Goal: Task Accomplishment & Management: Use online tool/utility

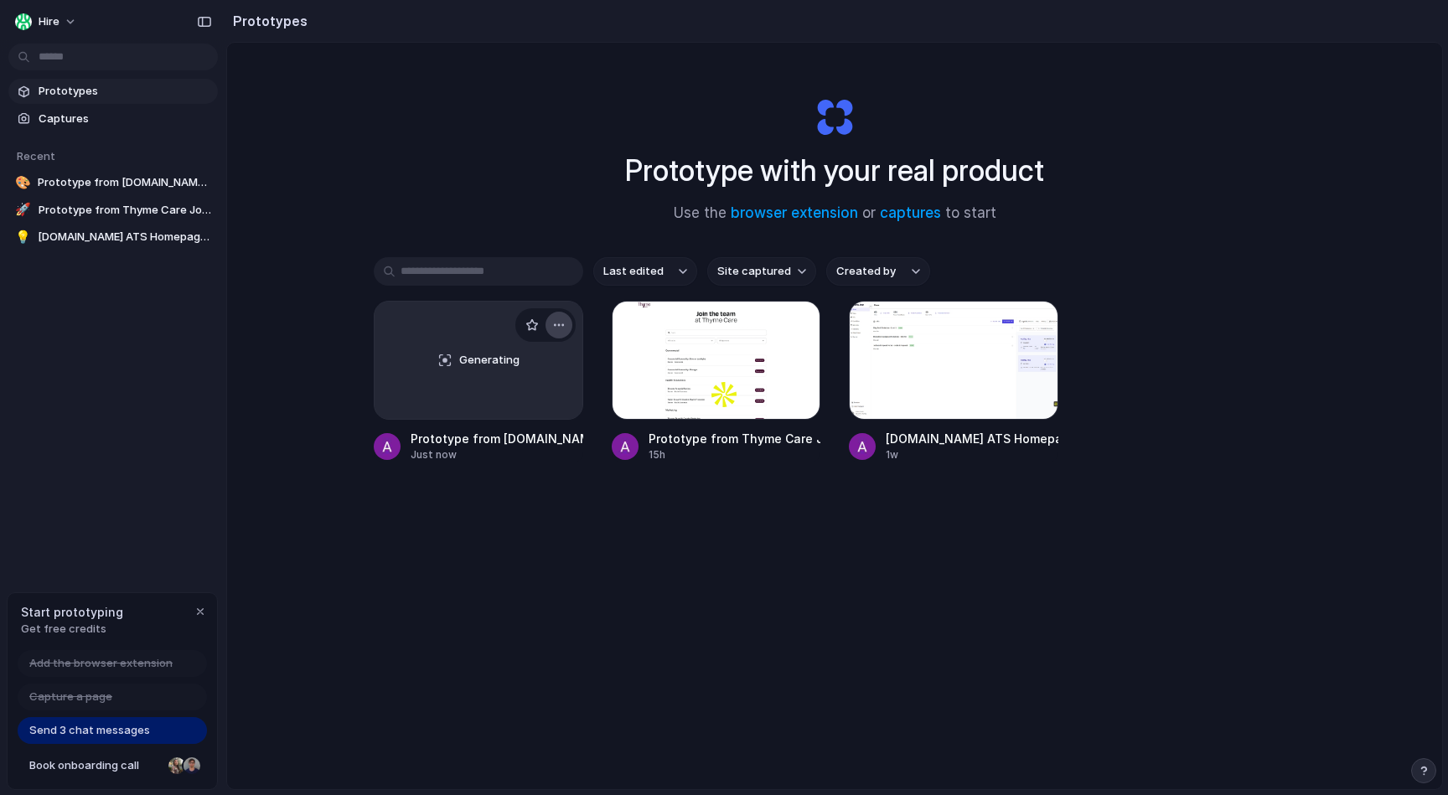
click at [558, 323] on div "button" at bounding box center [558, 325] width 13 height 13
click at [533, 446] on li "Delete" at bounding box center [511, 444] width 119 height 27
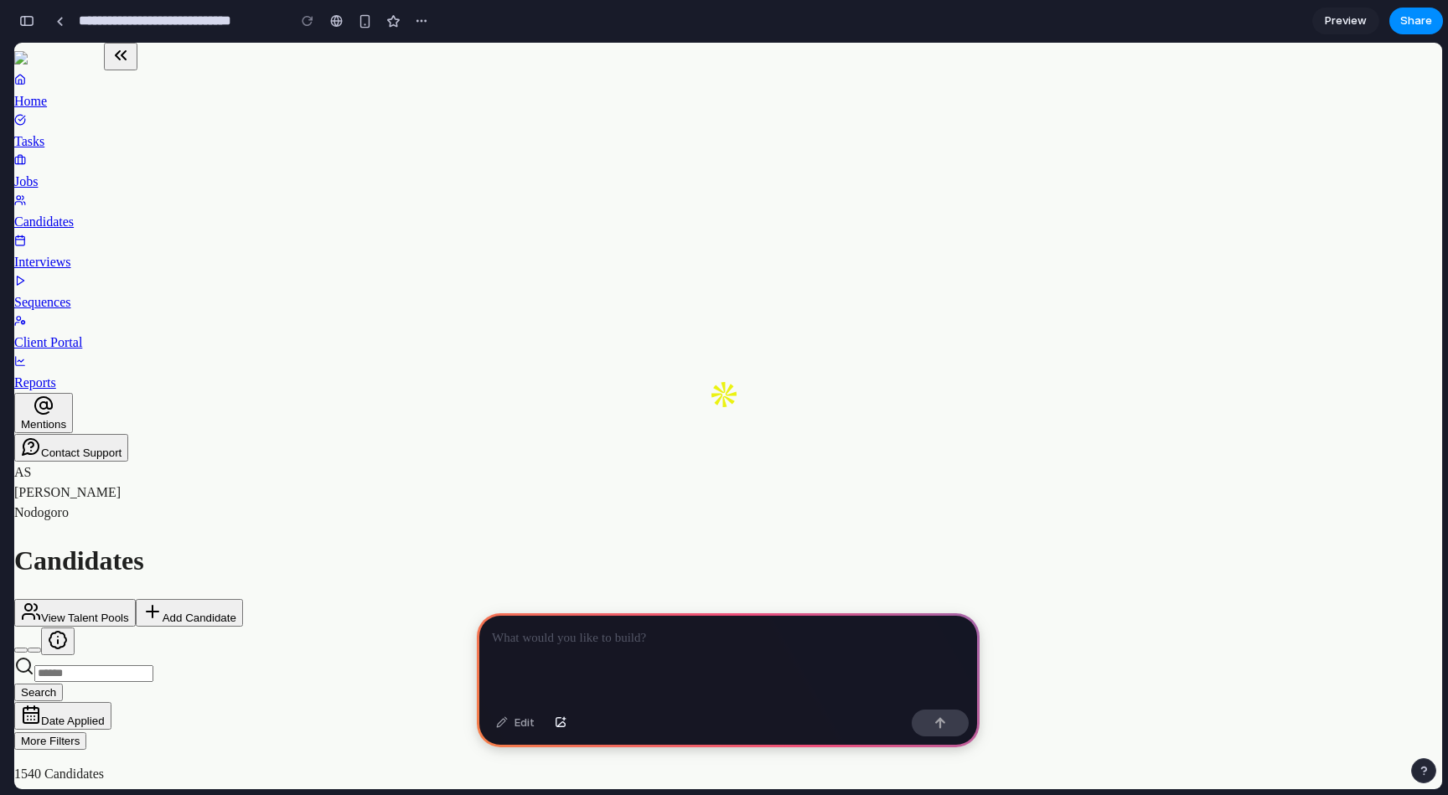
scroll to position [0, 15]
click at [59, 25] on div at bounding box center [60, 21] width 8 height 9
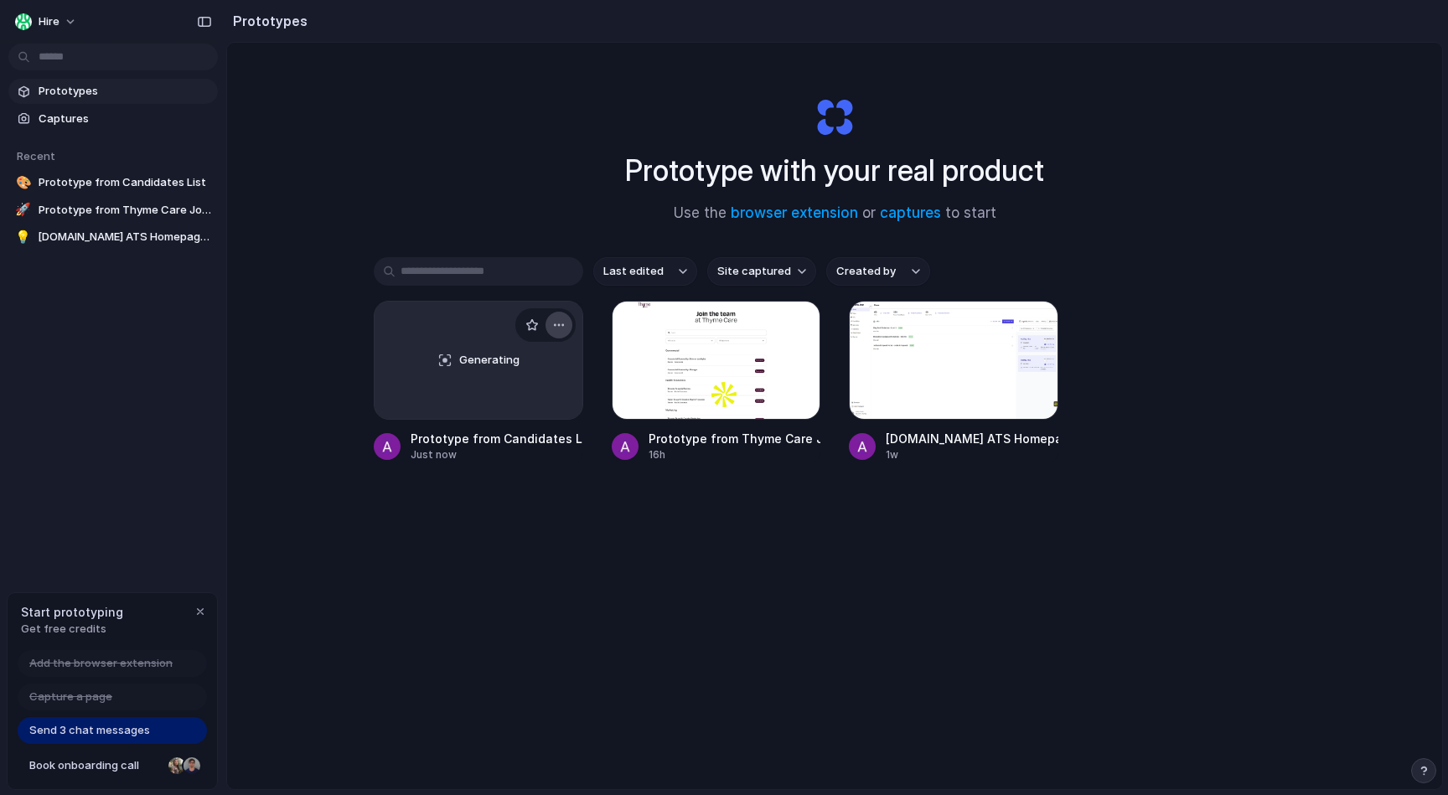
click at [562, 322] on div "button" at bounding box center [558, 325] width 13 height 13
click at [518, 437] on li "Delete" at bounding box center [511, 444] width 119 height 27
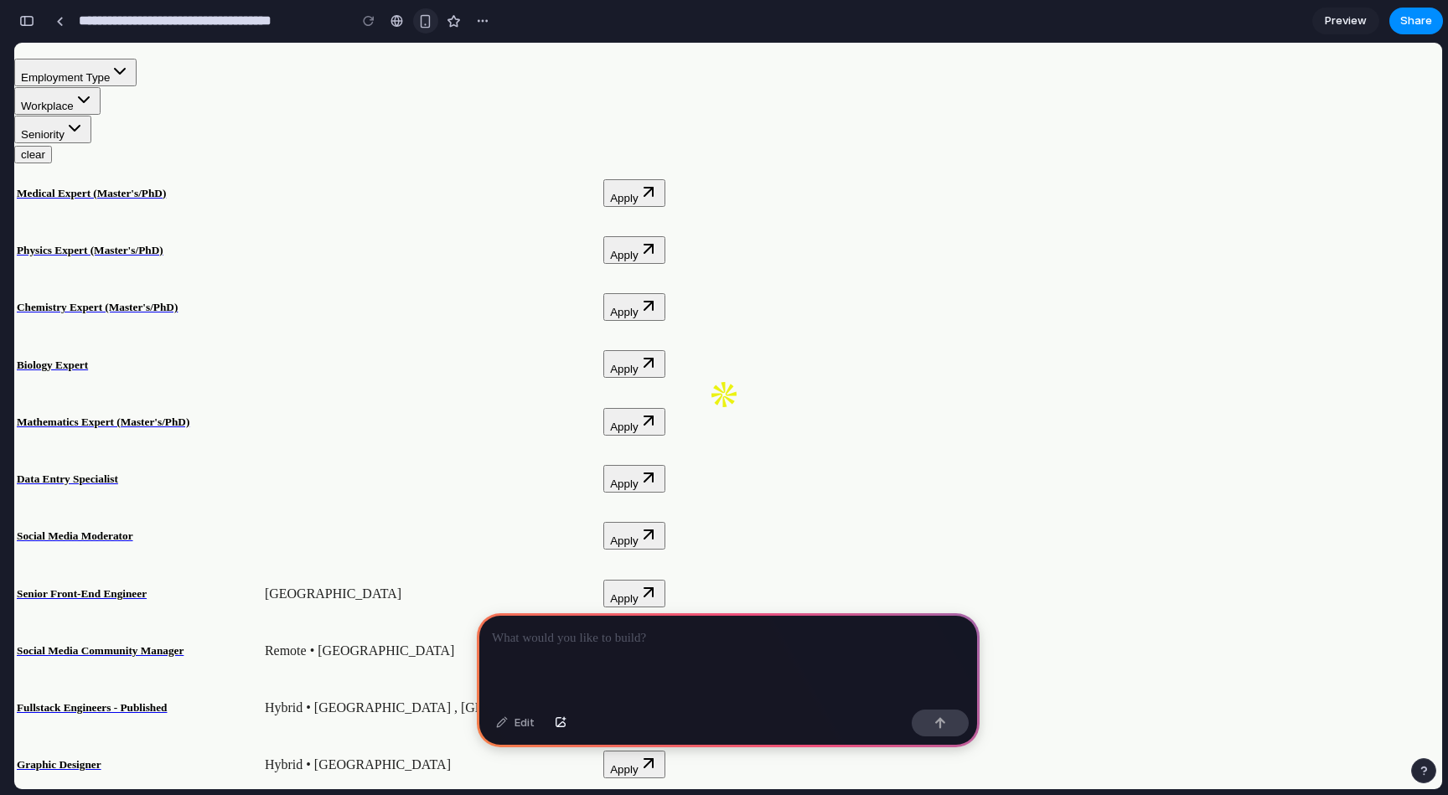
click at [421, 18] on div "button" at bounding box center [425, 21] width 14 height 14
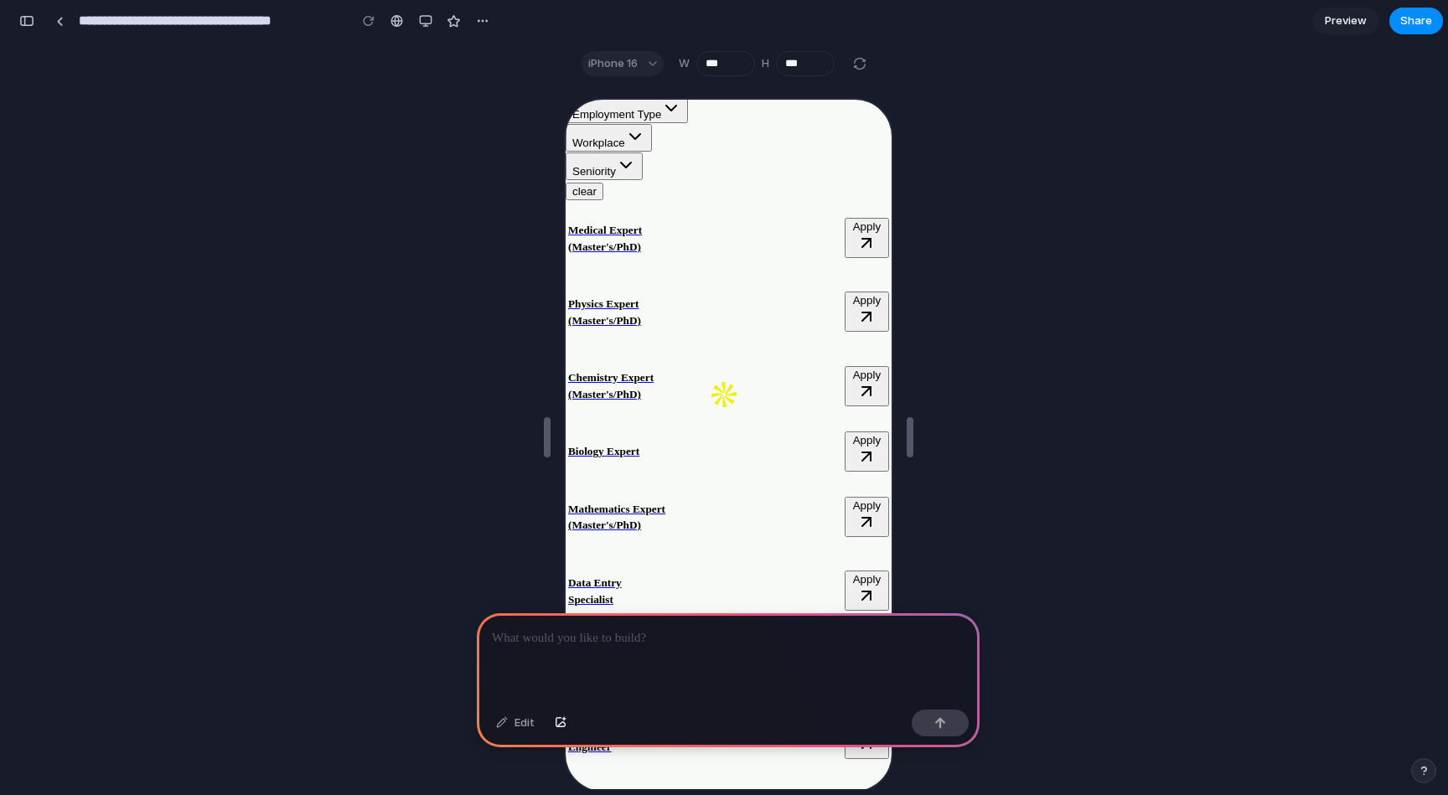
scroll to position [382, 0]
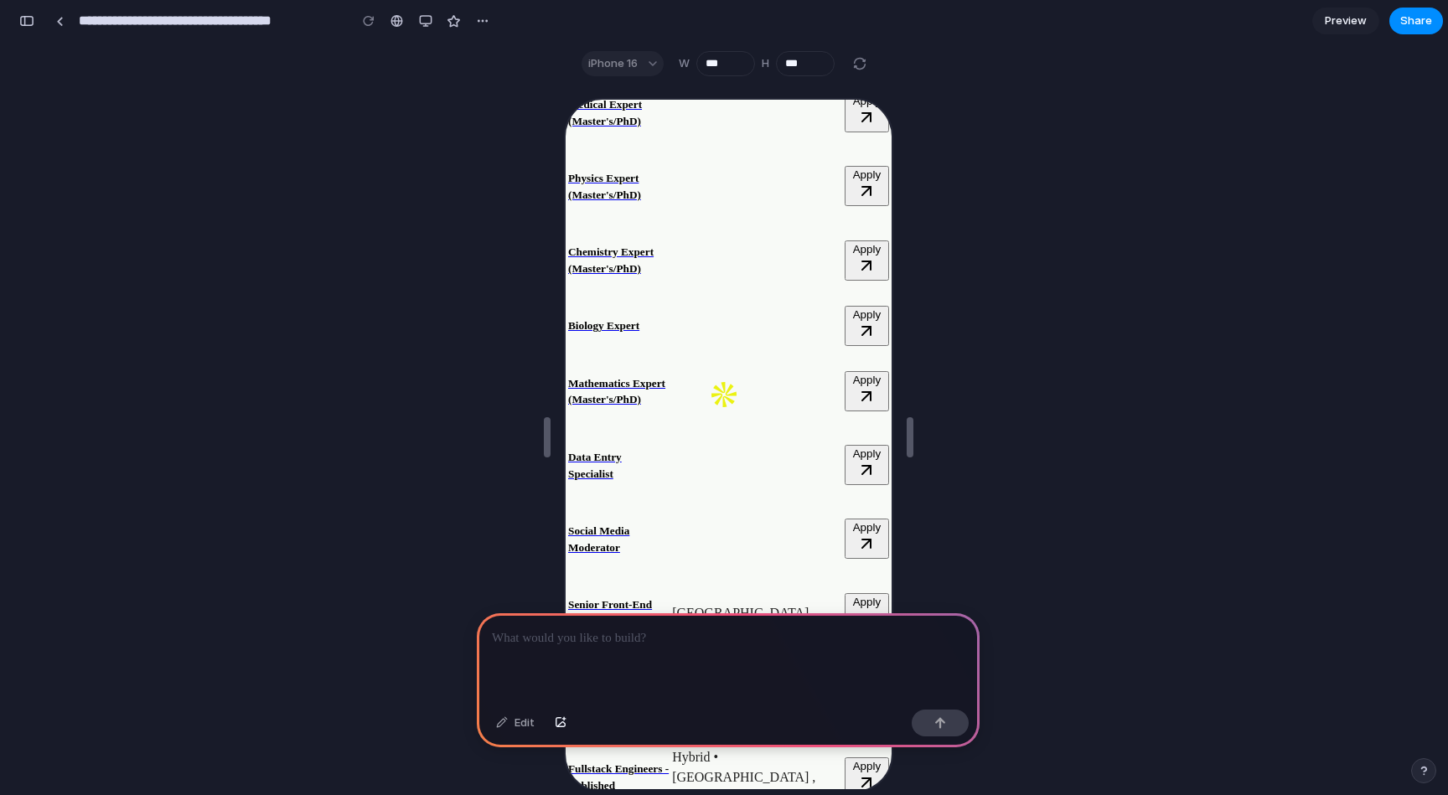
click at [711, 658] on div at bounding box center [728, 659] width 503 height 90
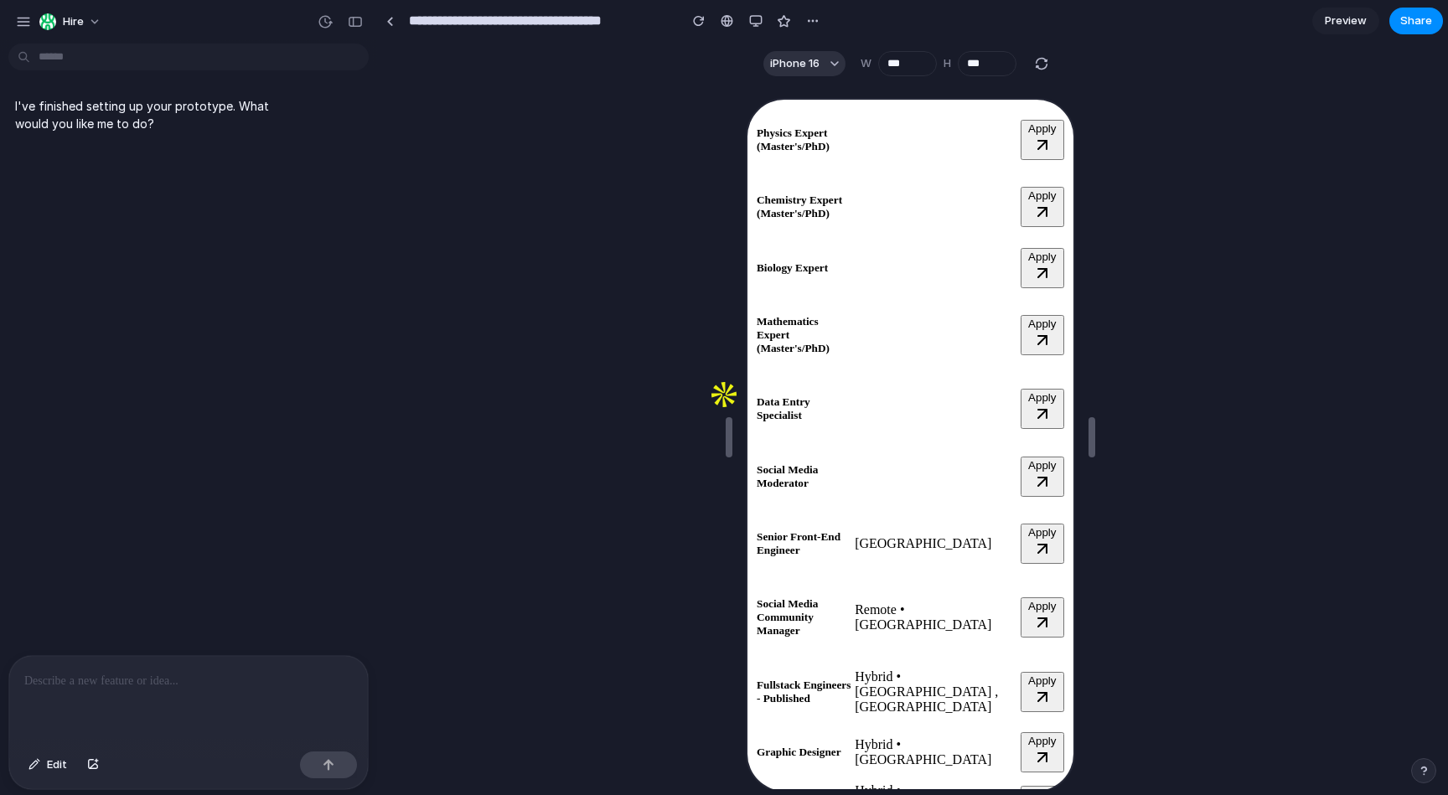
scroll to position [0, 0]
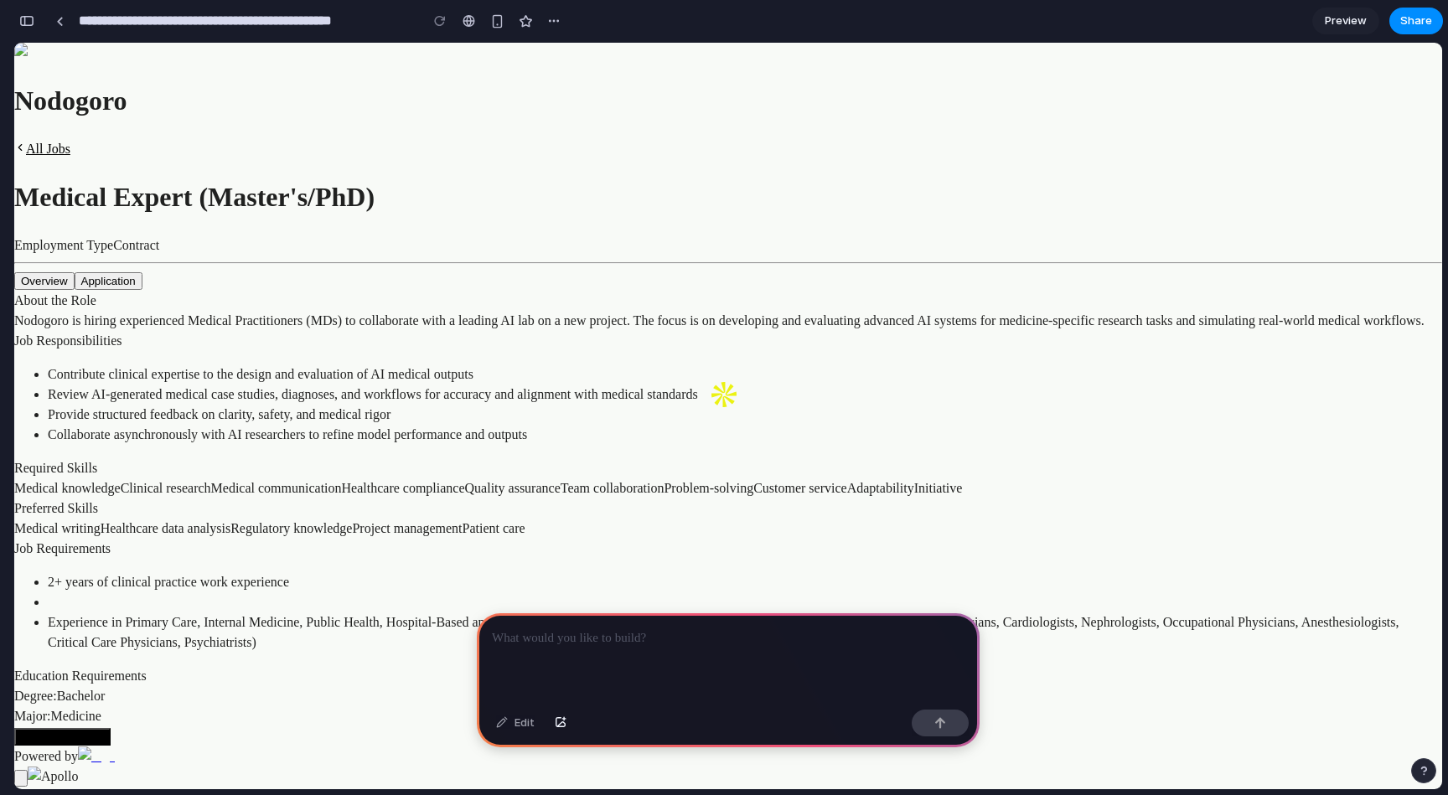
scroll to position [513, 0]
click at [56, 28] on link at bounding box center [59, 20] width 25 height 25
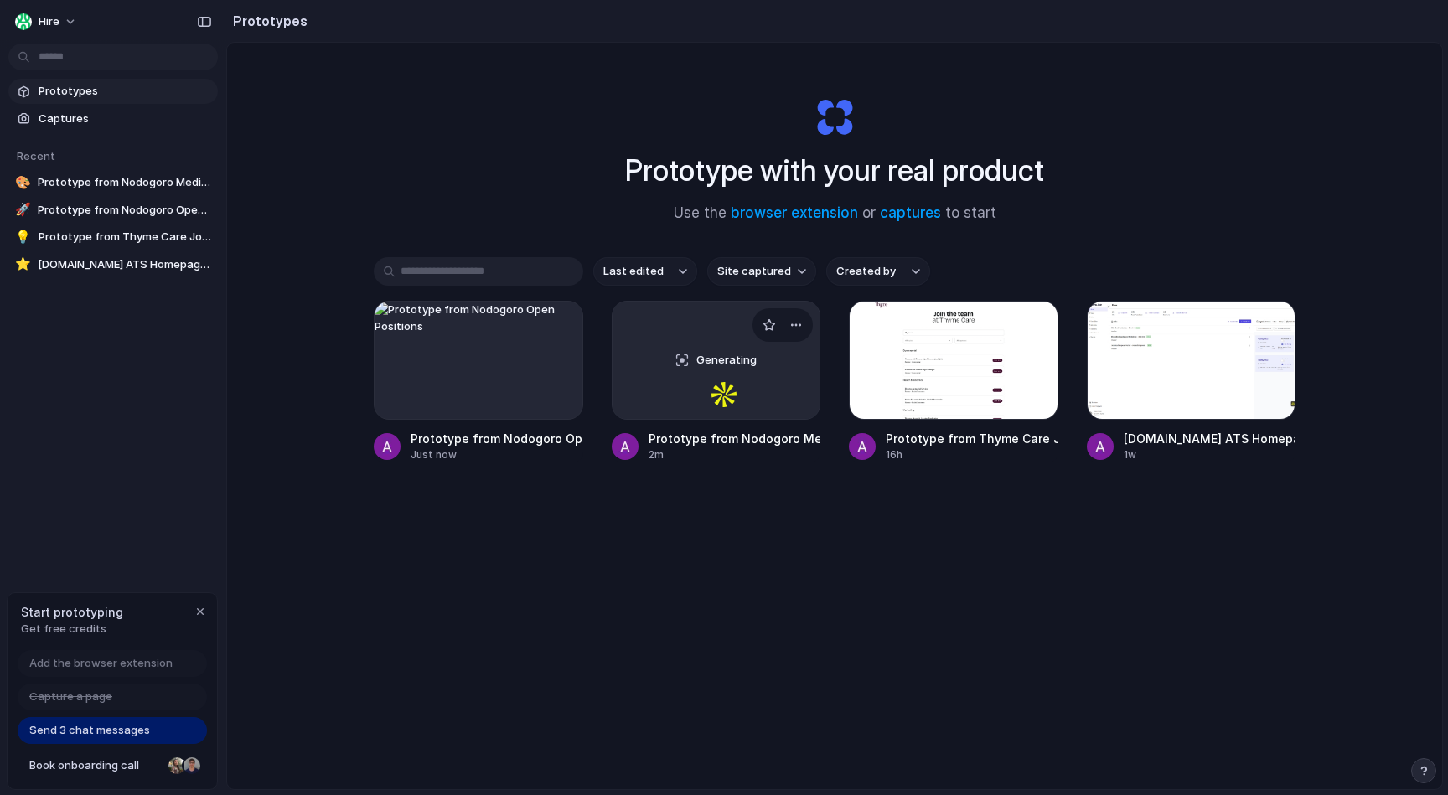
click at [707, 440] on div "Prototype from Nodogoro Medical Expert Application" at bounding box center [735, 439] width 173 height 18
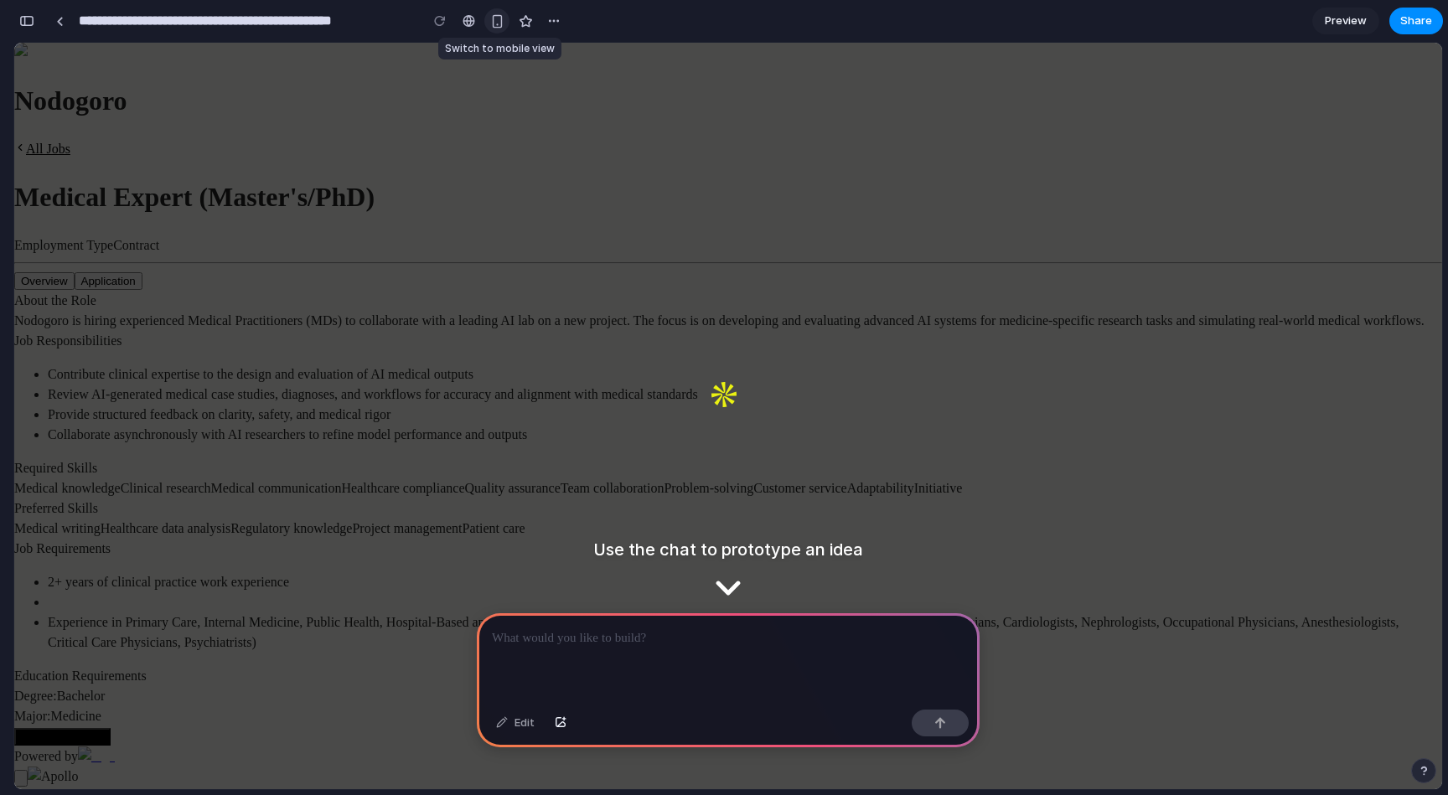
click at [492, 28] on button "button" at bounding box center [496, 20] width 25 height 25
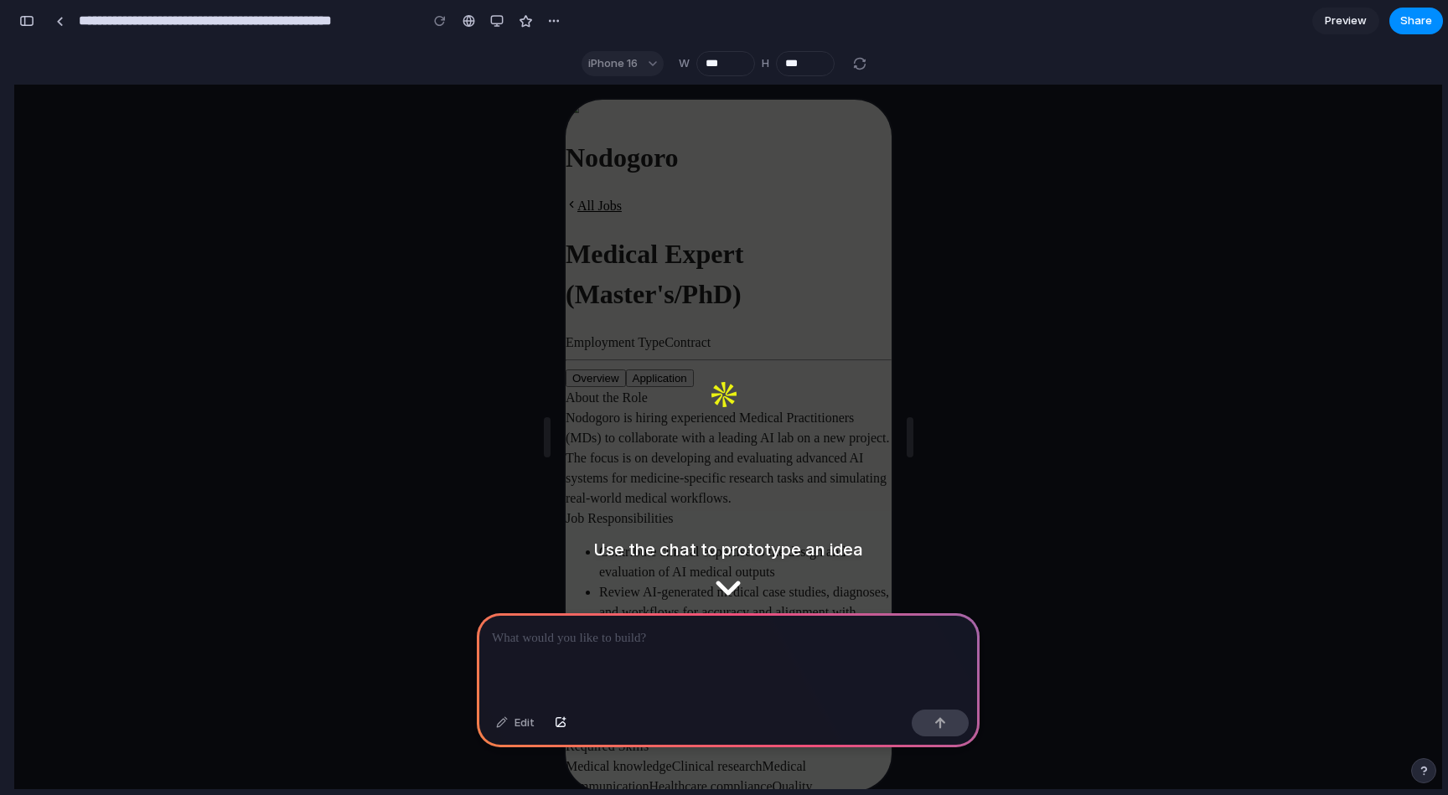
click at [516, 298] on div "Use the chat to prototype an idea Edit" at bounding box center [728, 437] width 1428 height 705
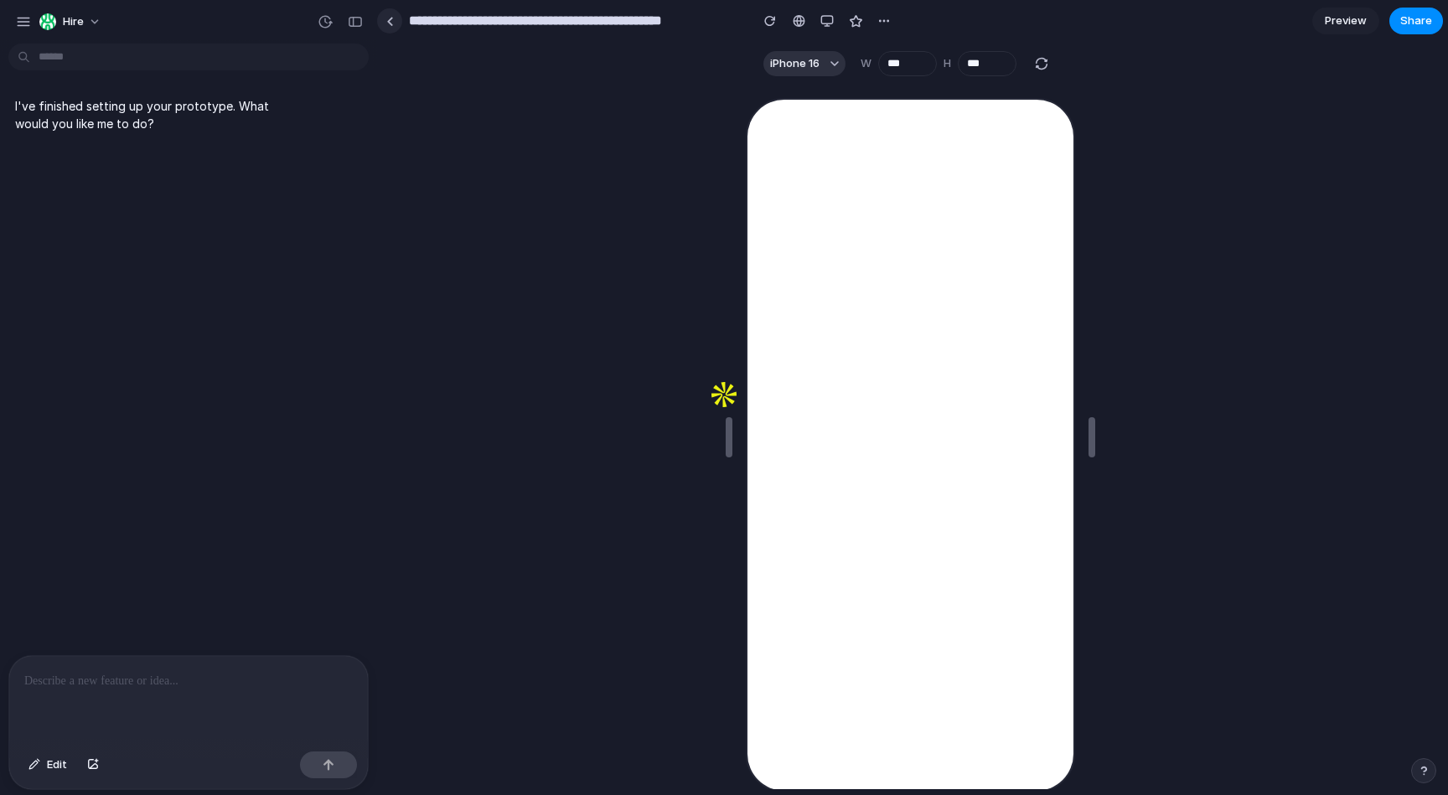
click at [390, 27] on link at bounding box center [389, 20] width 25 height 25
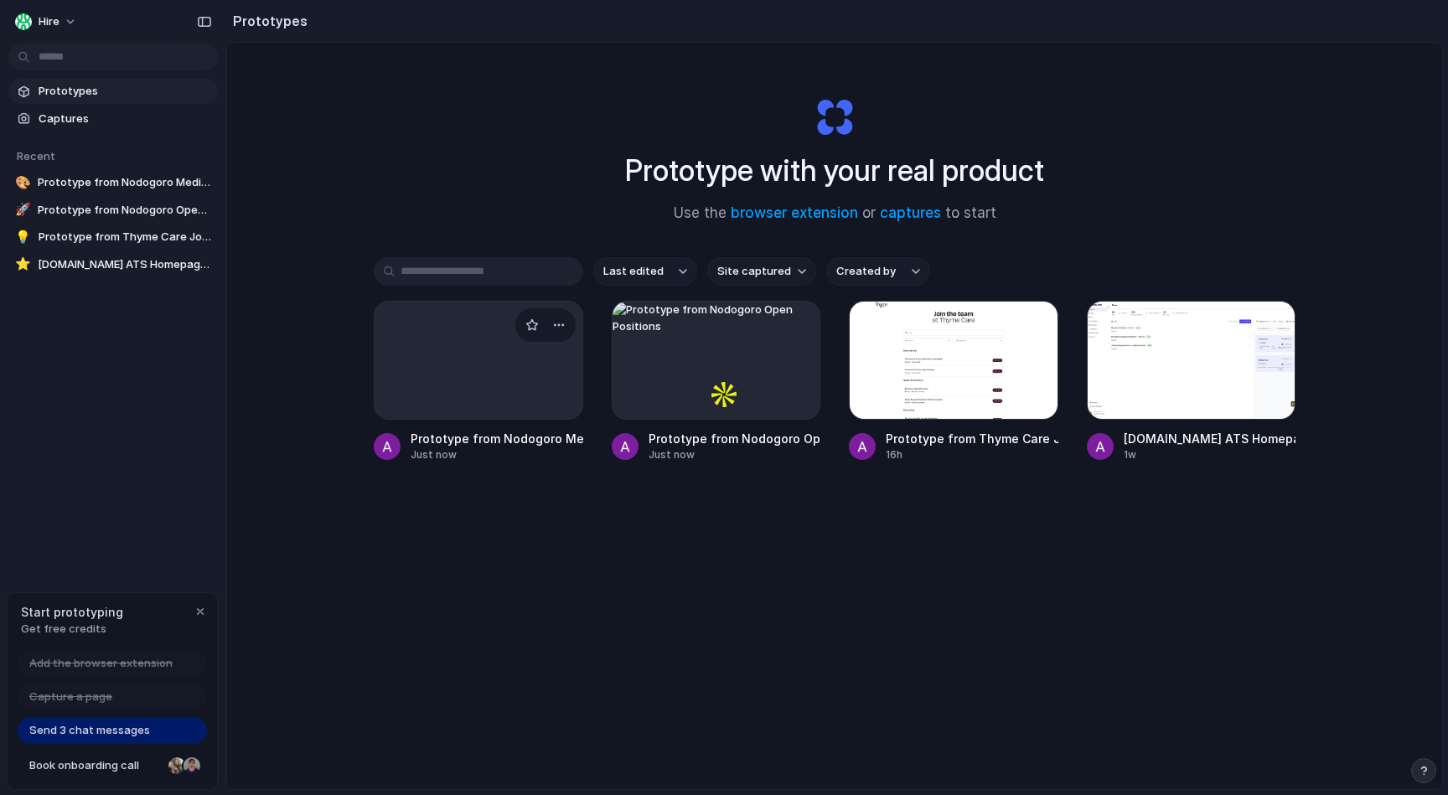
click at [452, 364] on div at bounding box center [479, 360] width 210 height 119
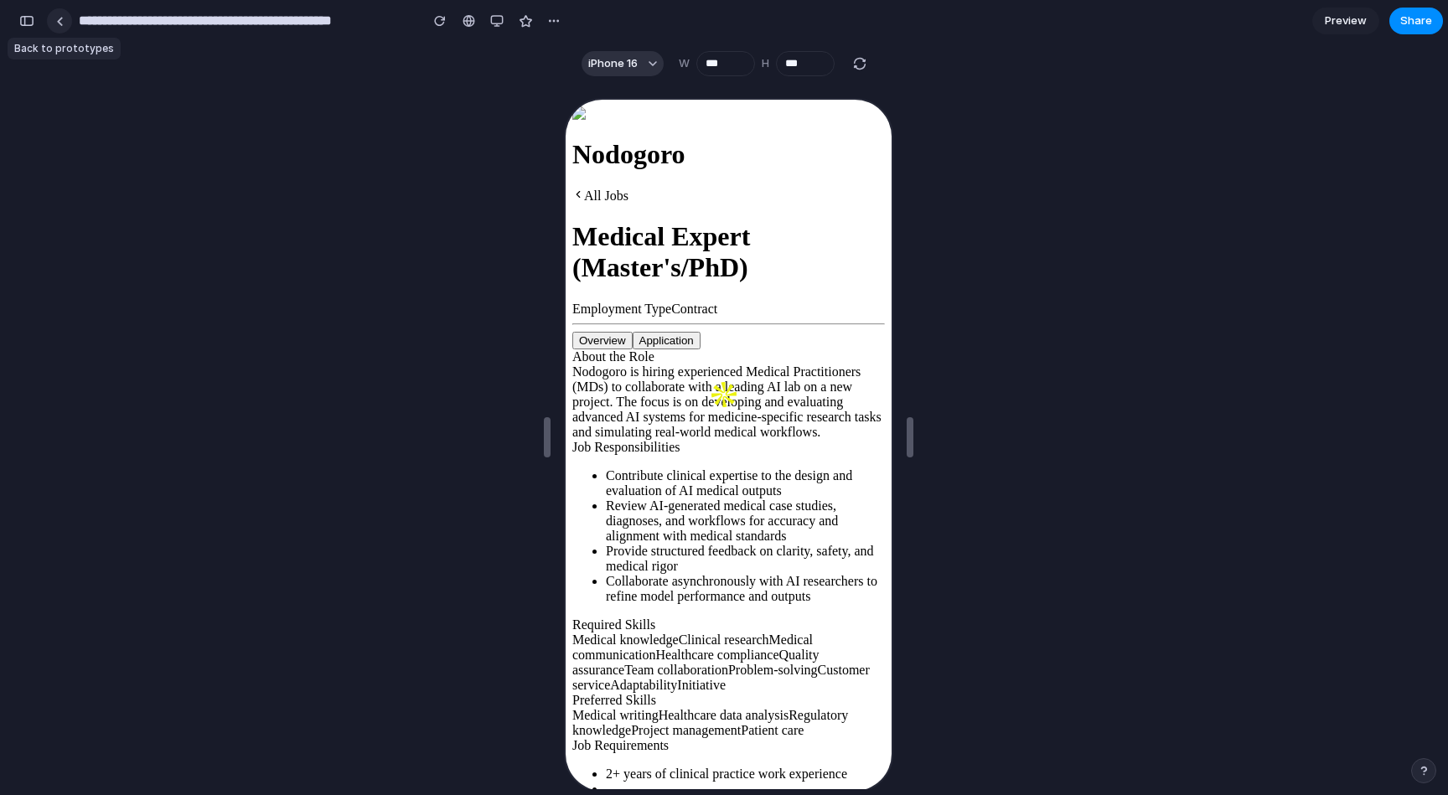
click at [61, 31] on link at bounding box center [59, 20] width 25 height 25
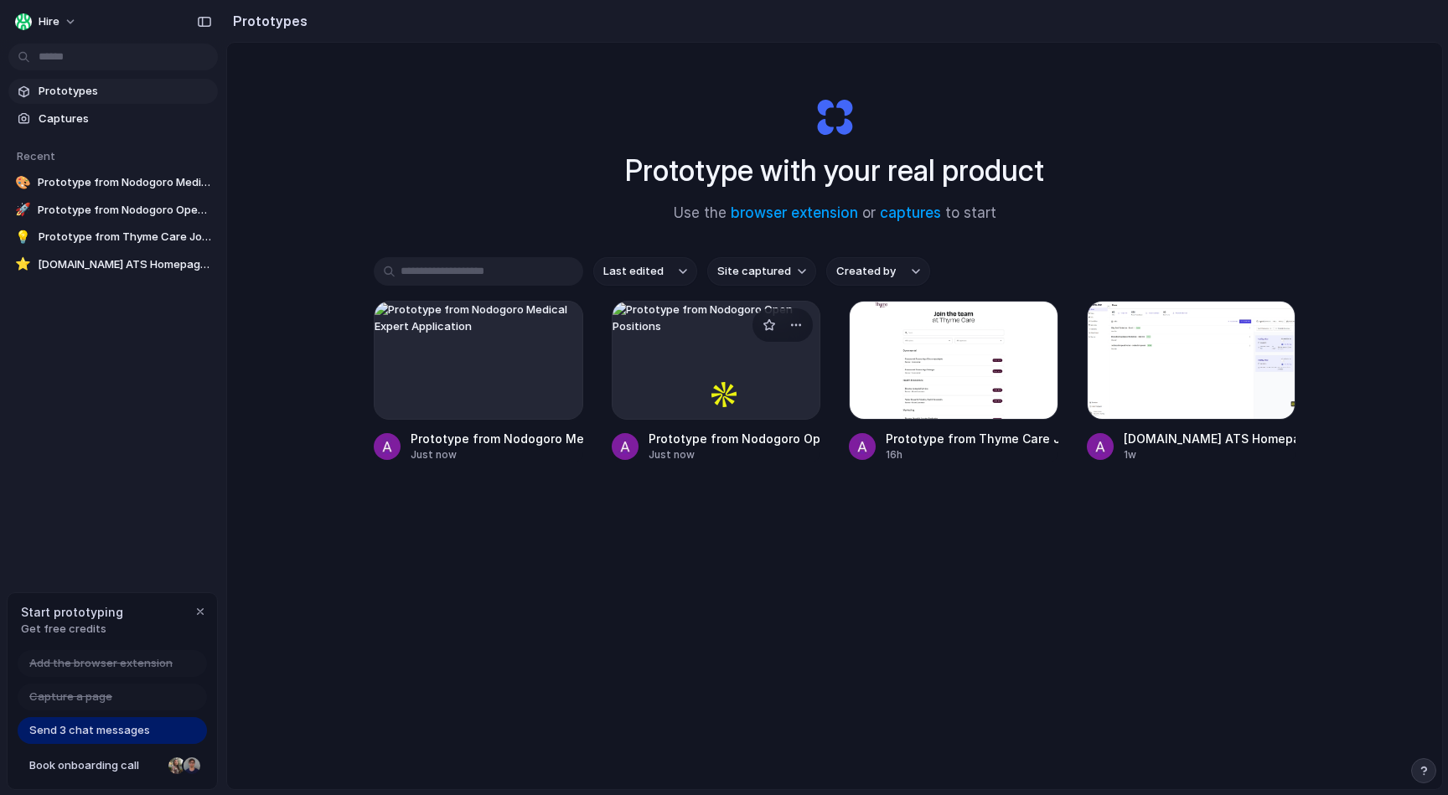
click at [696, 404] on div at bounding box center [717, 360] width 210 height 119
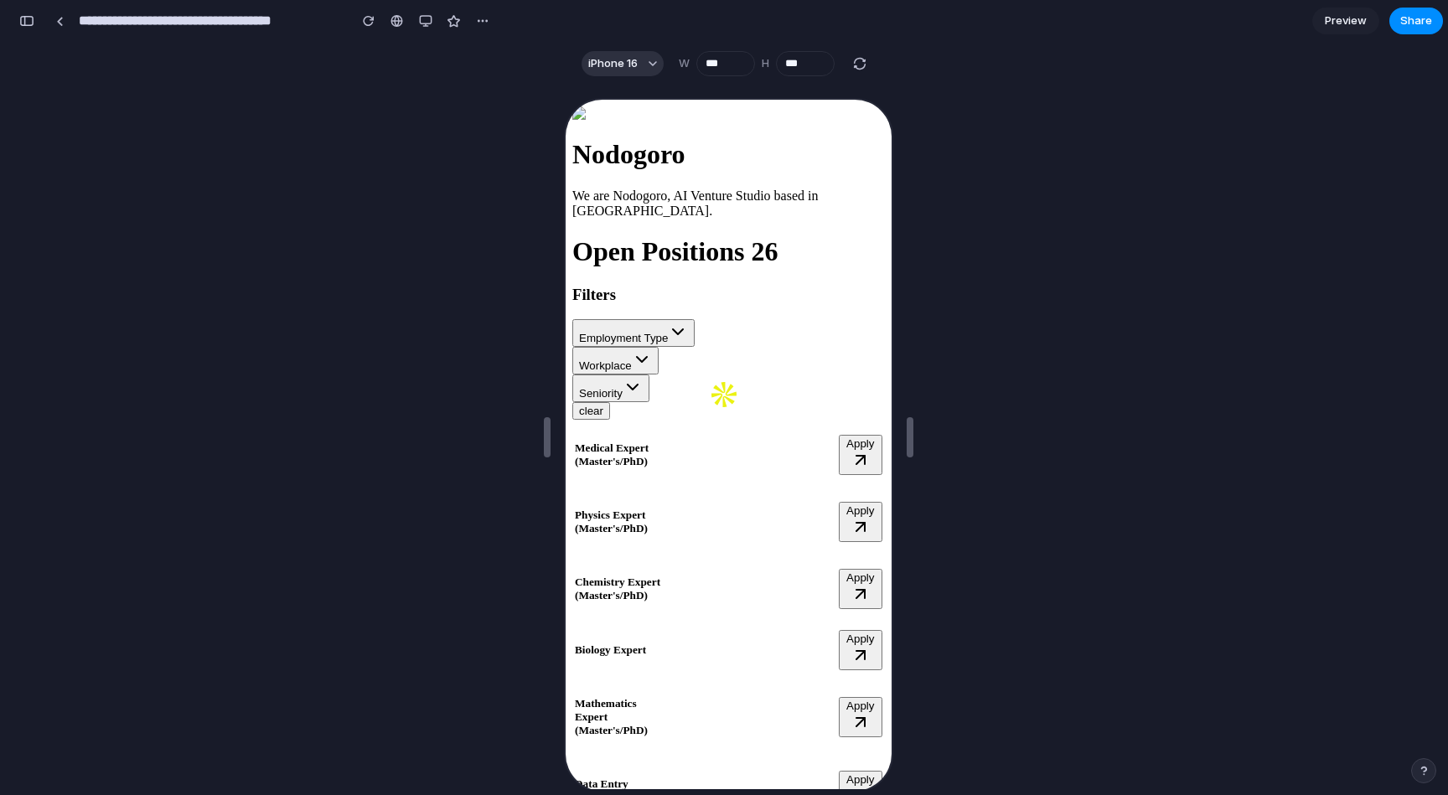
click at [249, 22] on input "**********" at bounding box center [208, 21] width 267 height 30
click at [326, 57] on section "iPhone 16 W *** H ***" at bounding box center [725, 64] width 1423 height 42
click at [293, 16] on input "**********" at bounding box center [208, 21] width 267 height 30
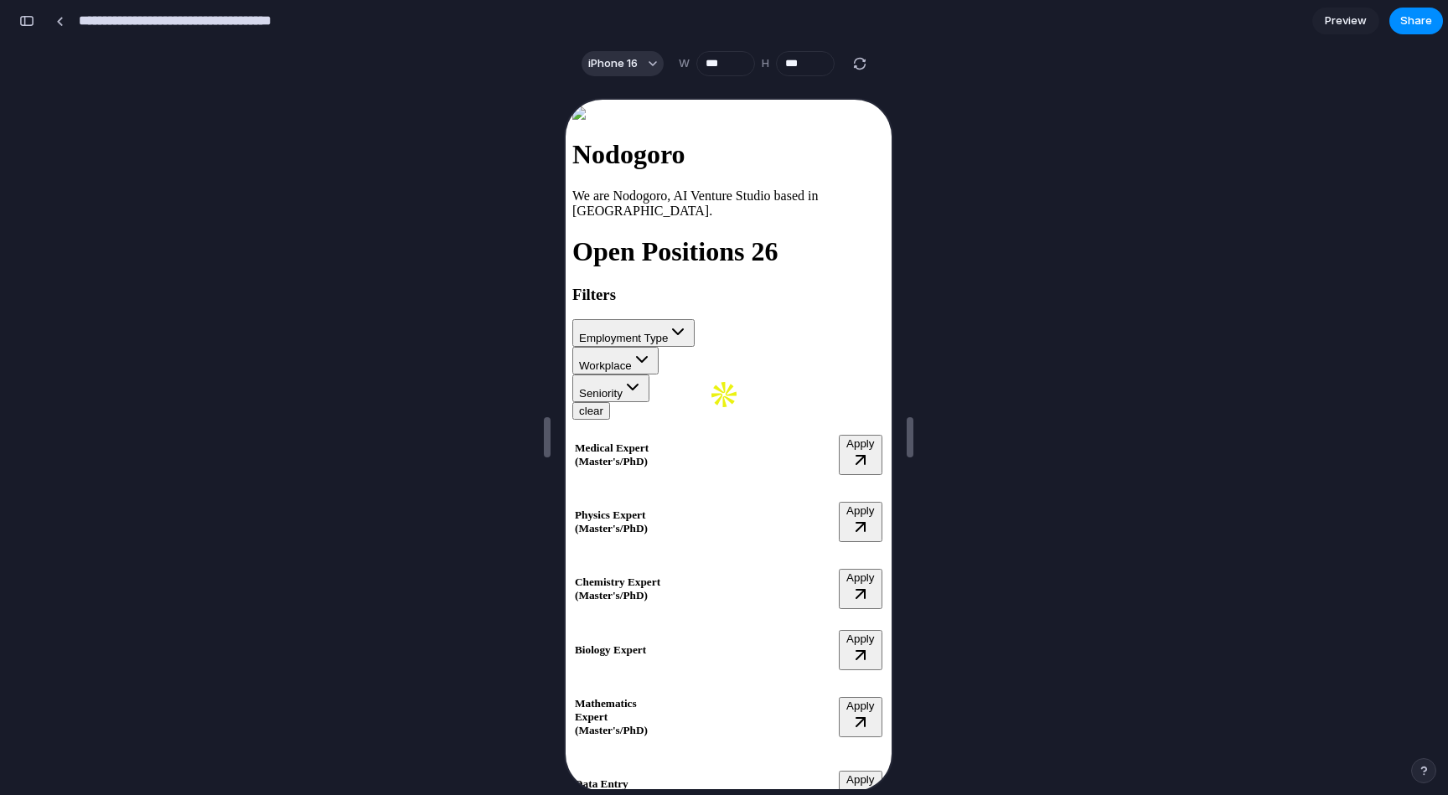
click at [293, 16] on input "**********" at bounding box center [208, 21] width 267 height 30
type input "**********"
click at [225, 202] on div at bounding box center [728, 437] width 1428 height 705
click at [453, 25] on button "button" at bounding box center [444, 20] width 25 height 25
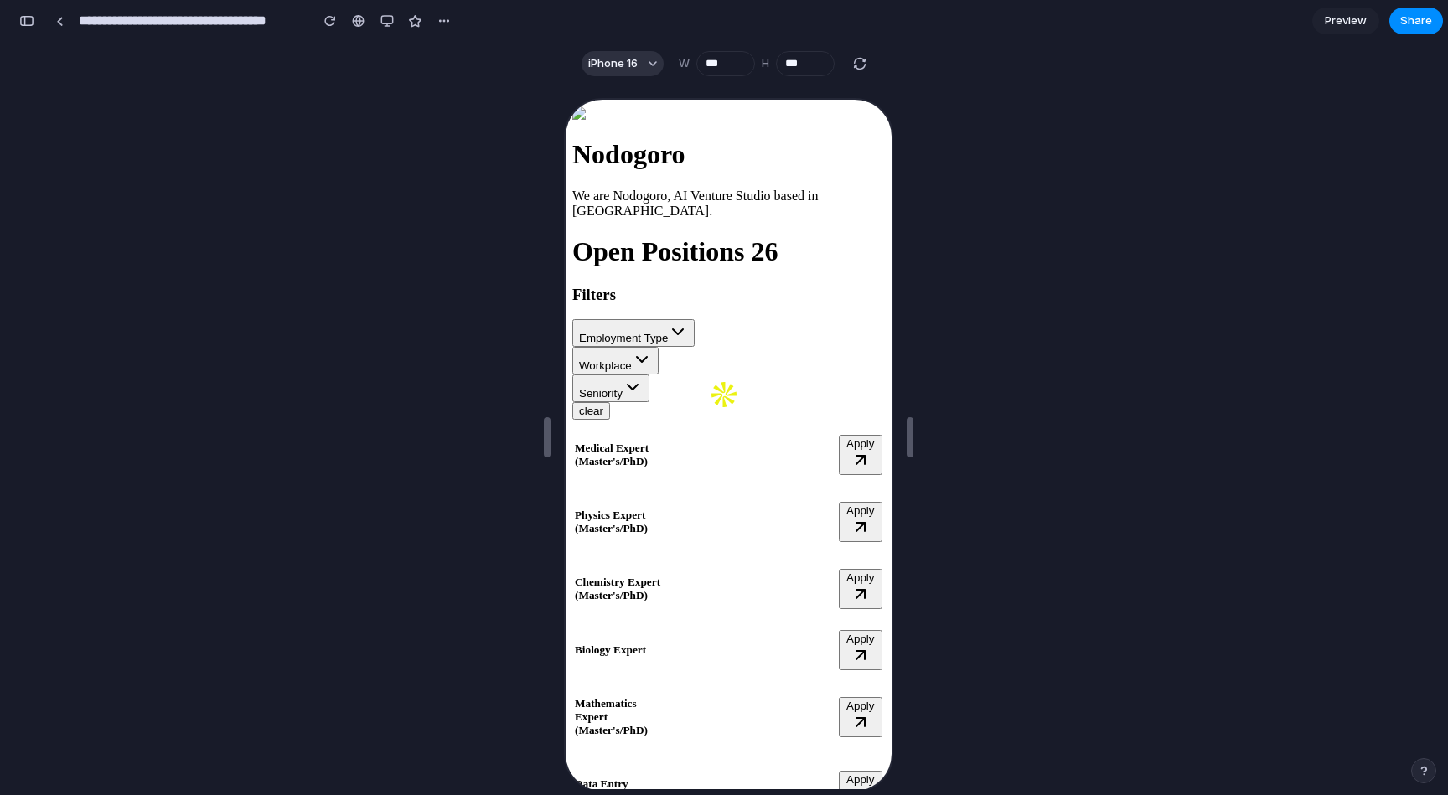
click at [317, 193] on div "Duplicate Delete" at bounding box center [724, 397] width 1448 height 795
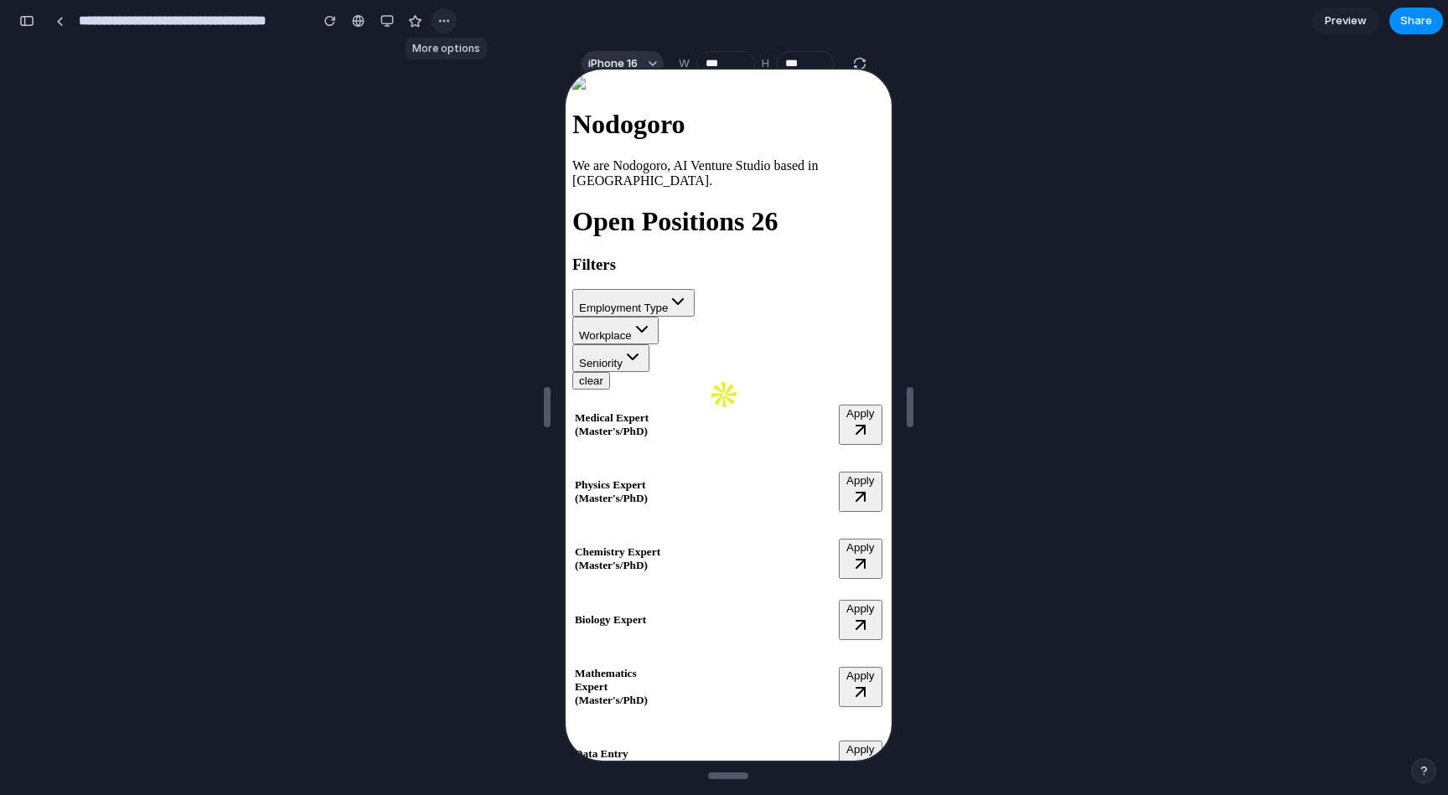
click at [449, 23] on div "button" at bounding box center [444, 20] width 13 height 13
click at [339, 88] on div "Duplicate Delete" at bounding box center [724, 397] width 1448 height 795
click at [389, 20] on div "button" at bounding box center [387, 20] width 13 height 13
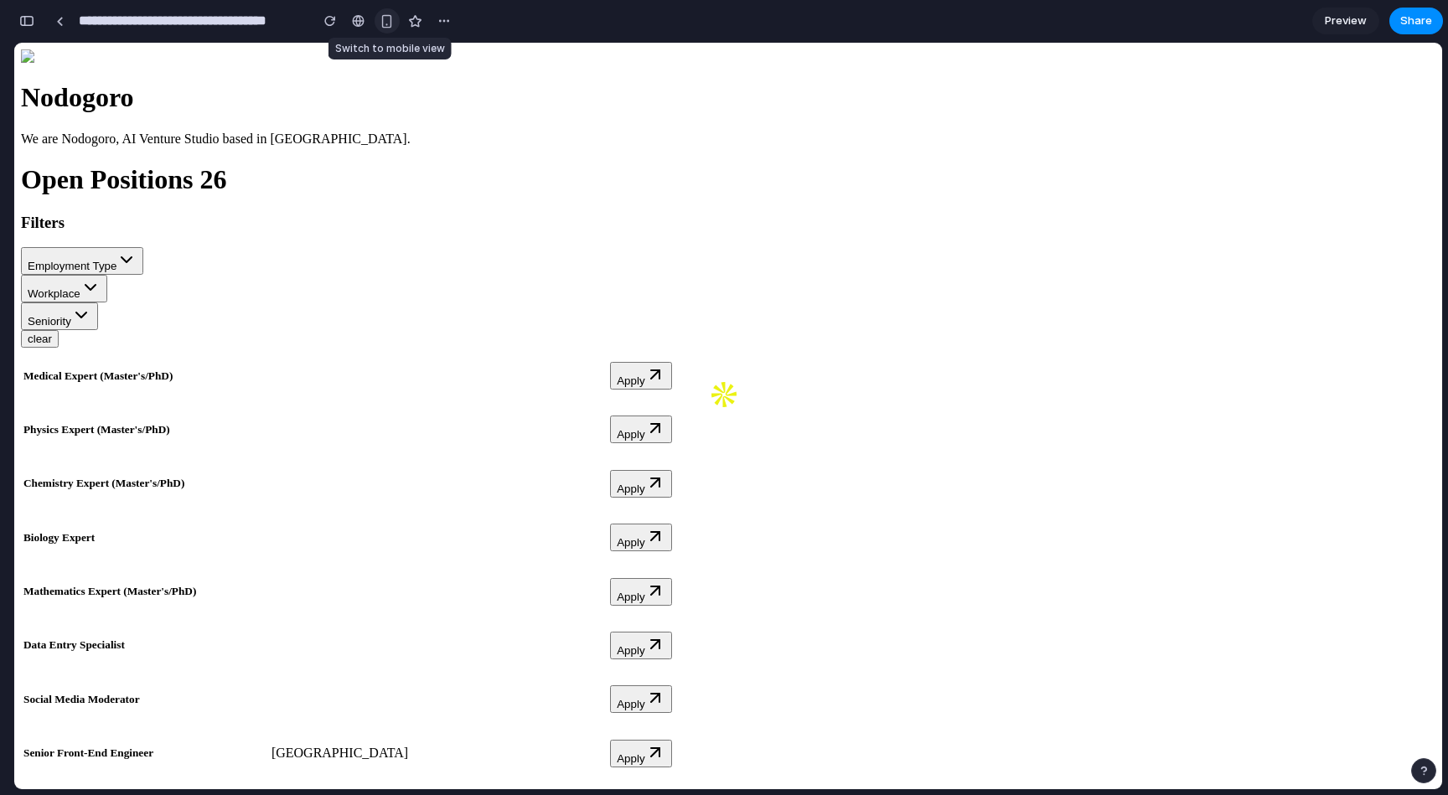
click at [389, 20] on div "button" at bounding box center [387, 21] width 14 height 14
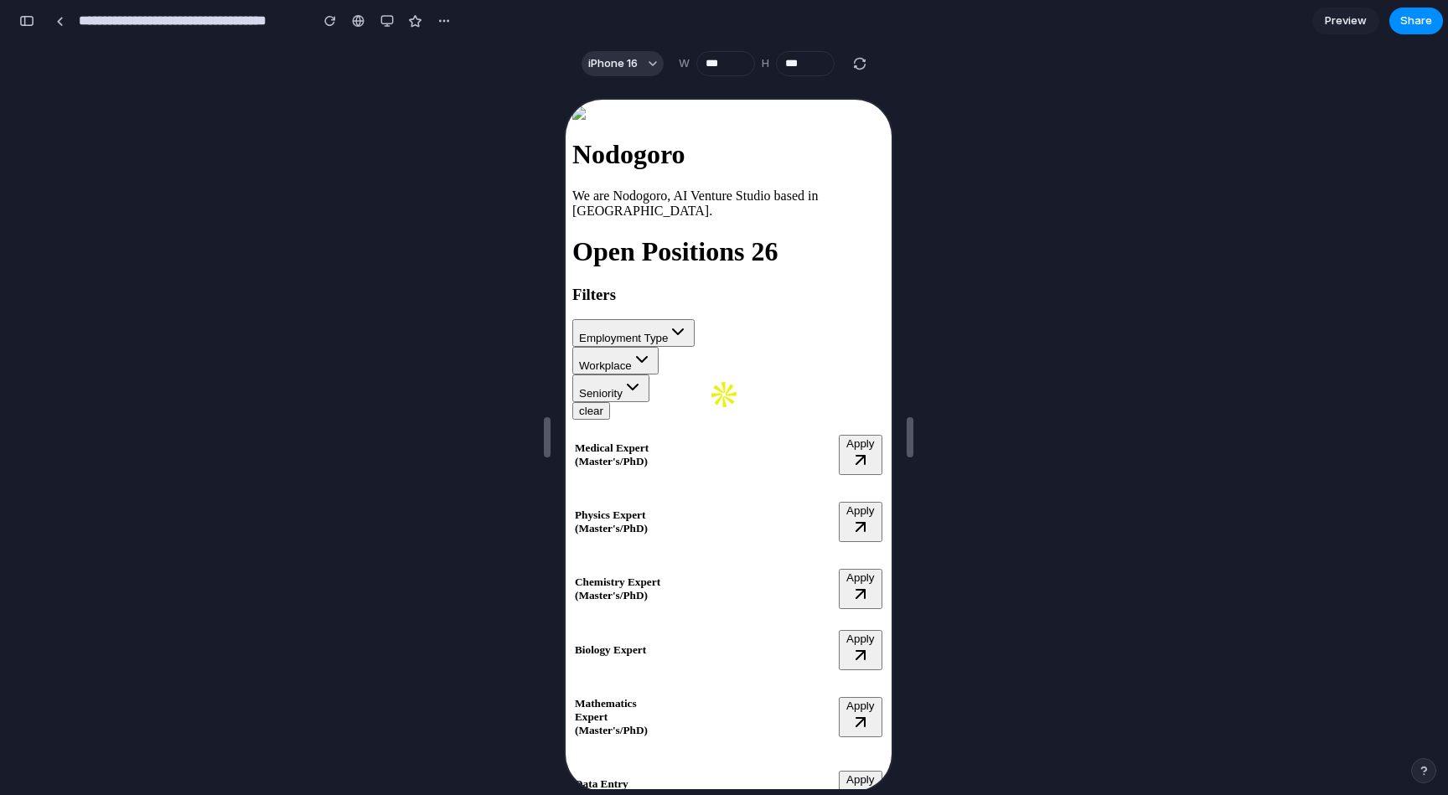
click at [457, 23] on section "**********" at bounding box center [728, 21] width 1430 height 42
click at [444, 23] on div "button" at bounding box center [444, 20] width 13 height 13
click at [328, 19] on div "Duplicate Delete" at bounding box center [724, 397] width 1448 height 795
click at [328, 21] on div "button" at bounding box center [330, 21] width 12 height 12
click at [863, 64] on div "button" at bounding box center [859, 63] width 15 height 15
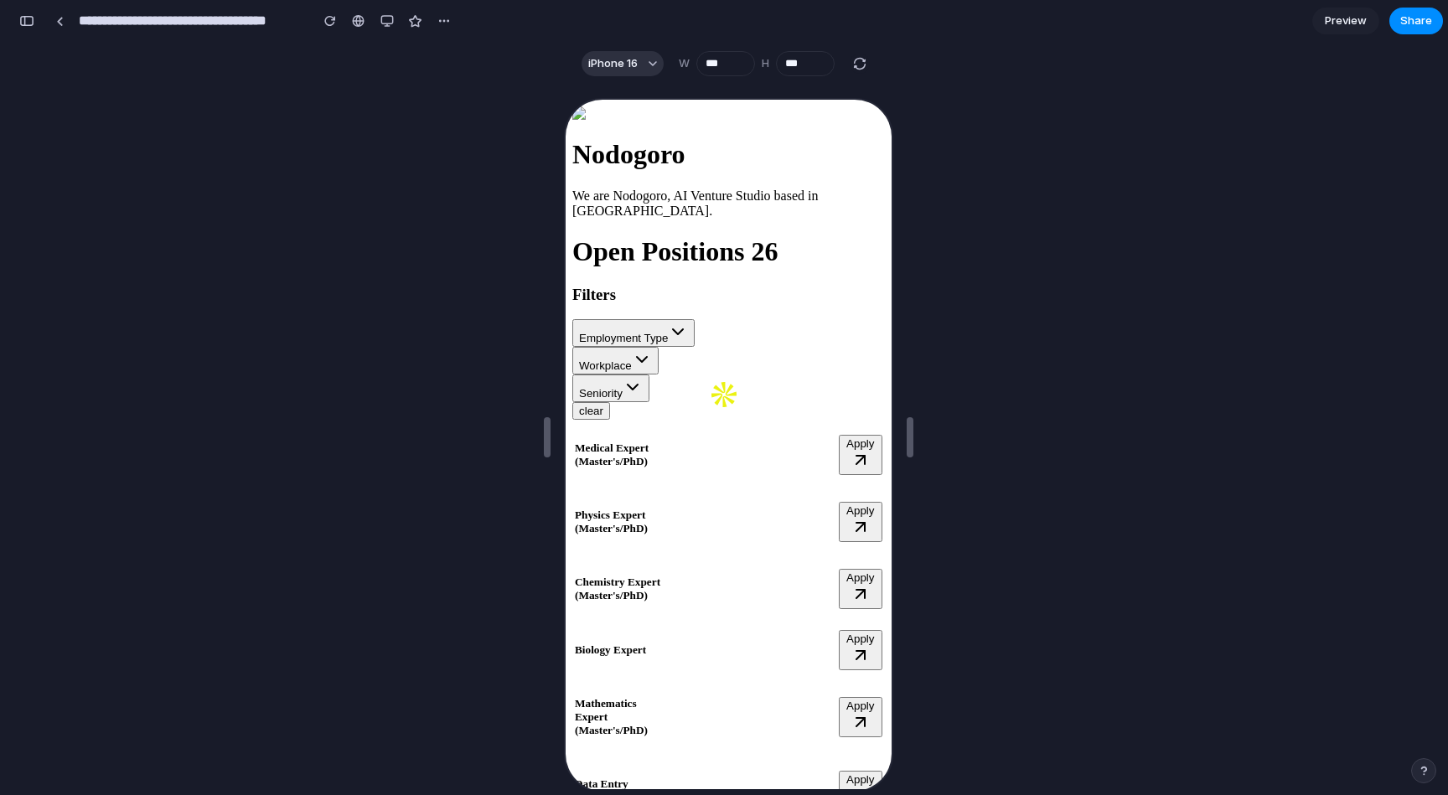
type input "***"
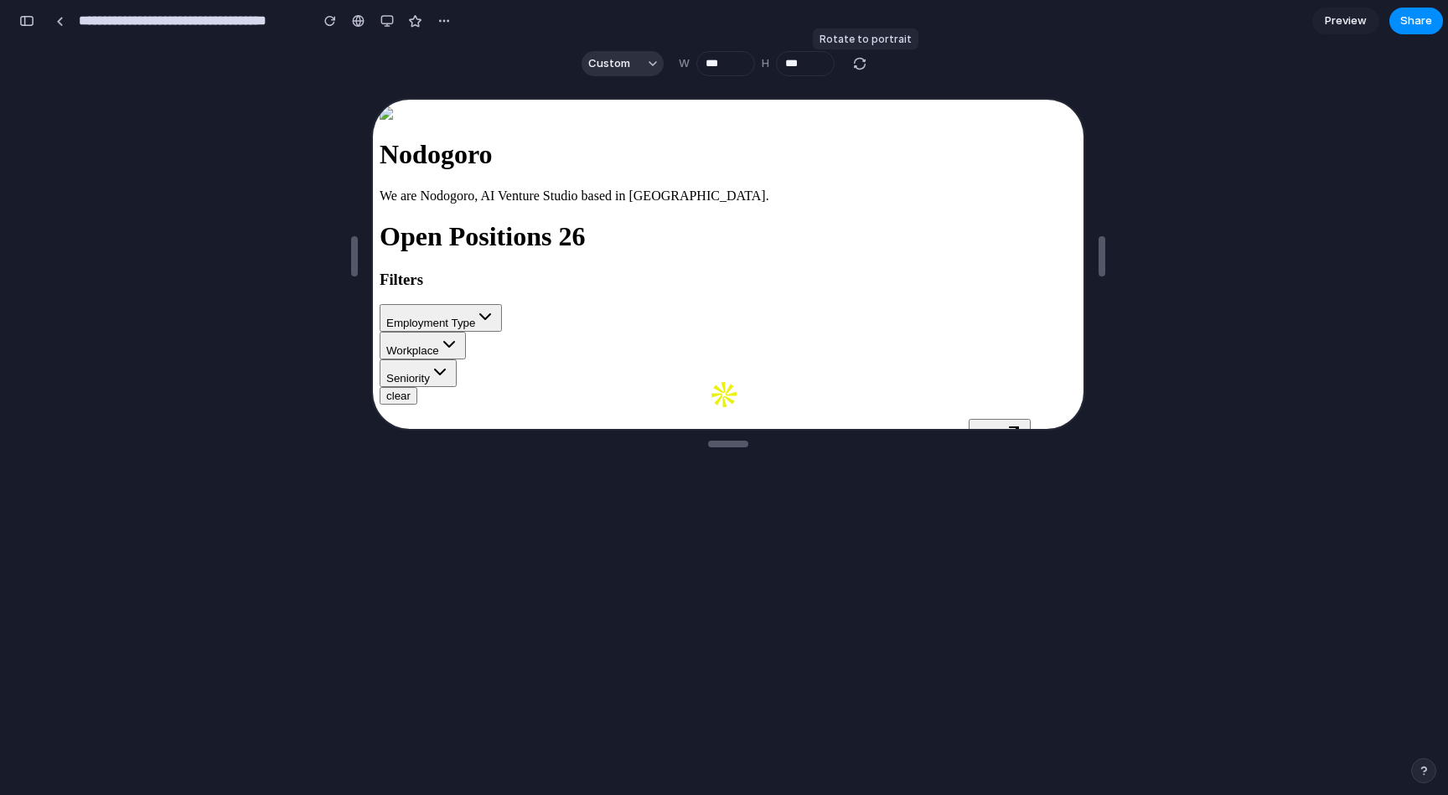
click at [863, 64] on div "button" at bounding box center [859, 63] width 15 height 15
type input "***"
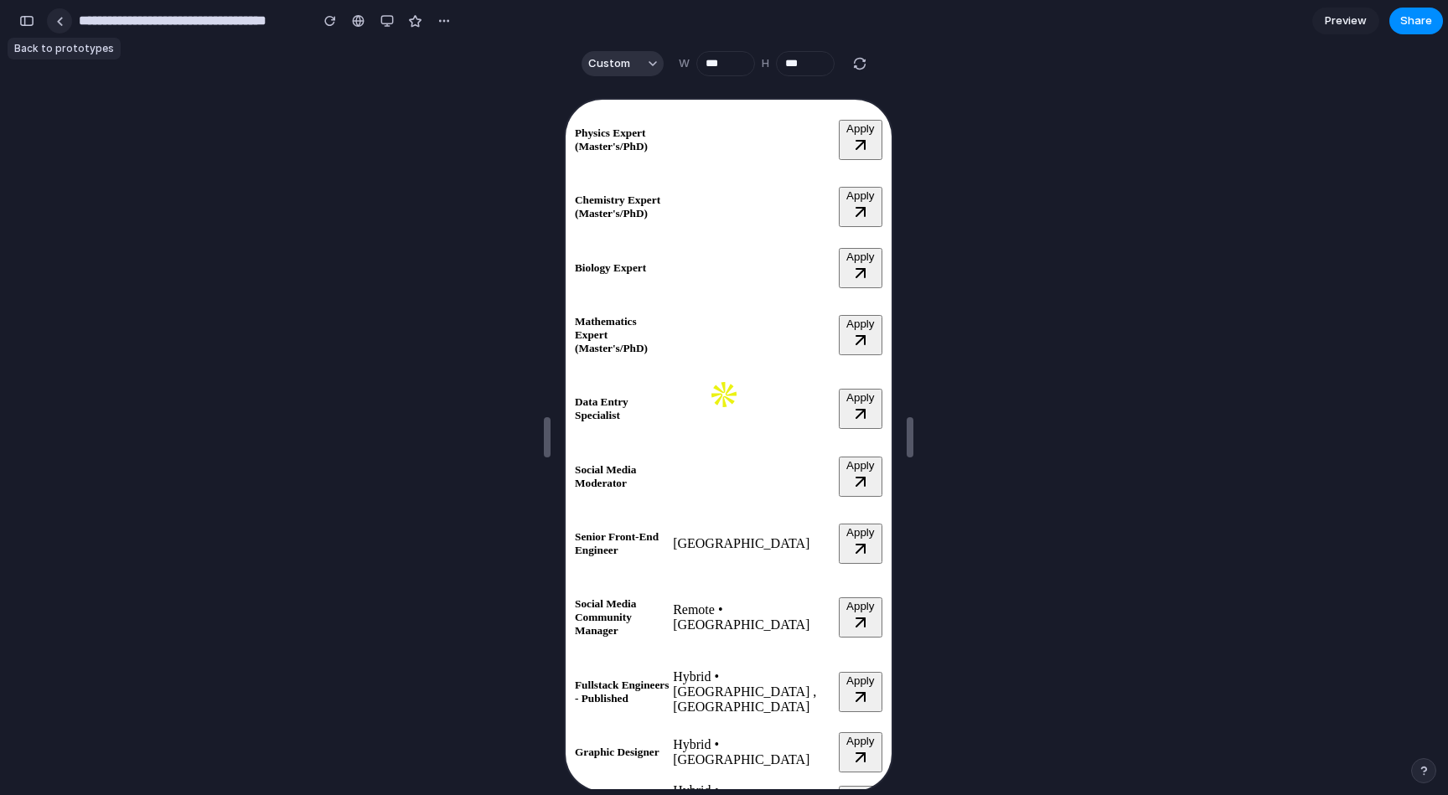
click at [59, 24] on div at bounding box center [60, 21] width 8 height 9
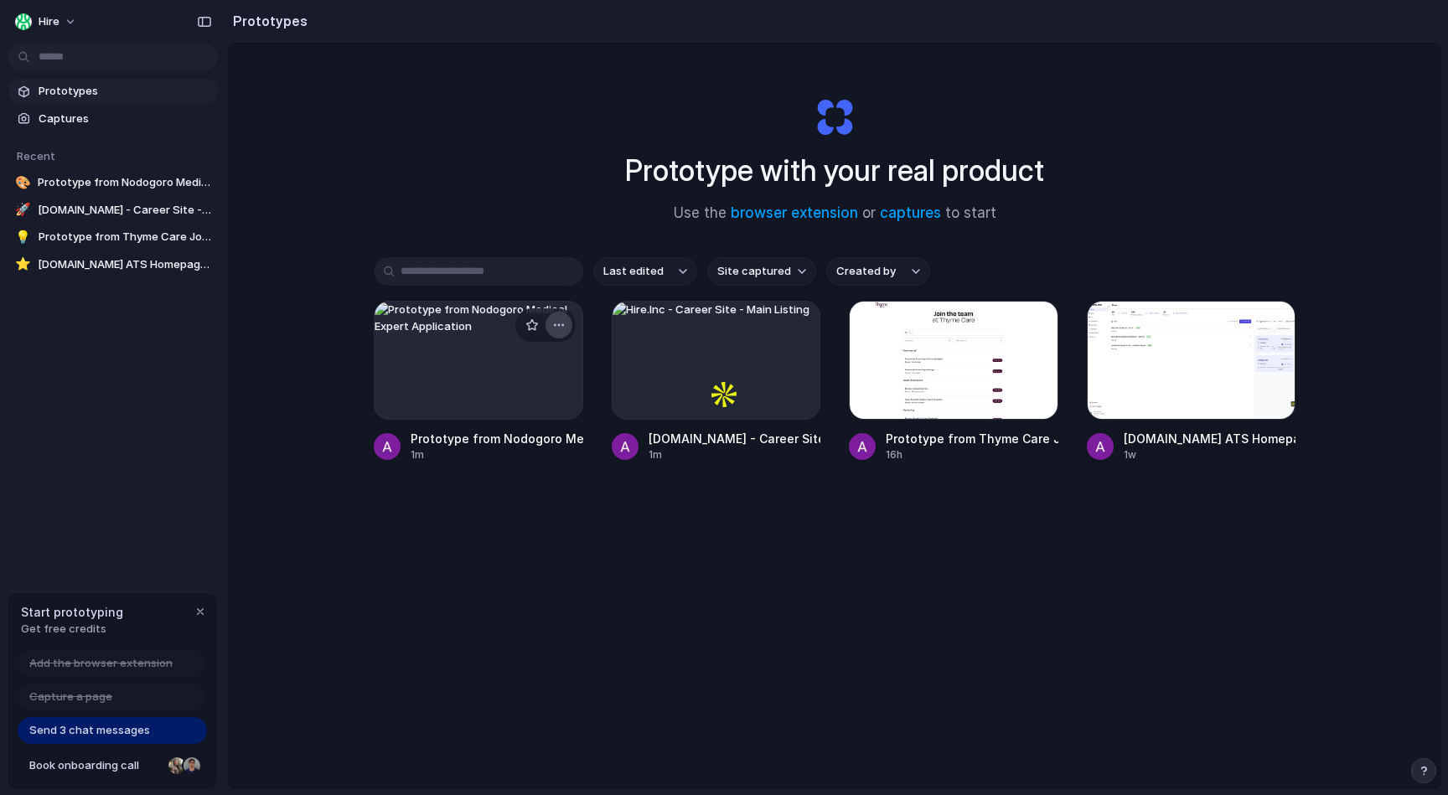
click at [556, 318] on button "button" at bounding box center [559, 325] width 27 height 27
click at [654, 357] on div "Open in new tab Rename Copy link Delete" at bounding box center [724, 397] width 1448 height 795
click at [104, 180] on span "Prototype from Nodogoro Medical Expert Application" at bounding box center [125, 182] width 174 height 17
click at [106, 201] on link "🚀 Hire.Inc - Career Site - Main Listing" at bounding box center [113, 210] width 210 height 25
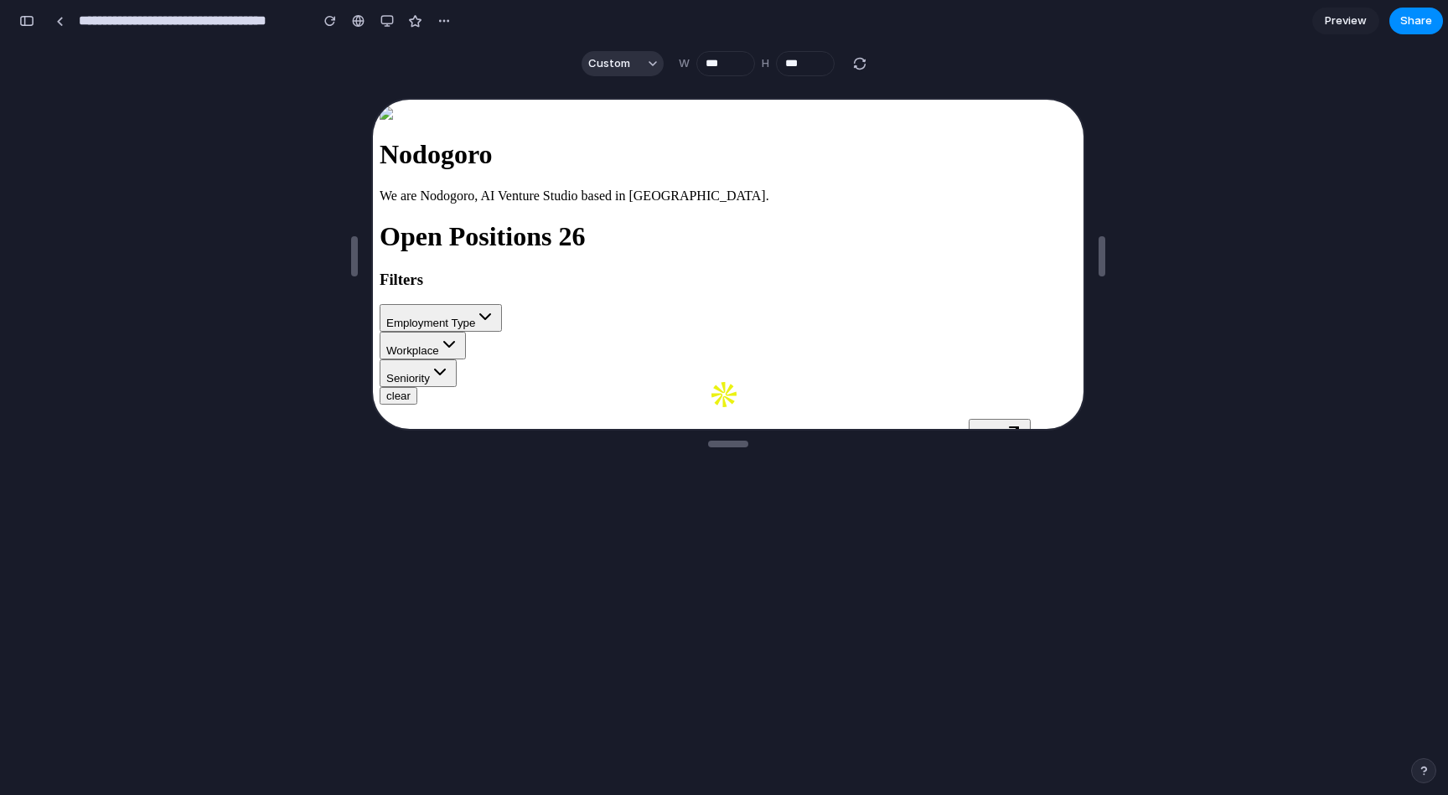
click at [870, 59] on div at bounding box center [860, 64] width 20 height 20
click at [867, 64] on div "button" at bounding box center [859, 63] width 15 height 15
type input "***"
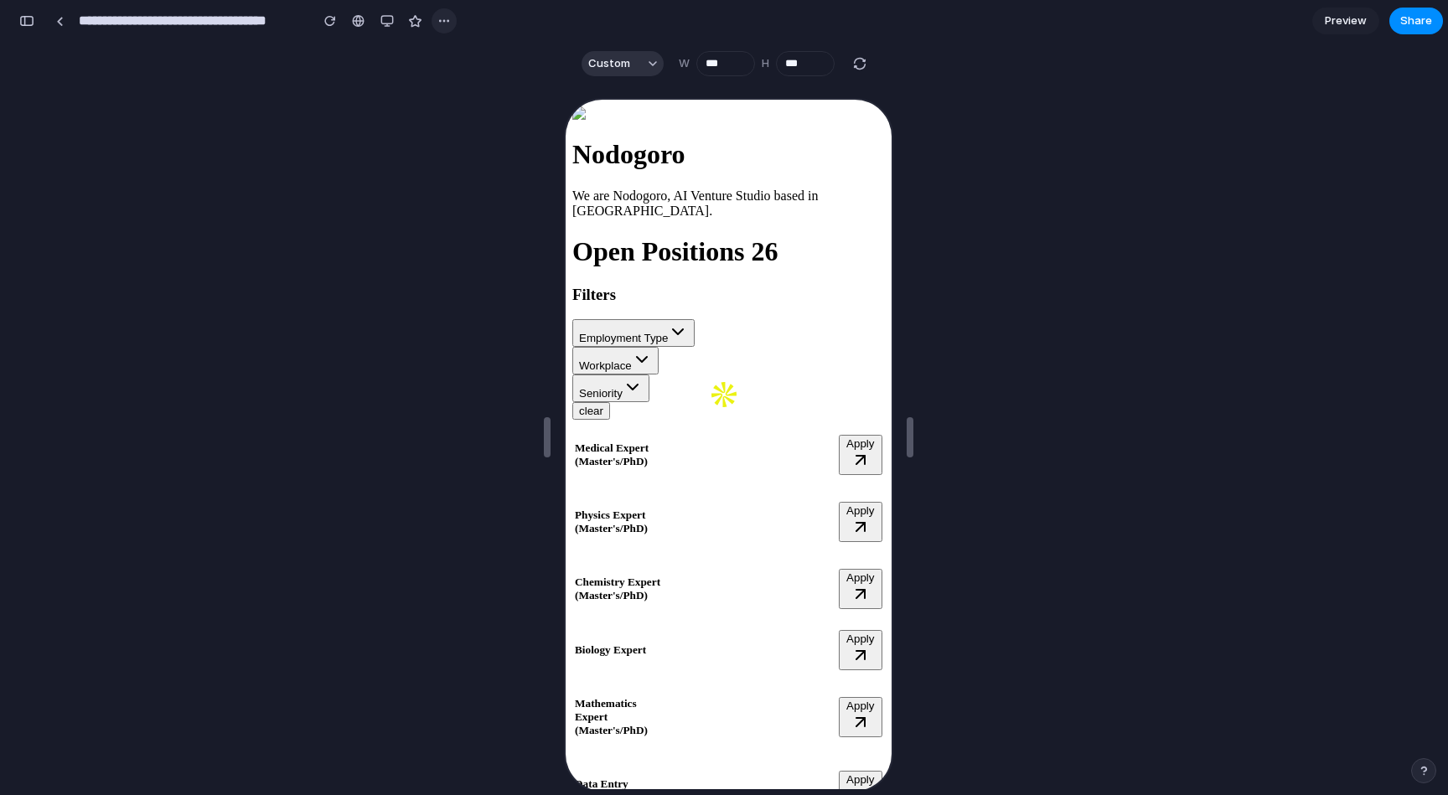
click at [454, 18] on button "button" at bounding box center [444, 20] width 25 height 25
click at [333, 204] on div "Duplicate Delete" at bounding box center [724, 397] width 1448 height 795
click at [618, 56] on span "Custom" at bounding box center [609, 63] width 42 height 17
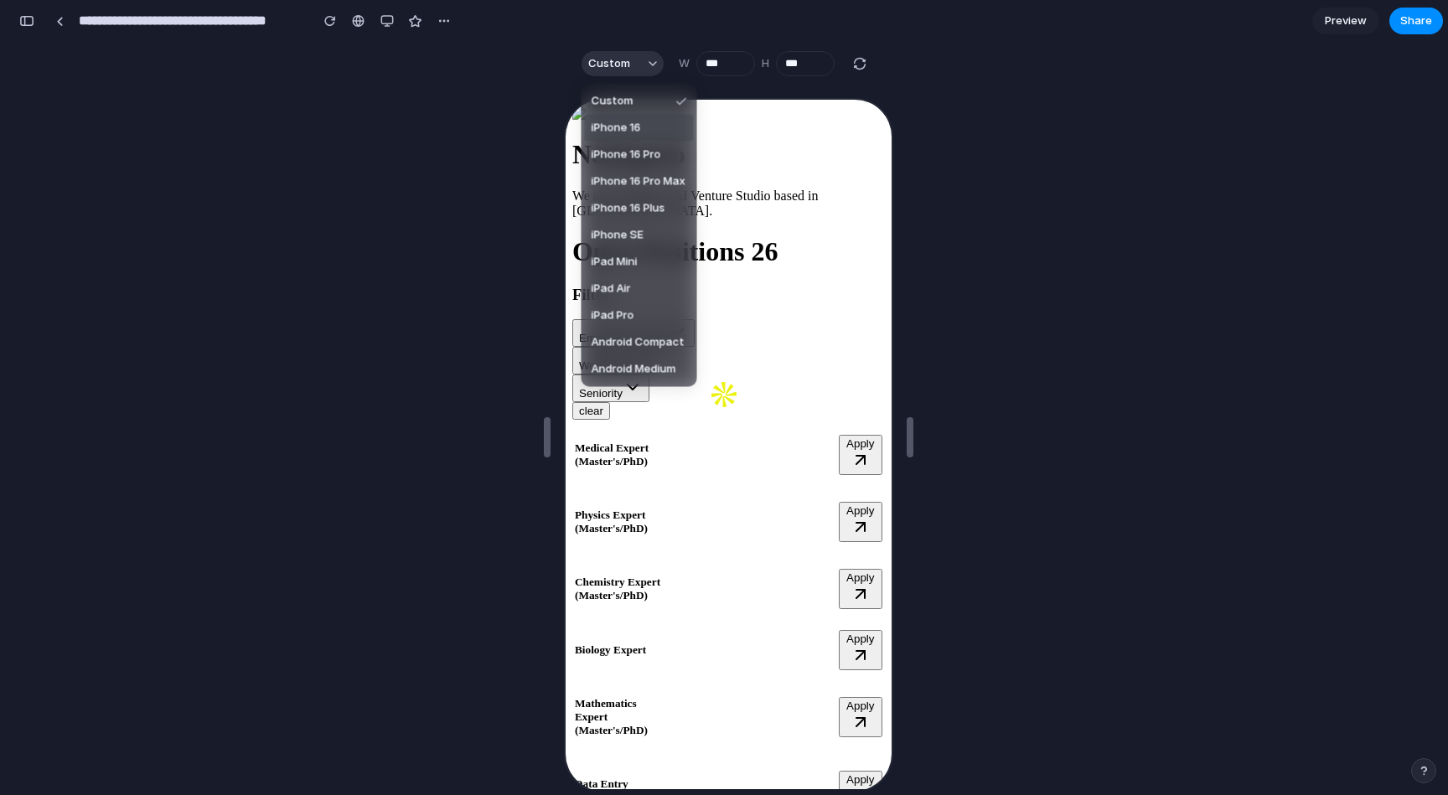
click at [640, 127] on span "iPhone 16" at bounding box center [616, 128] width 49 height 17
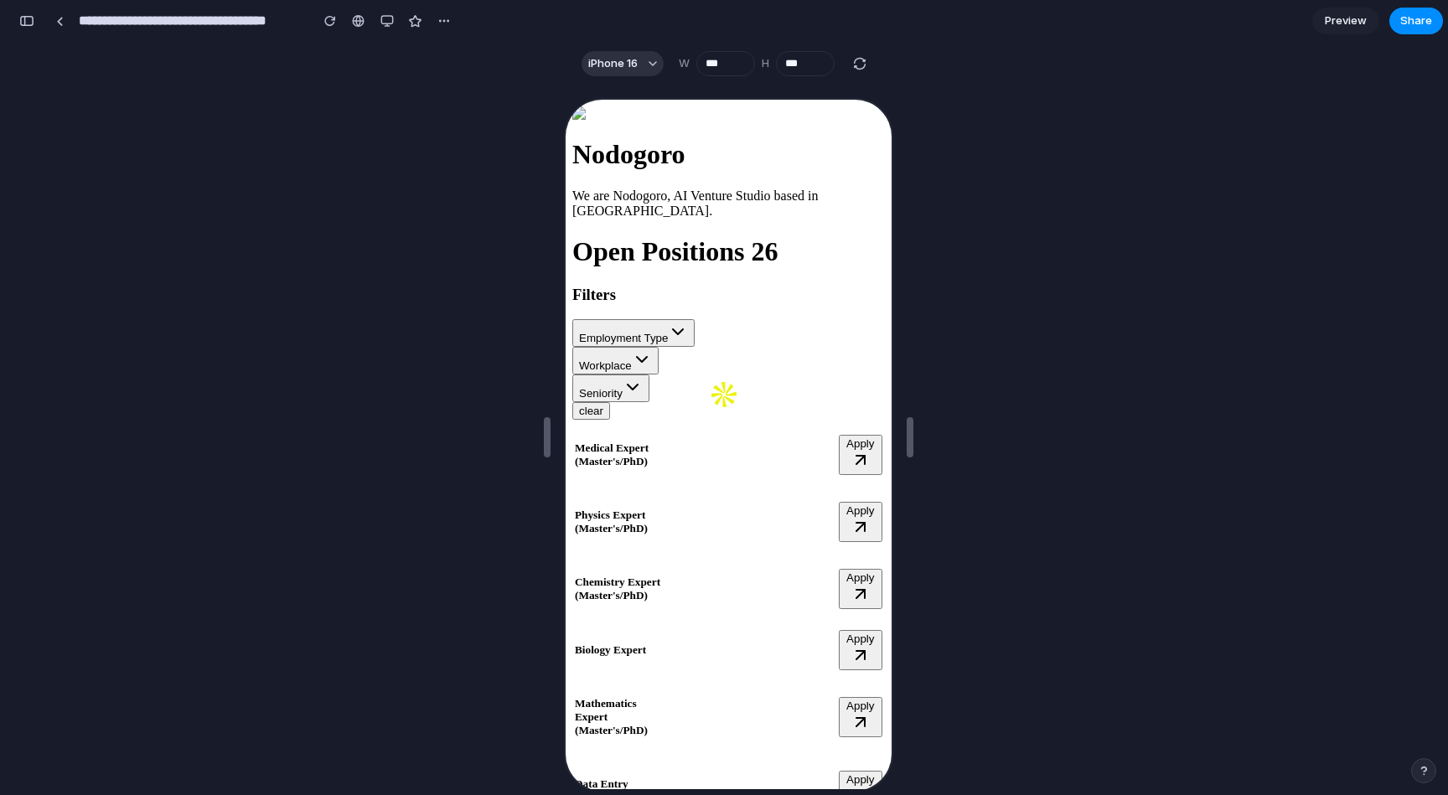
click at [360, 186] on div at bounding box center [728, 437] width 1428 height 705
click at [63, 31] on link at bounding box center [59, 20] width 25 height 25
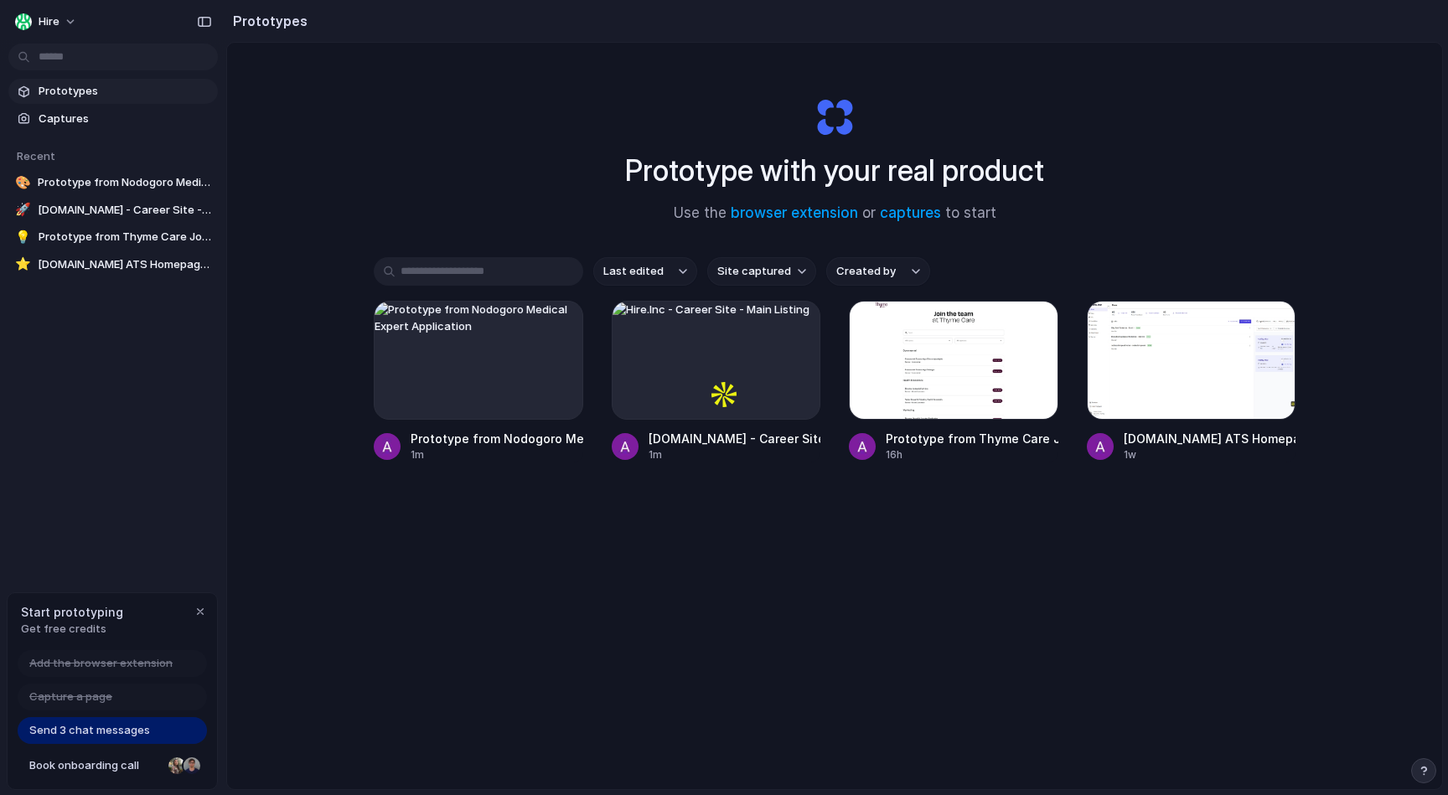
click at [119, 731] on span "Send 3 chat messages" at bounding box center [89, 731] width 121 height 17
click at [73, 731] on span "Send 3 chat messages" at bounding box center [89, 731] width 121 height 17
click at [560, 322] on div "button" at bounding box center [558, 325] width 13 height 13
click at [535, 443] on li "Delete" at bounding box center [511, 444] width 119 height 27
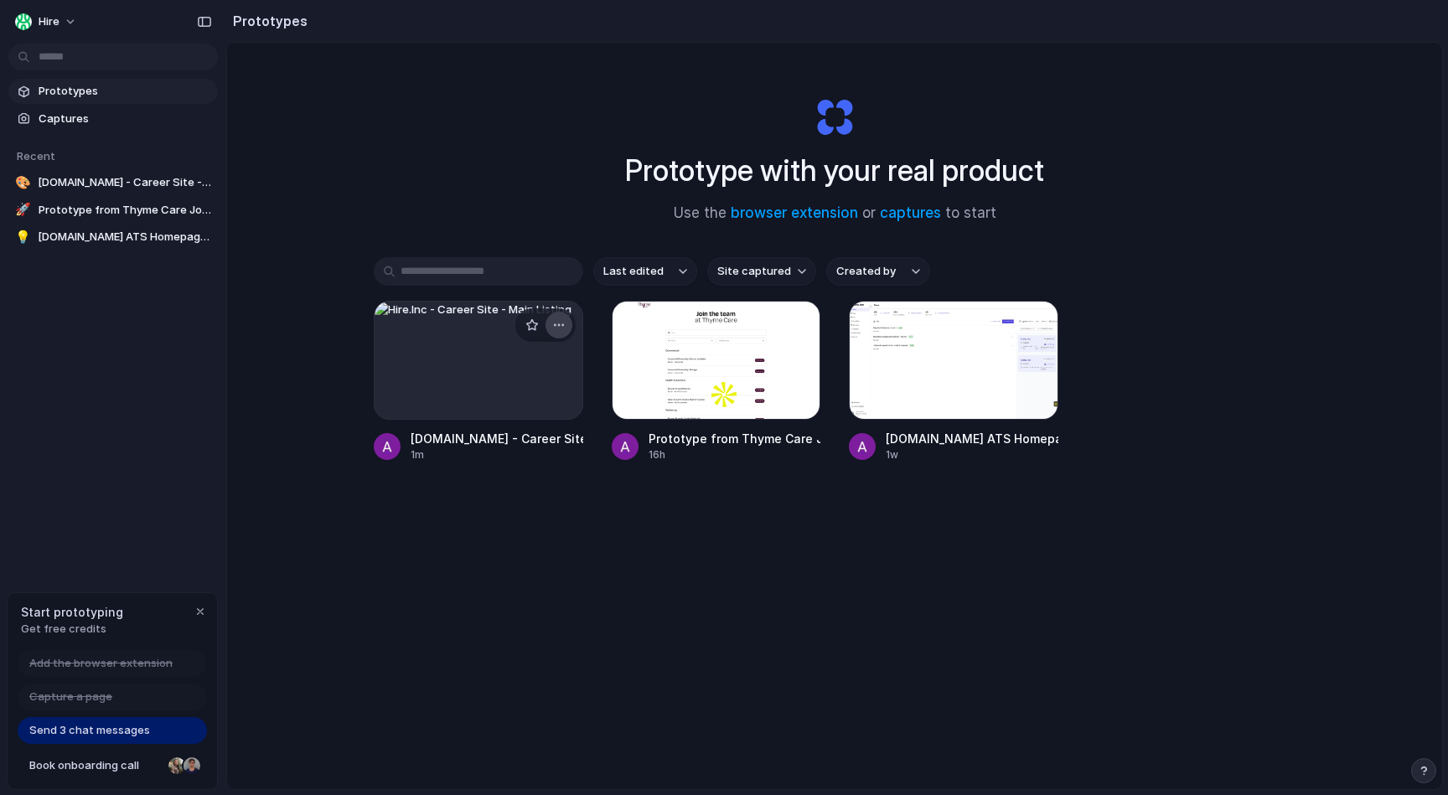
click at [565, 326] on div "button" at bounding box center [558, 325] width 13 height 13
click at [534, 444] on li "Delete" at bounding box center [511, 444] width 119 height 27
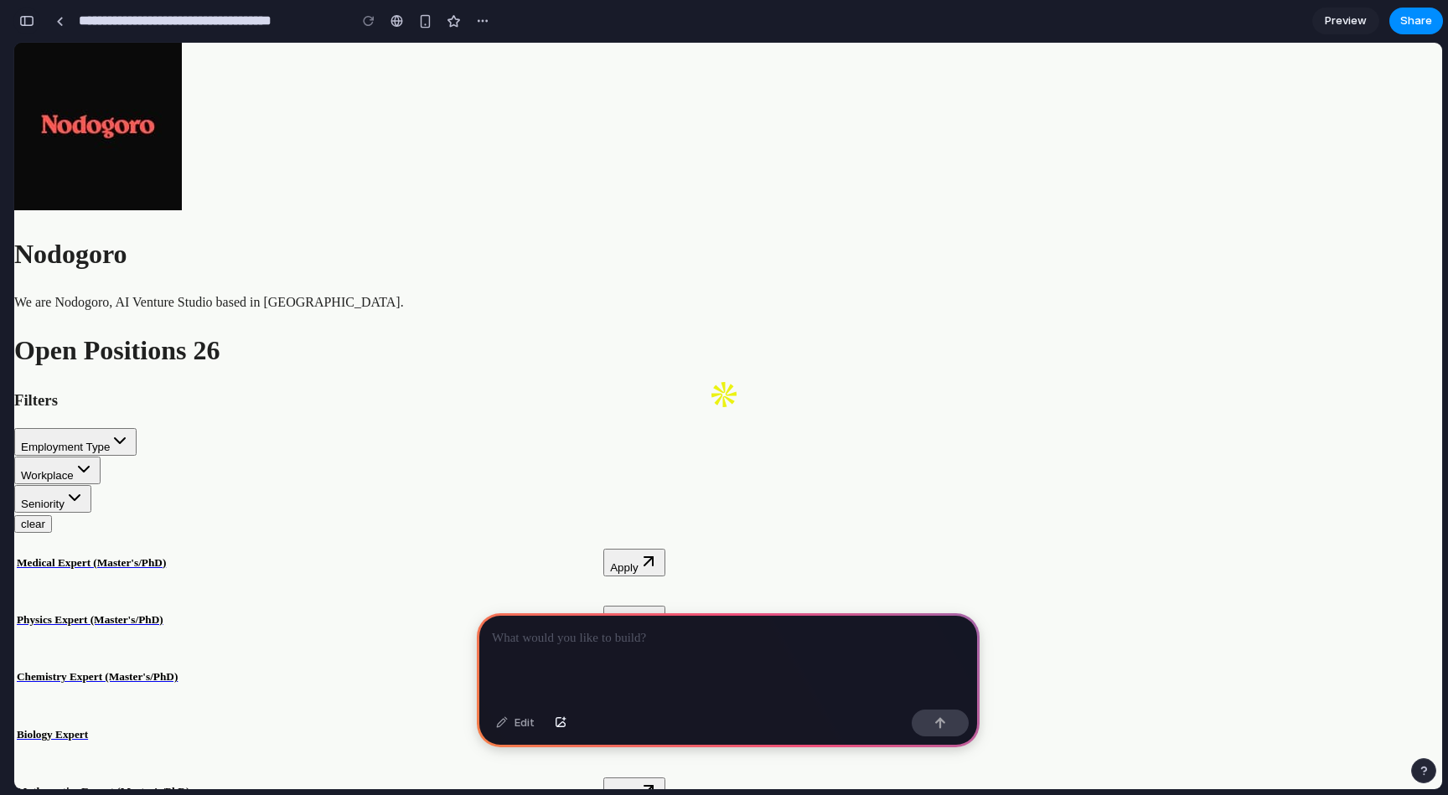
click at [26, 23] on div "button" at bounding box center [26, 21] width 15 height 12
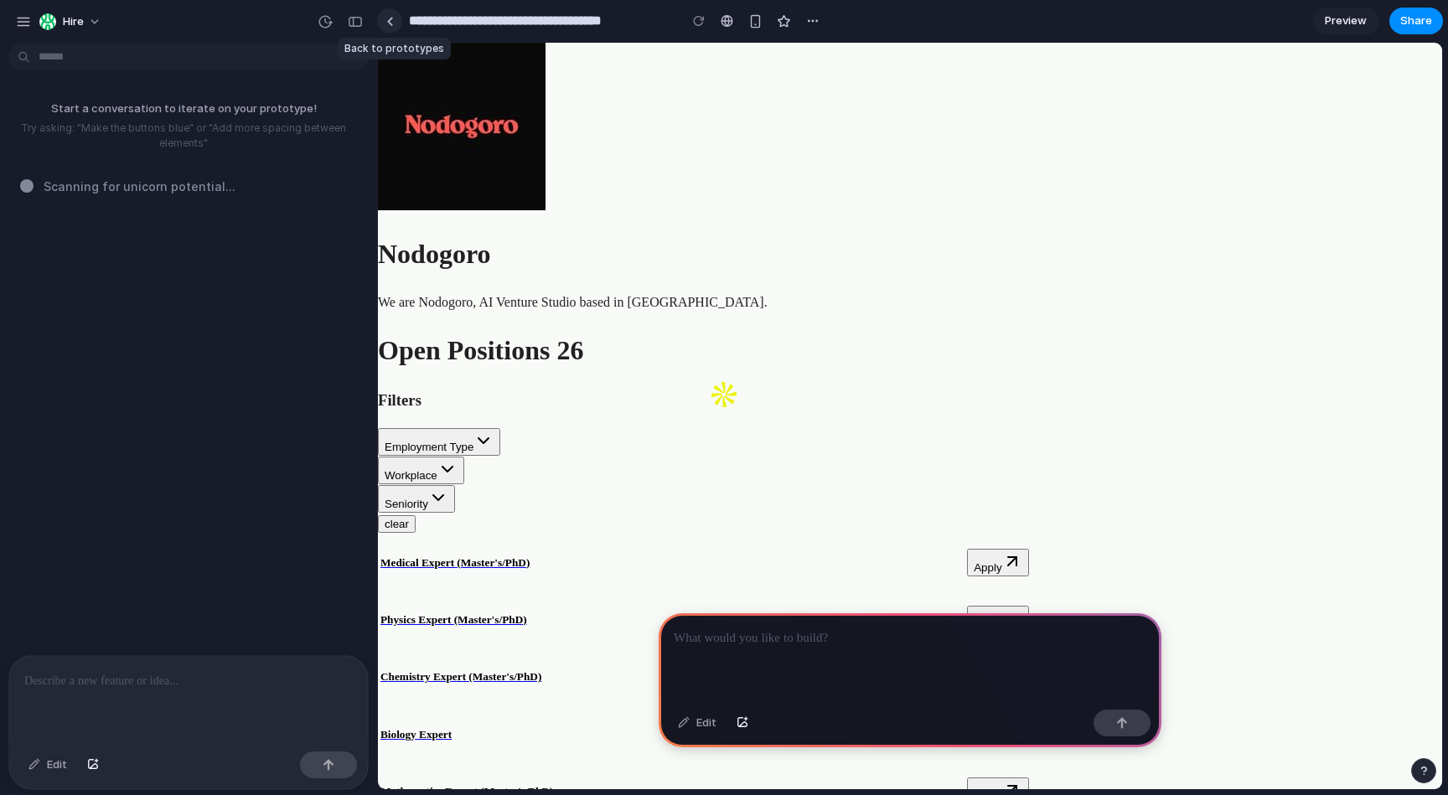
click at [391, 19] on div at bounding box center [390, 21] width 8 height 9
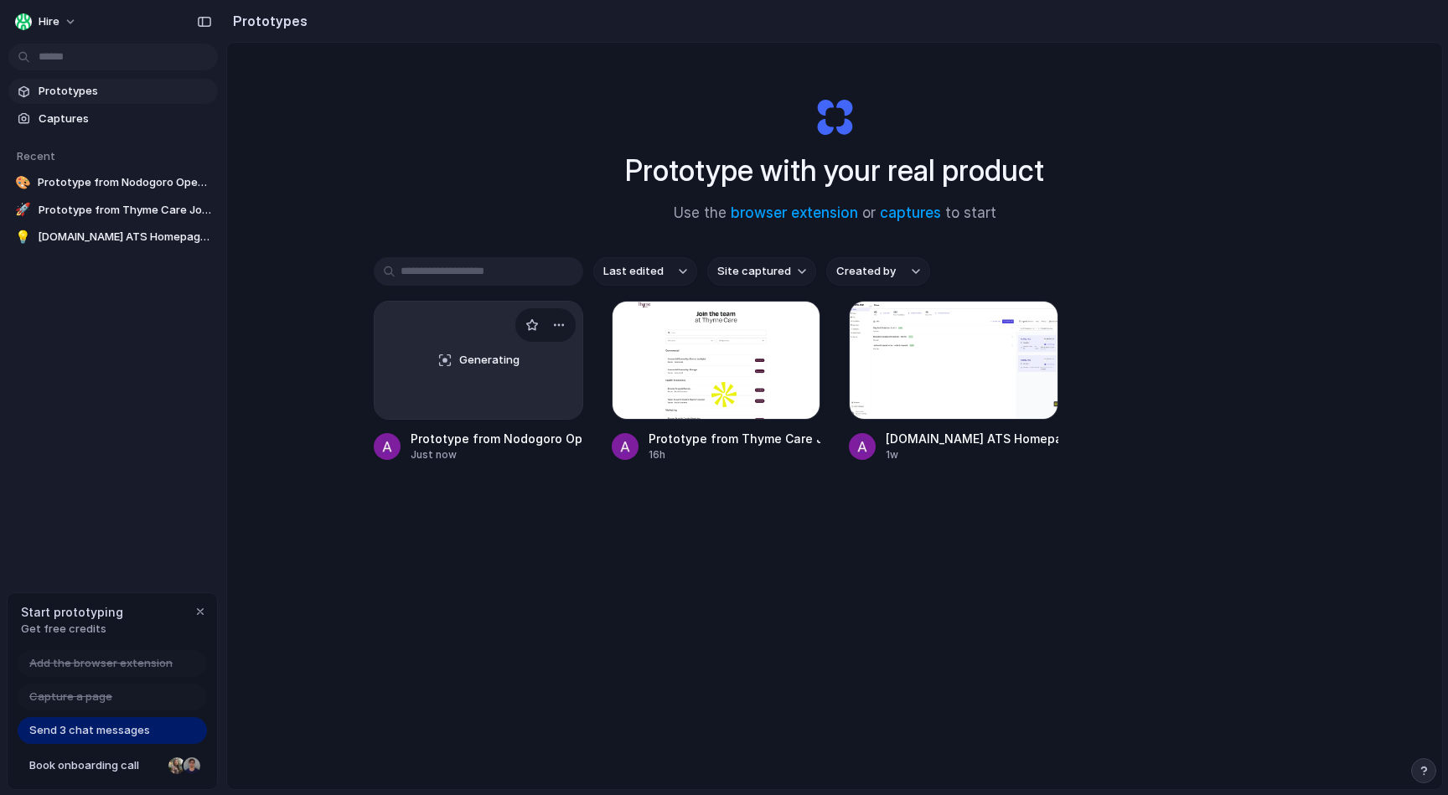
click at [438, 338] on div "Generating" at bounding box center [479, 360] width 208 height 117
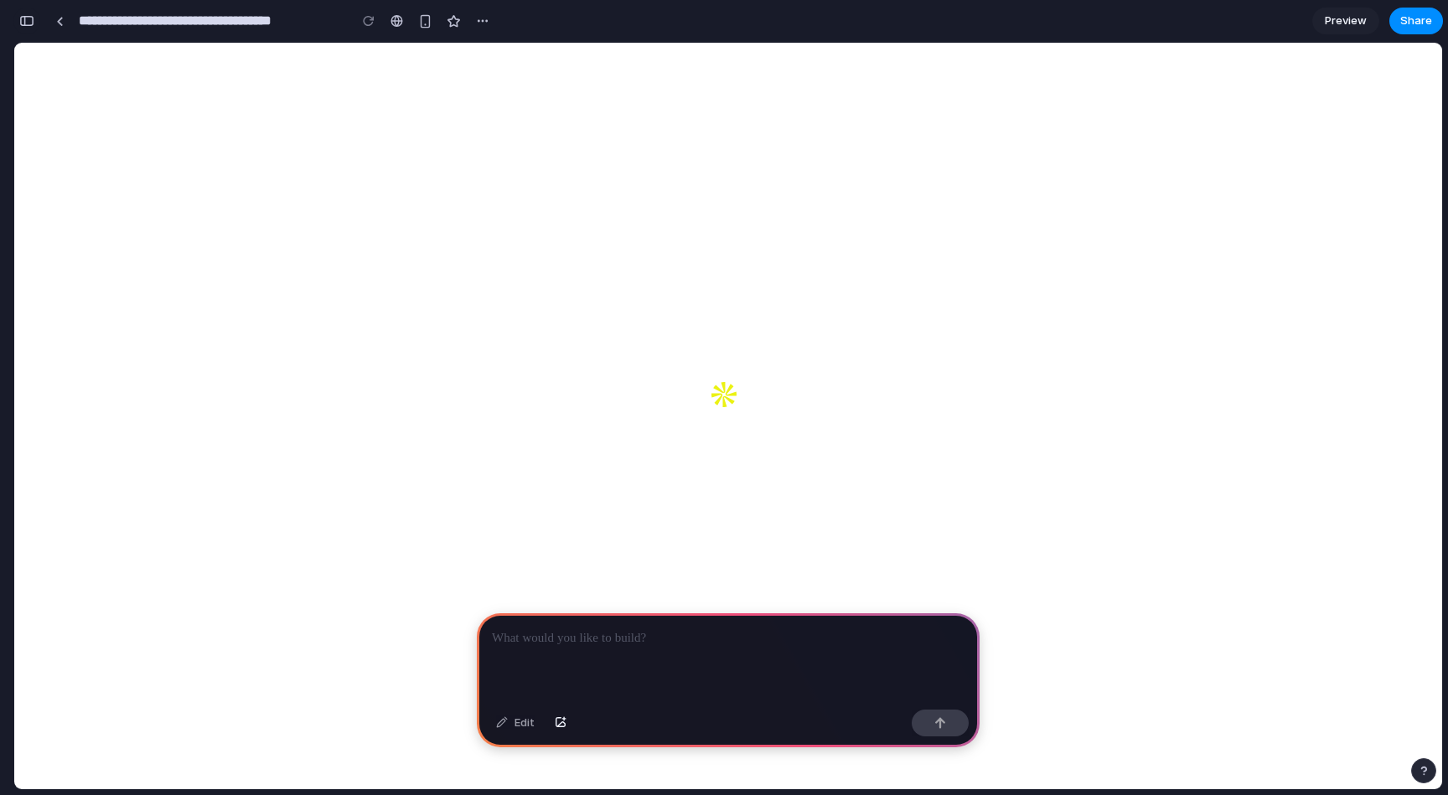
click at [19, 11] on button "button" at bounding box center [26, 21] width 27 height 27
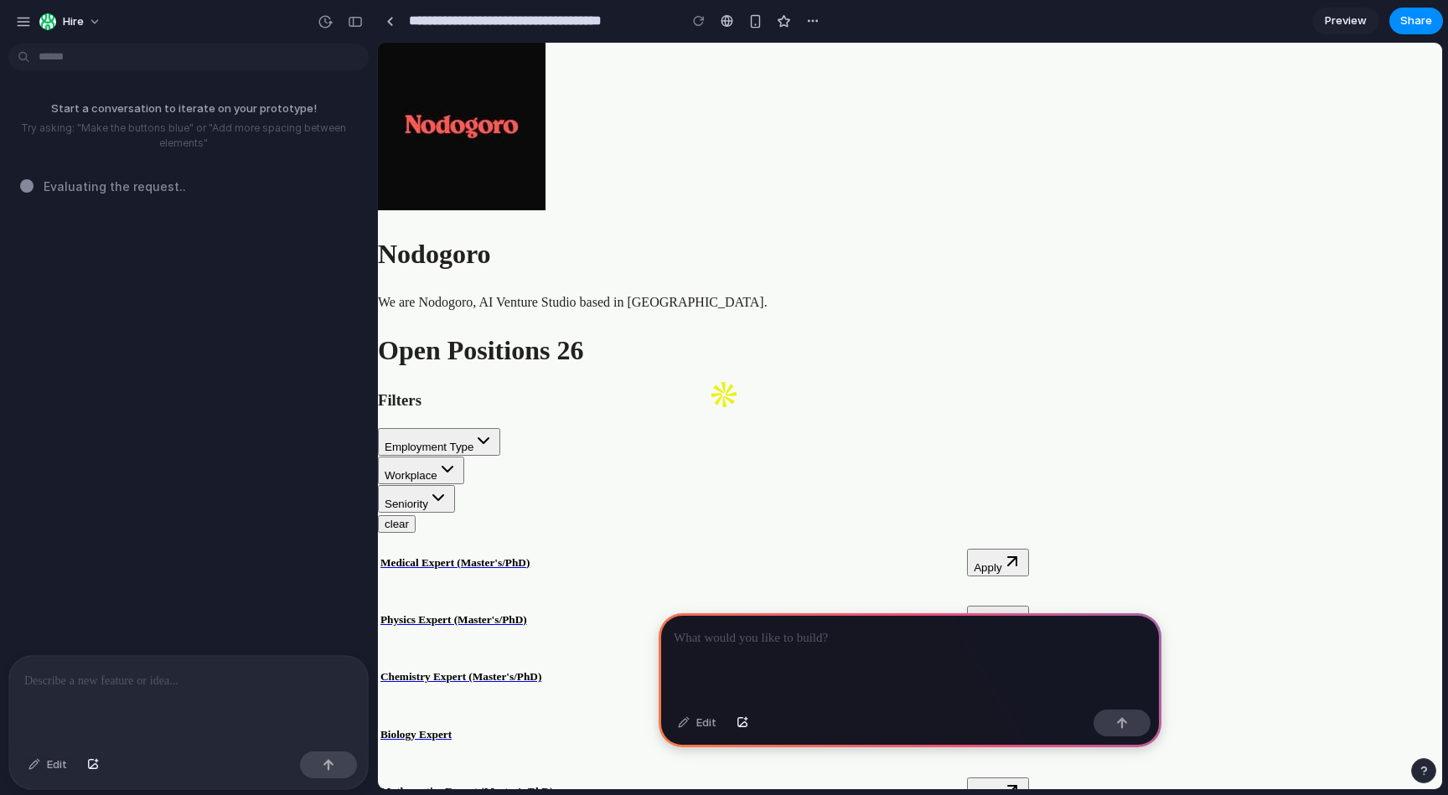
click at [192, 693] on div at bounding box center [188, 700] width 359 height 89
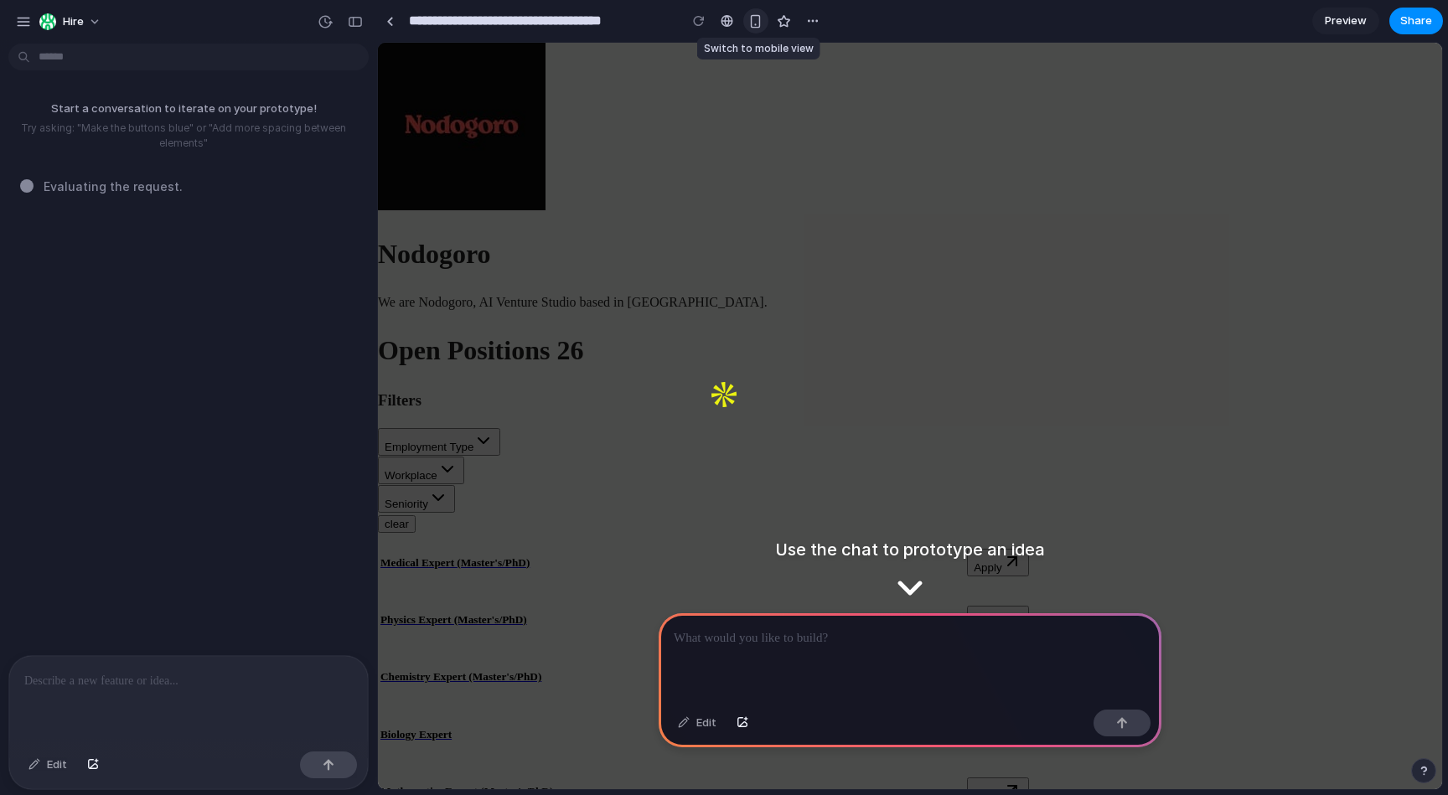
click at [756, 23] on div "button" at bounding box center [756, 21] width 14 height 14
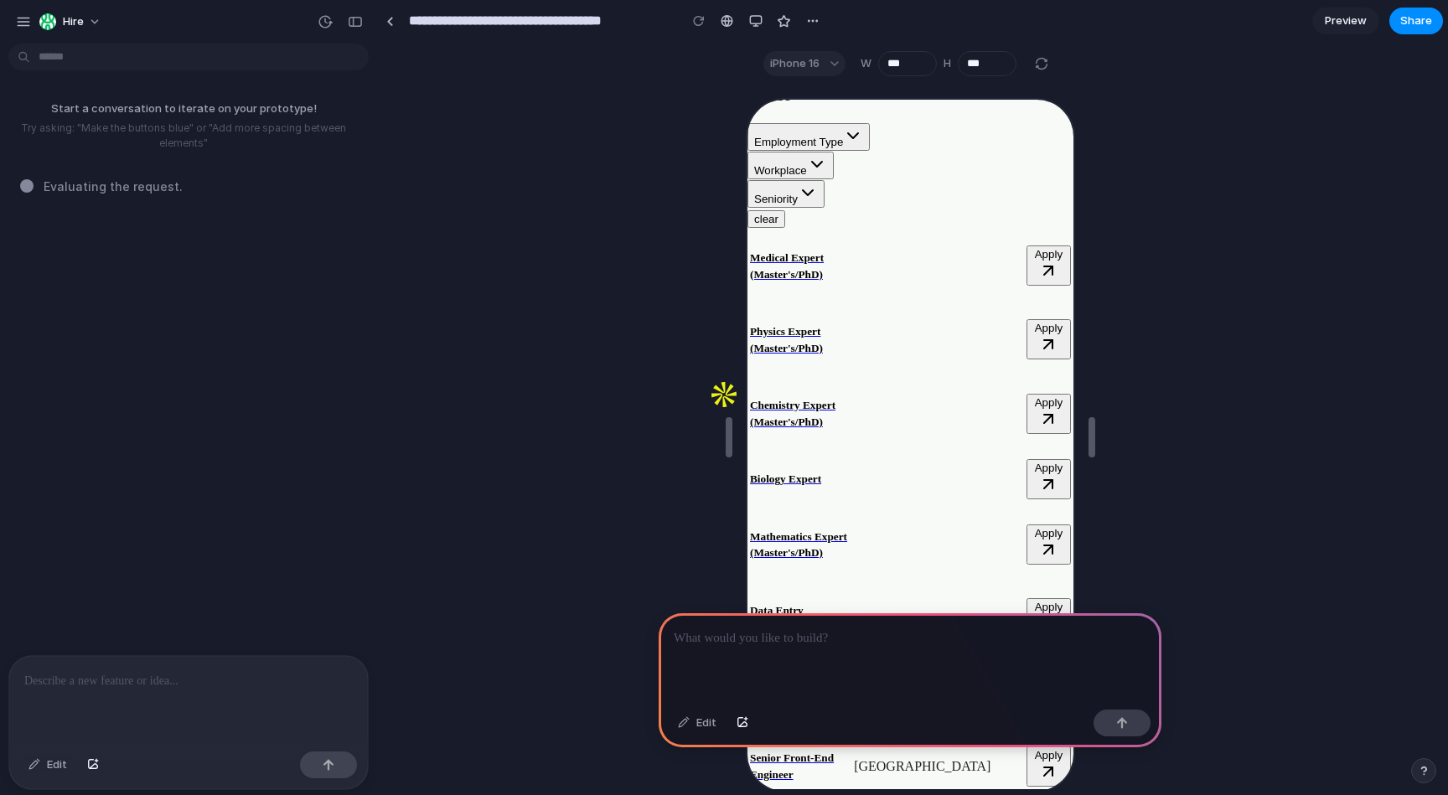
scroll to position [2631, 0]
click at [790, 668] on div at bounding box center [910, 659] width 503 height 90
click at [272, 684] on p at bounding box center [188, 681] width 329 height 20
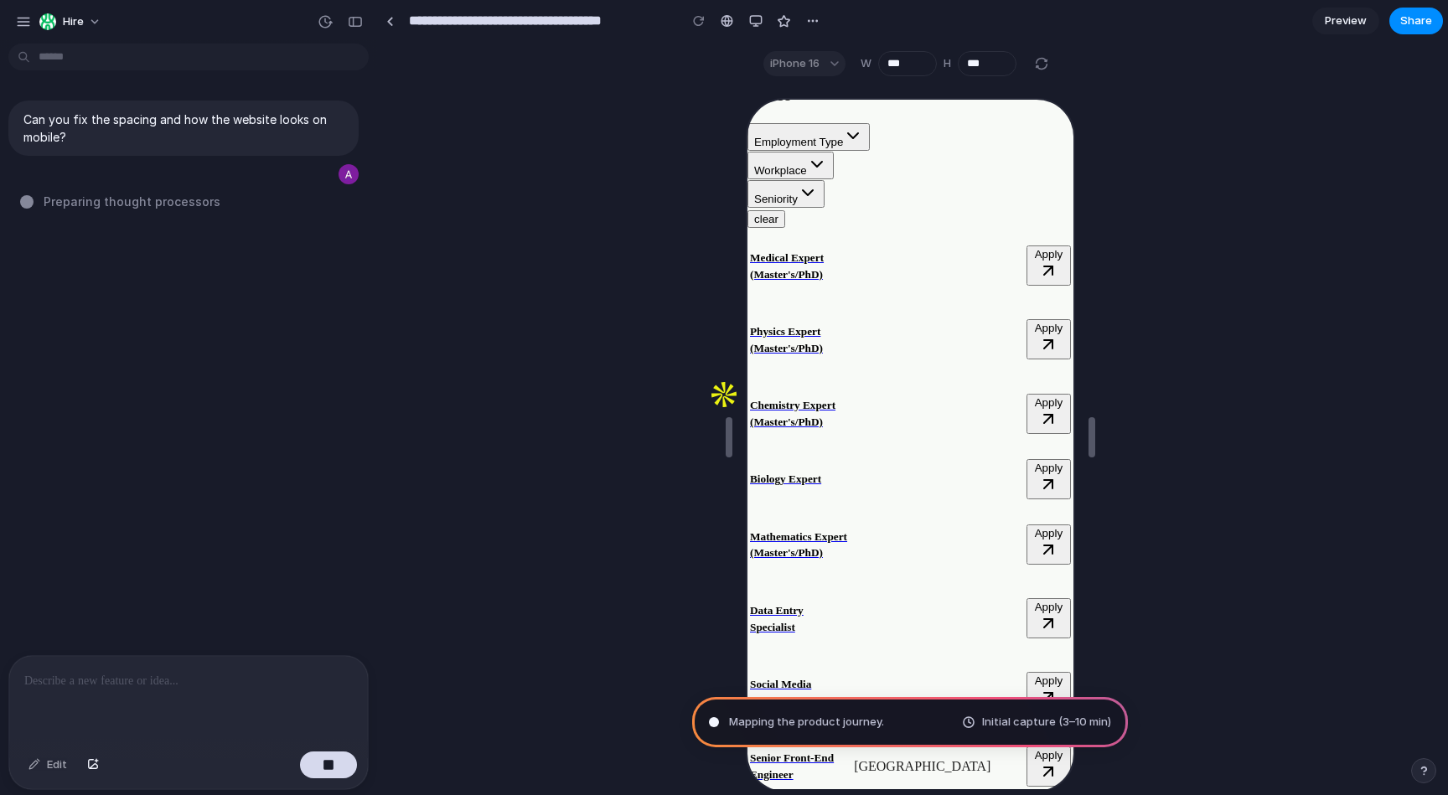
scroll to position [3082, 0]
type input "**********"
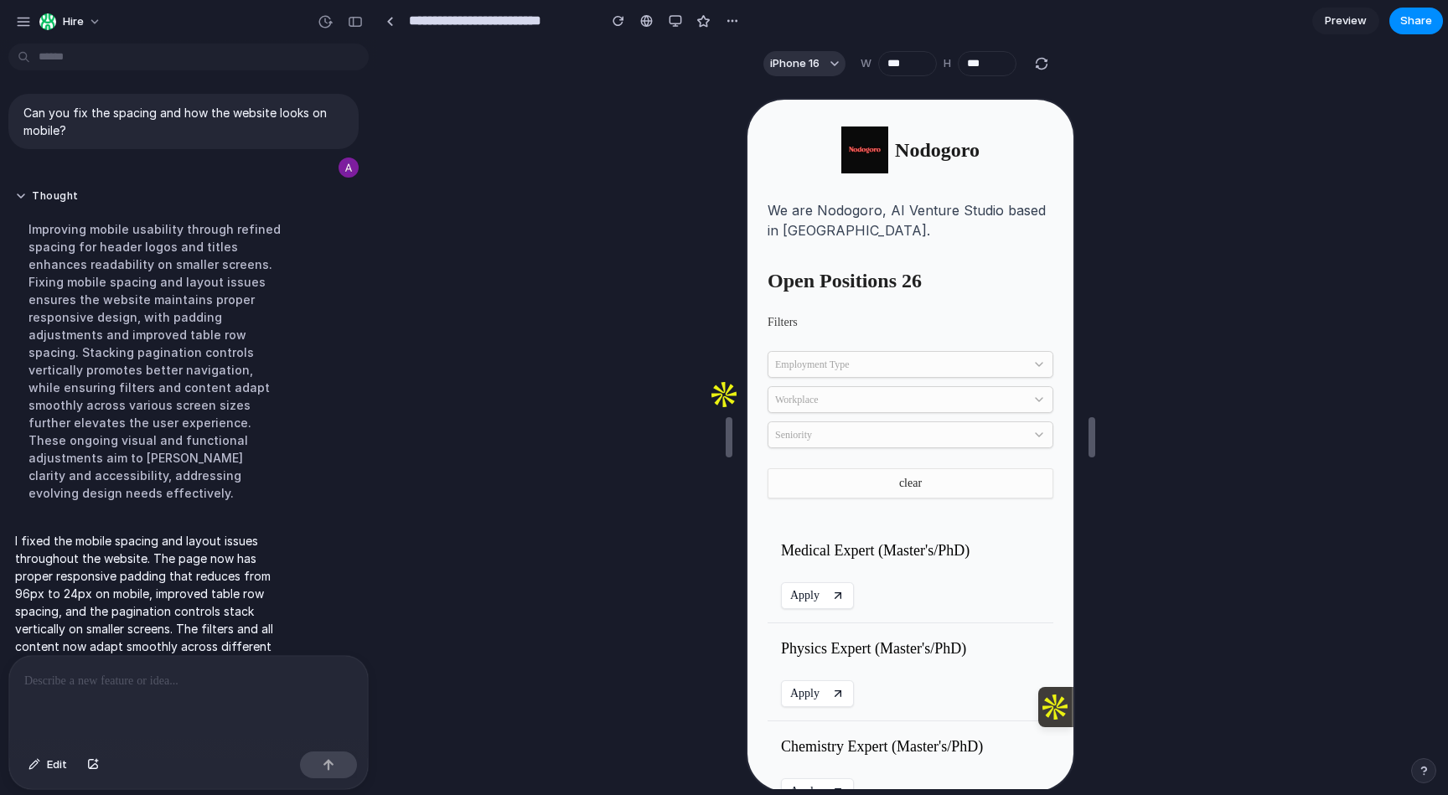
scroll to position [178, 0]
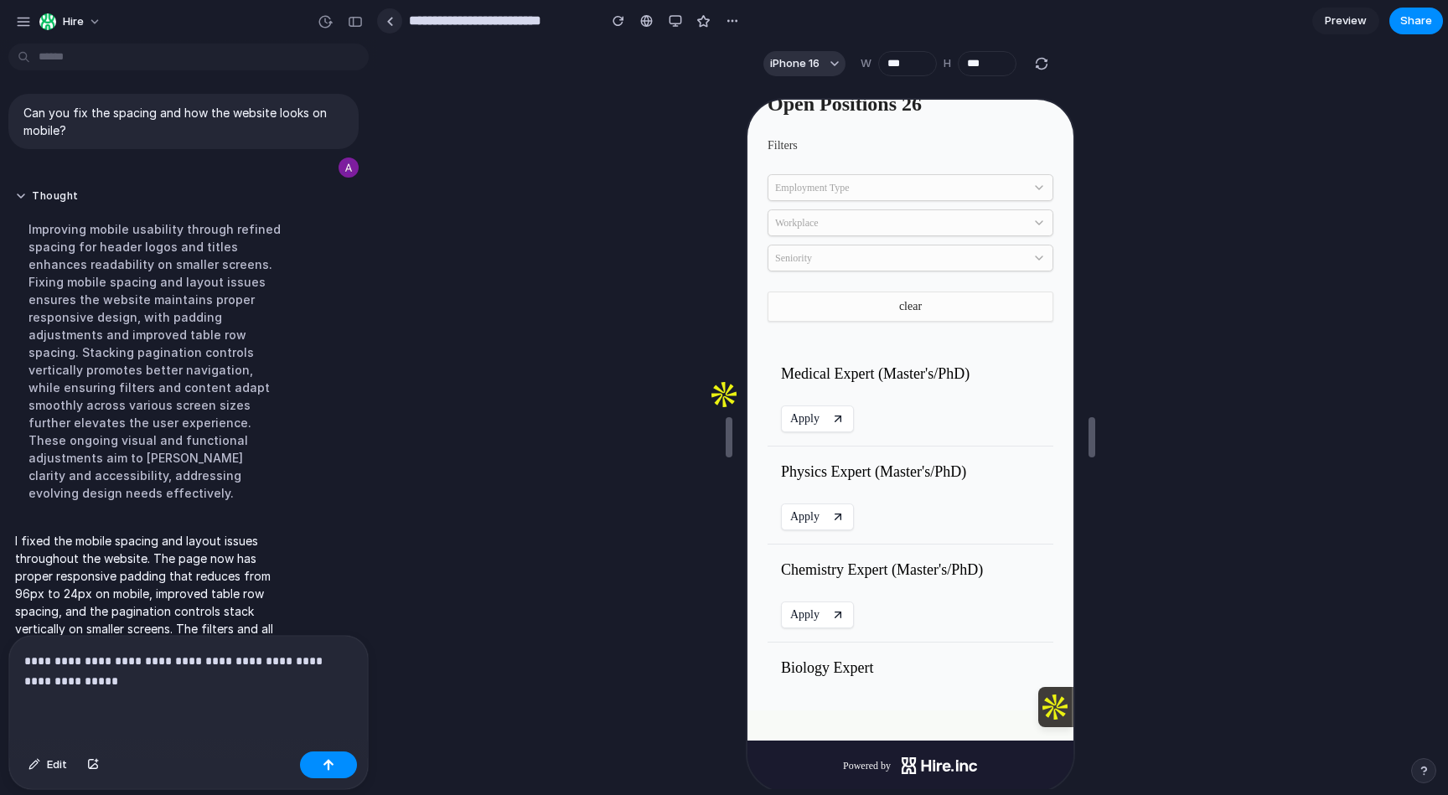
click at [396, 18] on link at bounding box center [389, 20] width 25 height 25
click at [195, 690] on p "**********" at bounding box center [188, 671] width 329 height 40
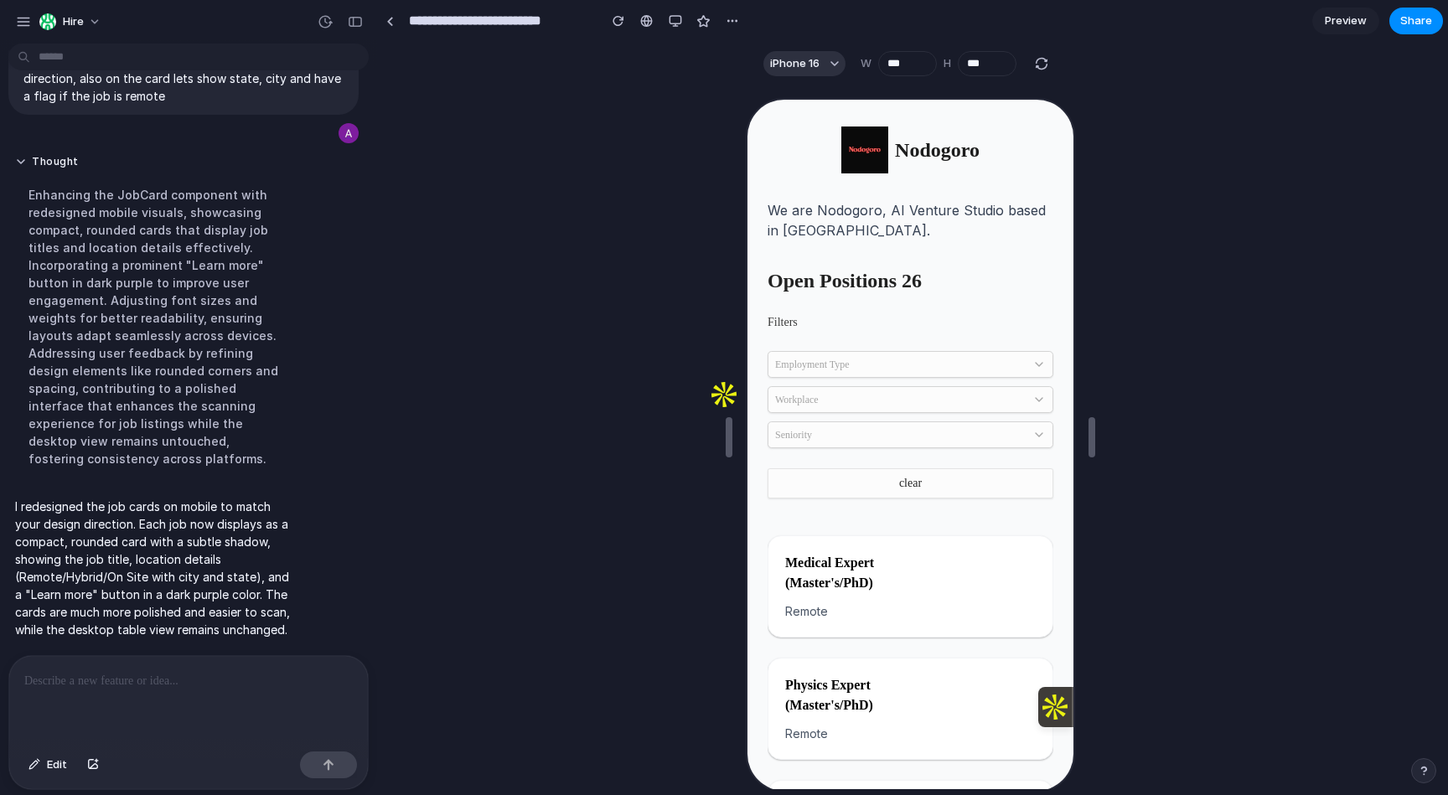
scroll to position [864, 0]
click at [899, 519] on div "We are Nodogoro, AI Venture Studio based in LA. Open Positions 26 Filters Emplo…" at bounding box center [908, 529] width 286 height 661
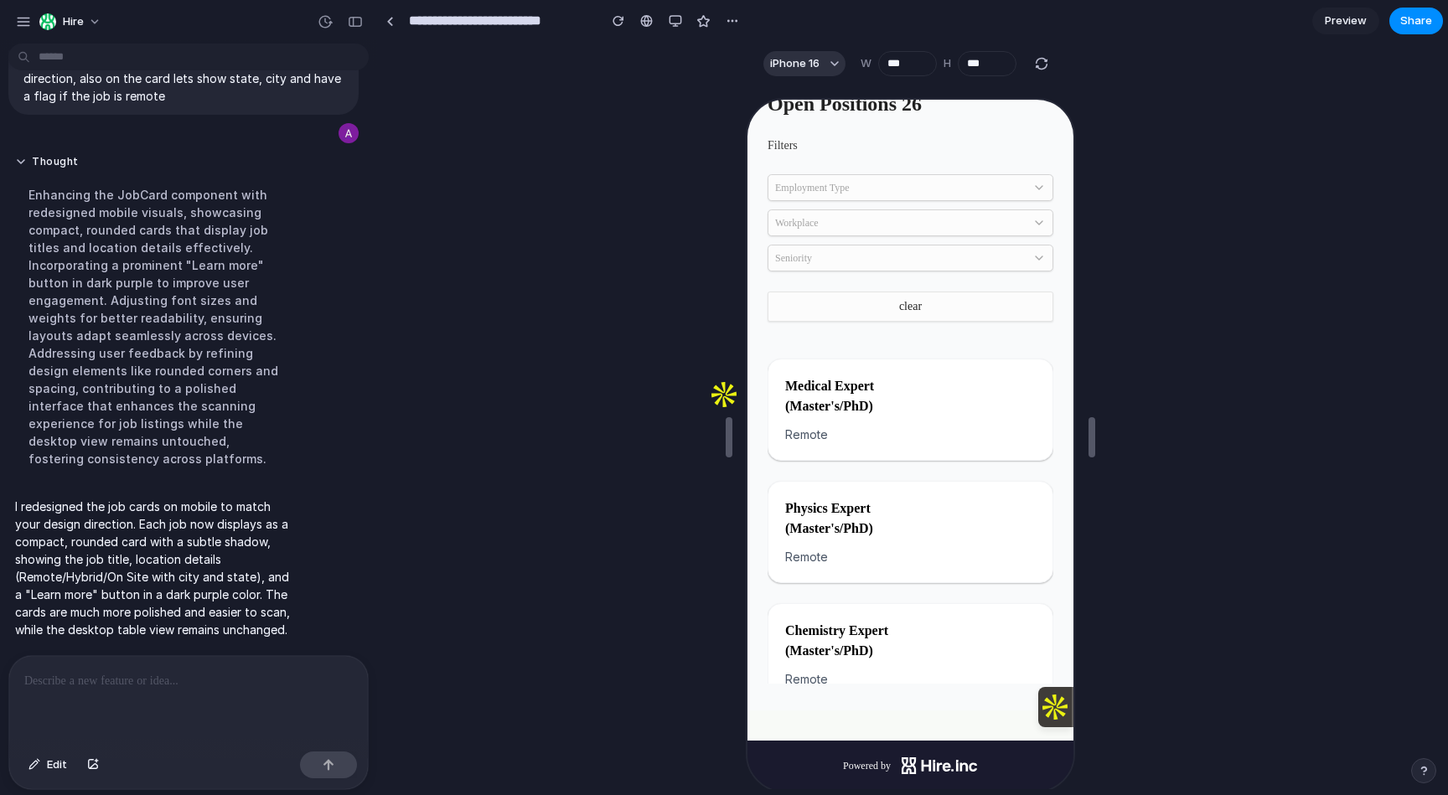
click at [225, 692] on div at bounding box center [188, 700] width 359 height 89
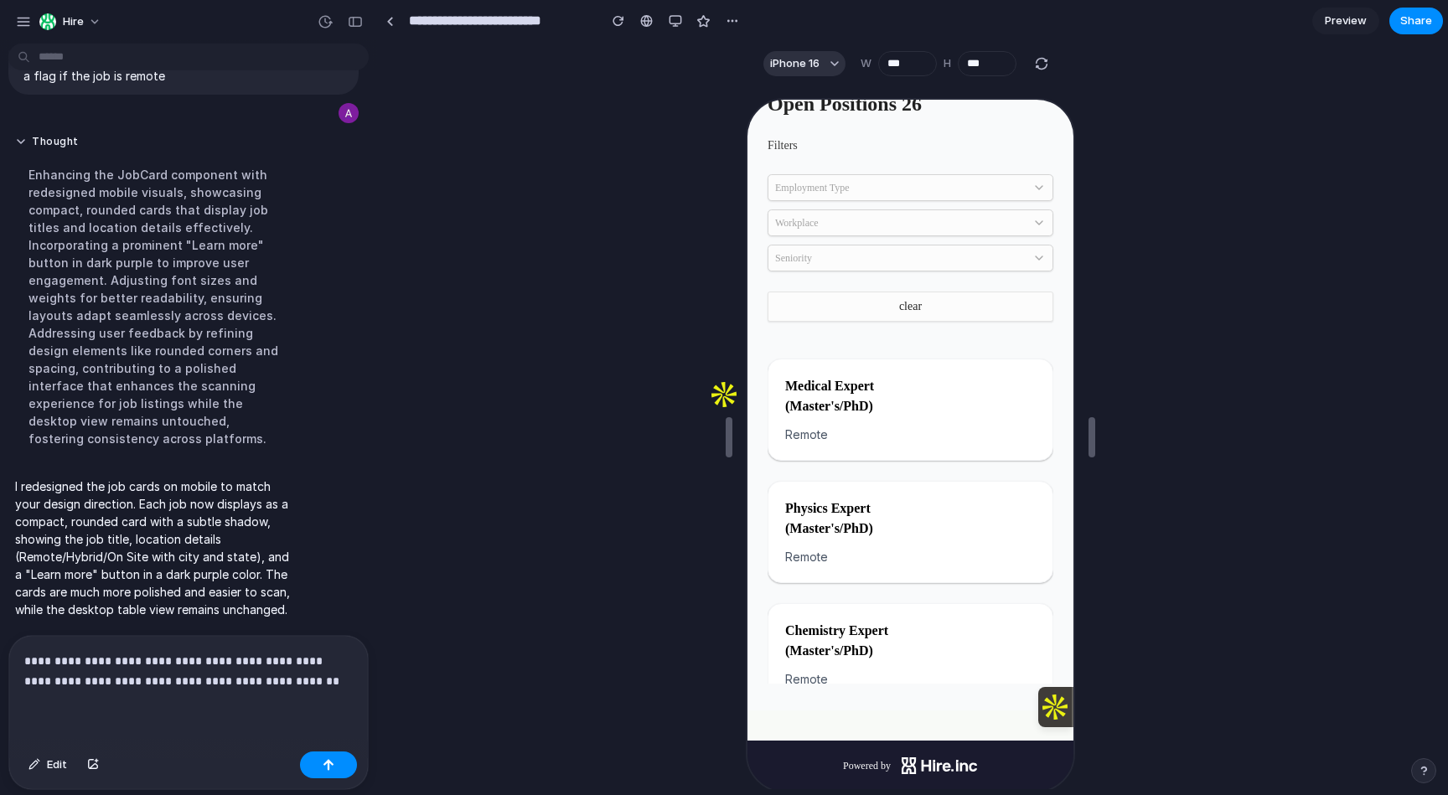
click at [318, 681] on p "**********" at bounding box center [188, 671] width 329 height 40
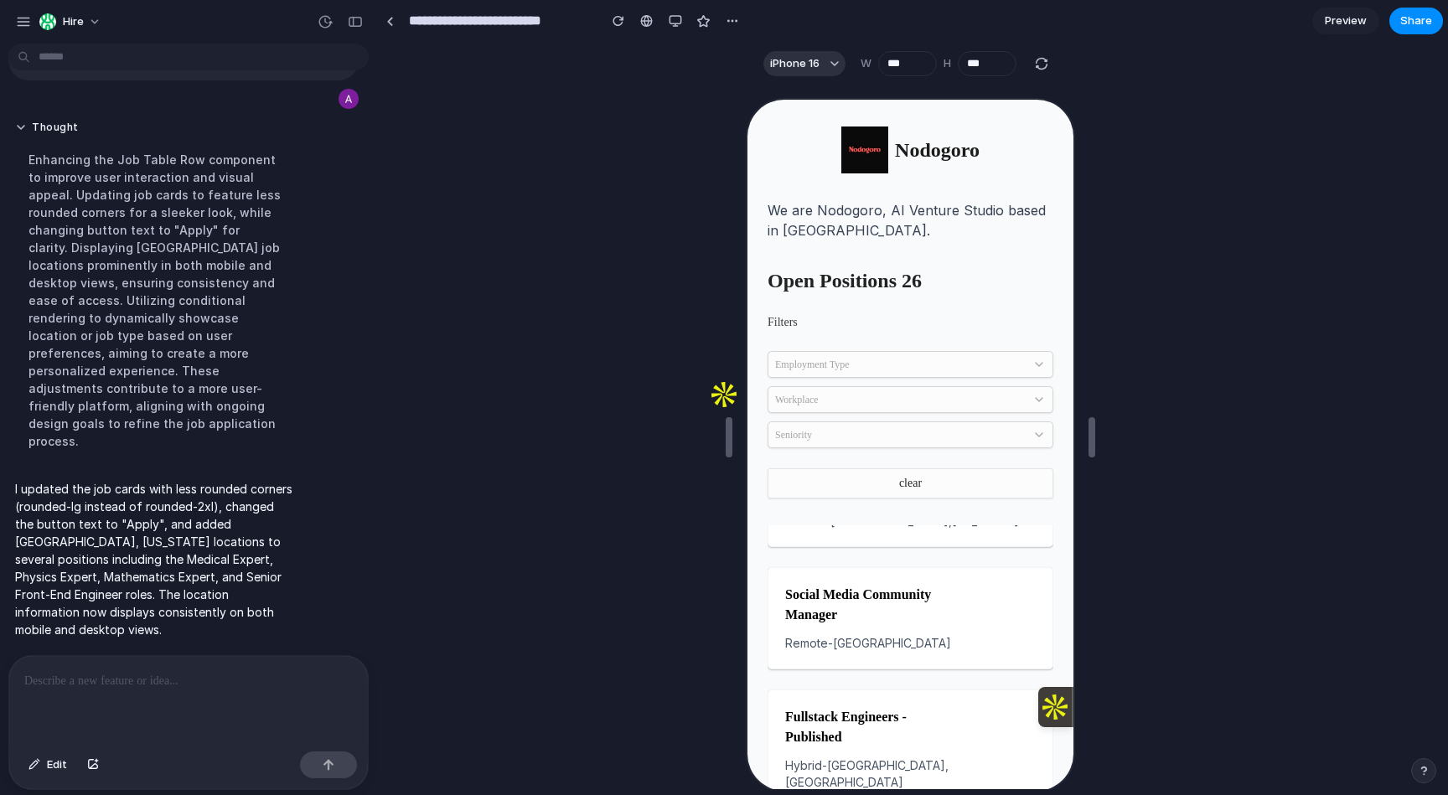
scroll to position [0, 0]
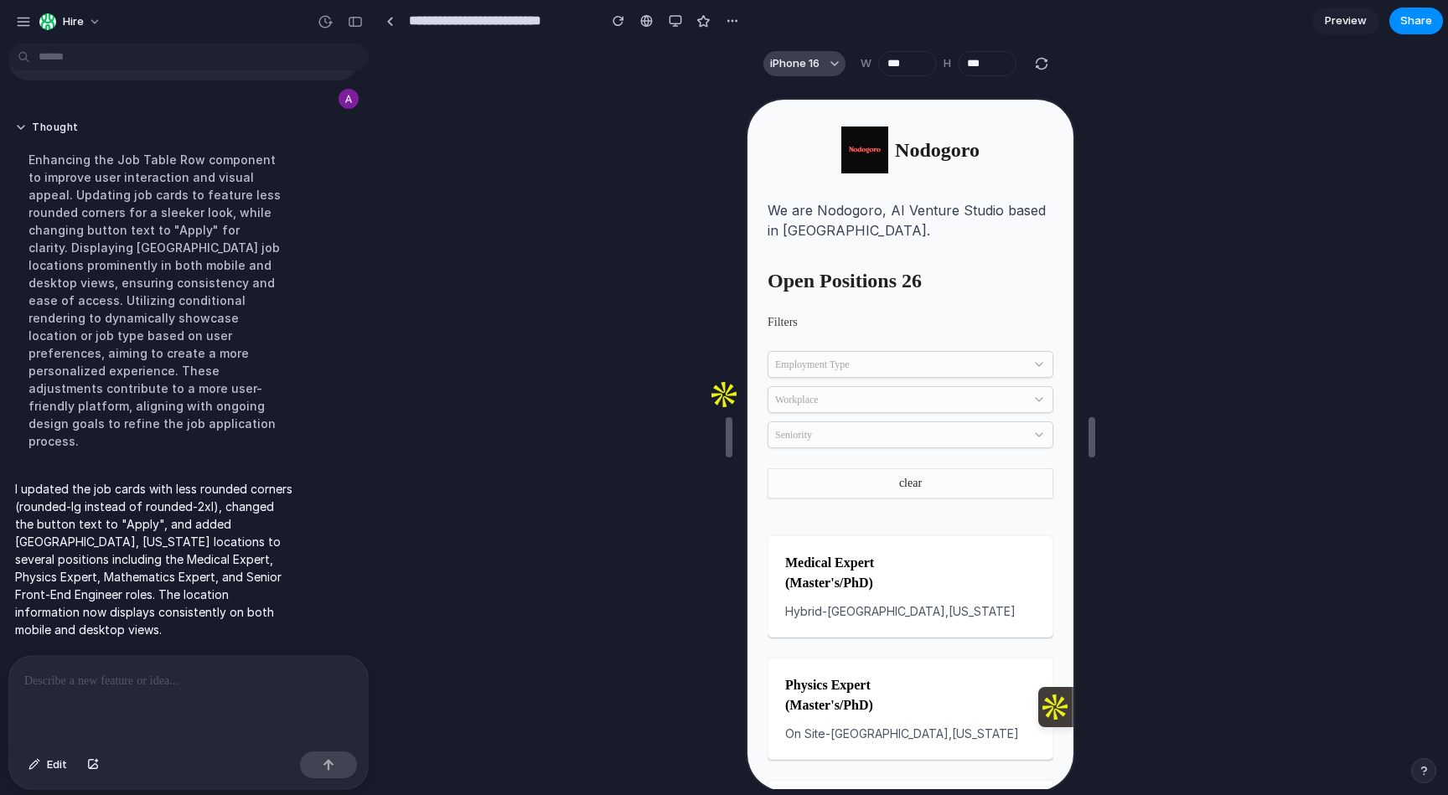
click at [789, 75] on button "iPhone 16" at bounding box center [805, 63] width 82 height 25
click at [679, 23] on div "Custom iPhone 16 iPhone 16 Pro iPhone 16 Pro Max iPhone 16 Plus iPhone SE iPad …" at bounding box center [724, 397] width 1448 height 795
click at [679, 23] on div "button" at bounding box center [675, 20] width 13 height 13
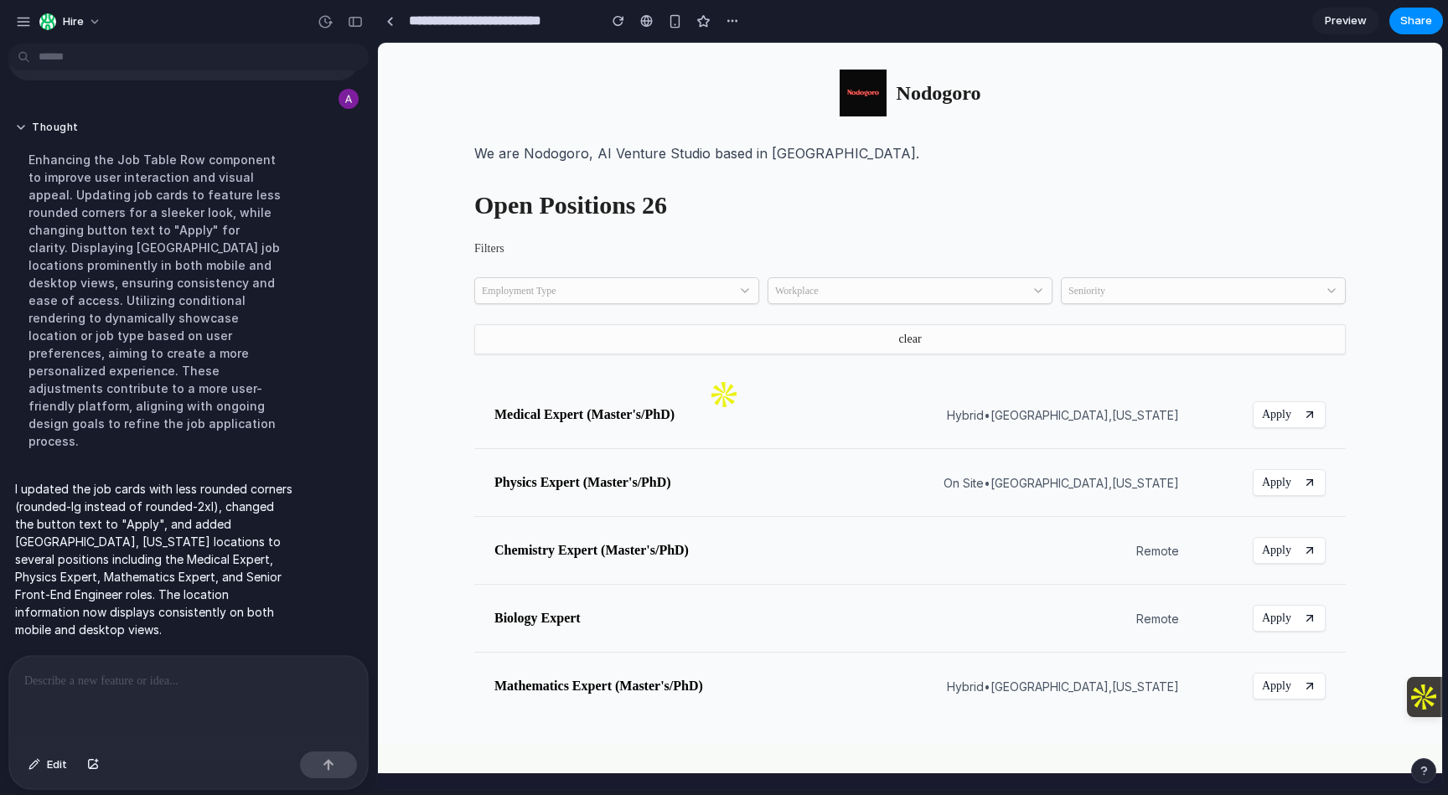
scroll to position [35, 0]
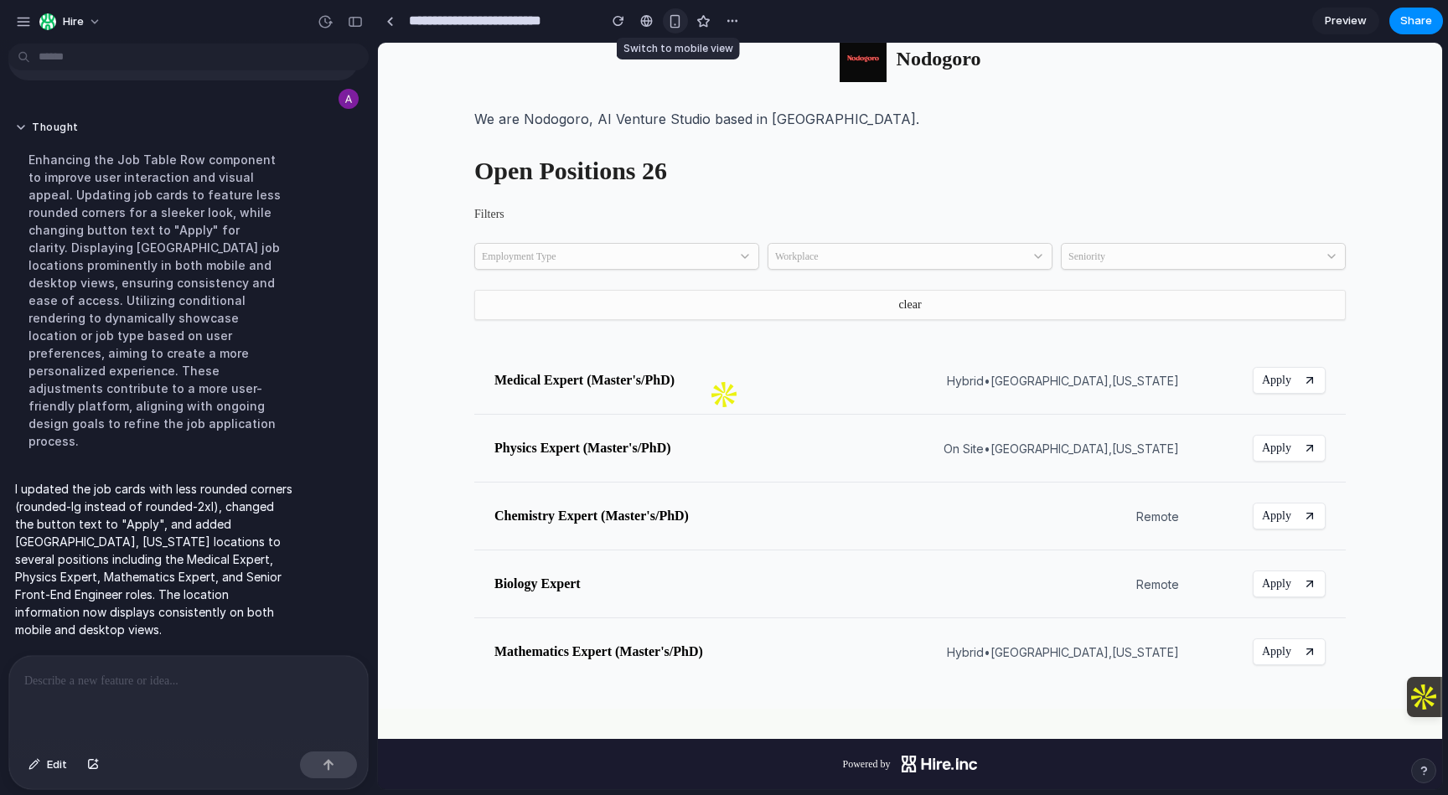
click at [676, 29] on button "button" at bounding box center [675, 20] width 25 height 25
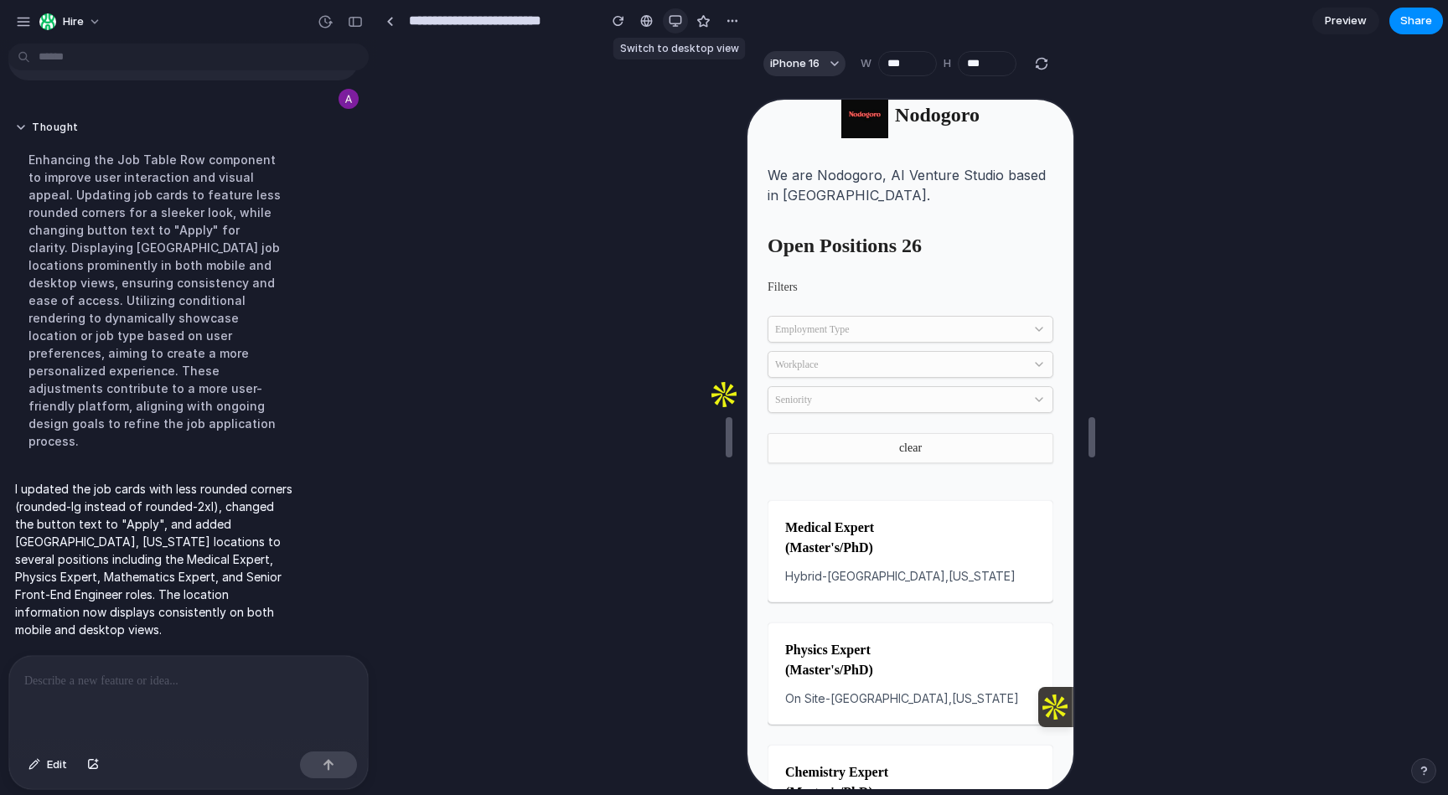
click at [676, 29] on button "button" at bounding box center [675, 20] width 25 height 25
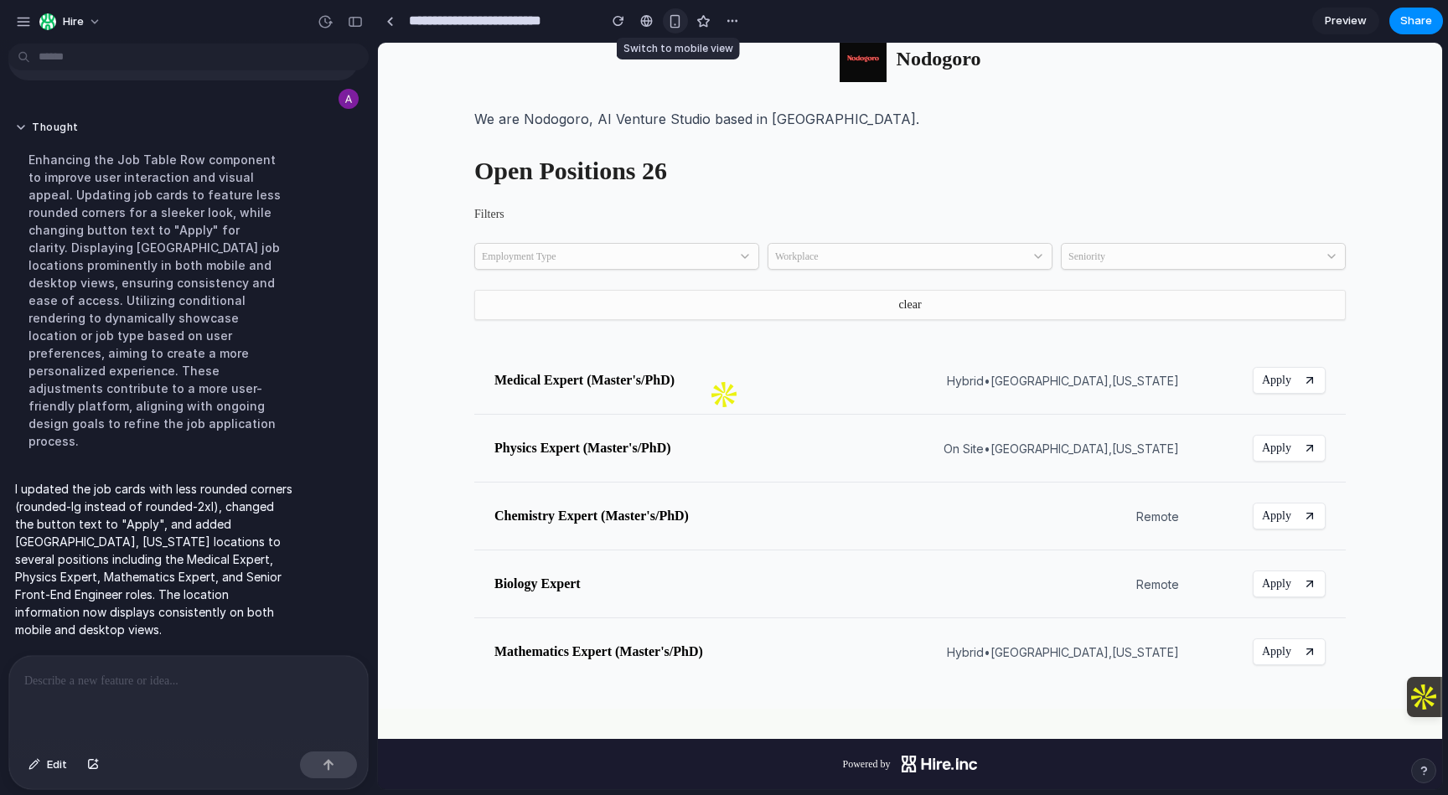
click at [675, 28] on button "button" at bounding box center [675, 20] width 25 height 25
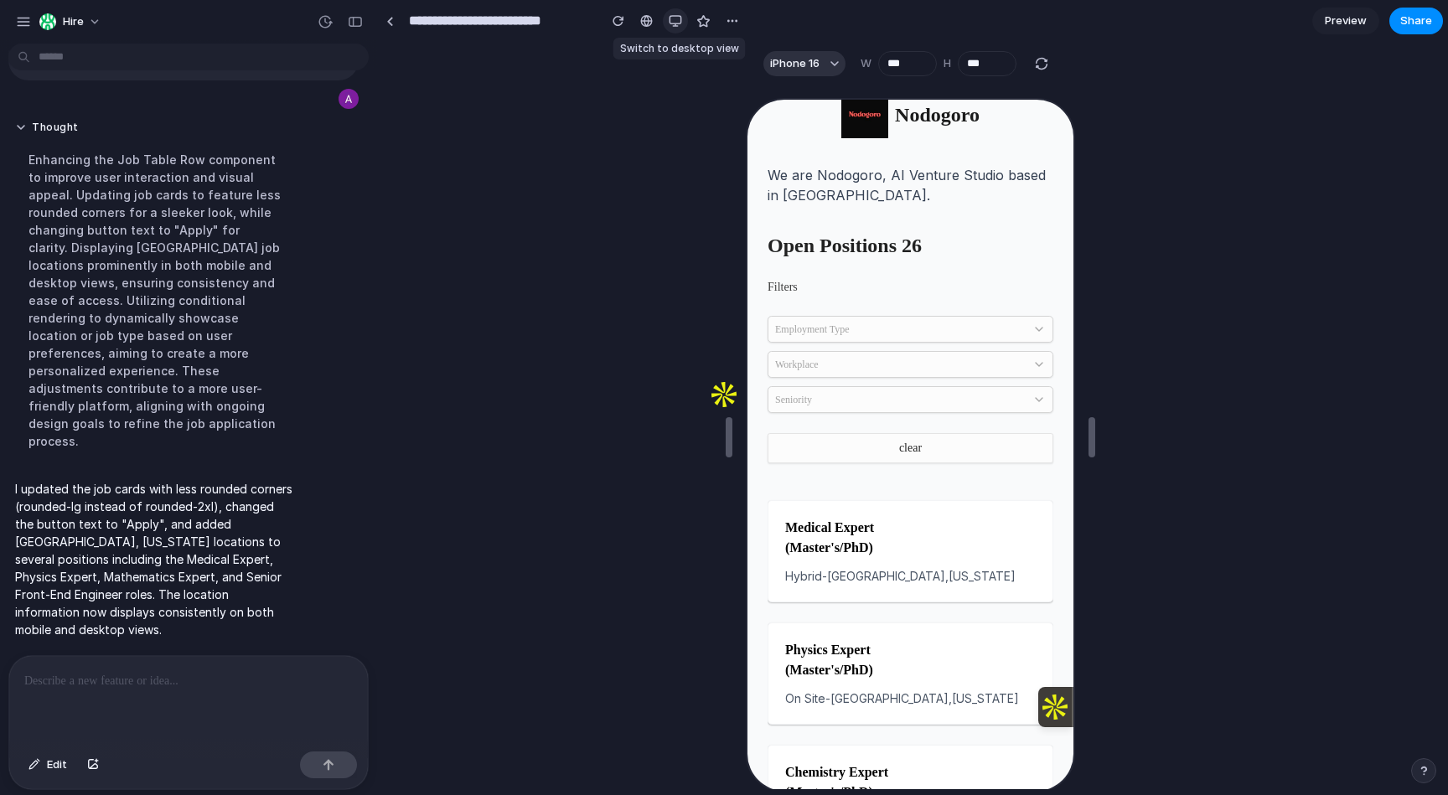
click at [675, 28] on button "button" at bounding box center [675, 20] width 25 height 25
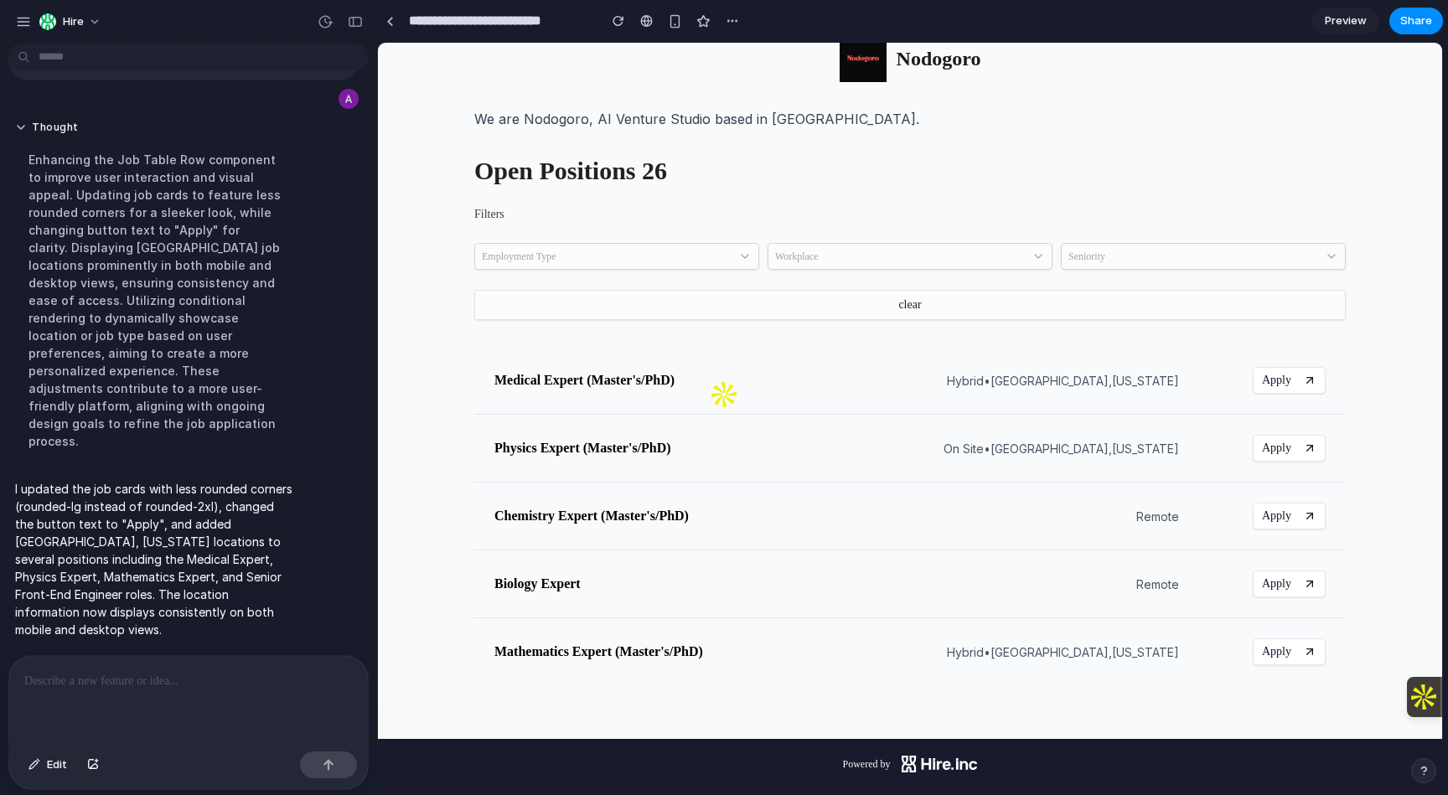
click at [141, 693] on div at bounding box center [188, 700] width 359 height 89
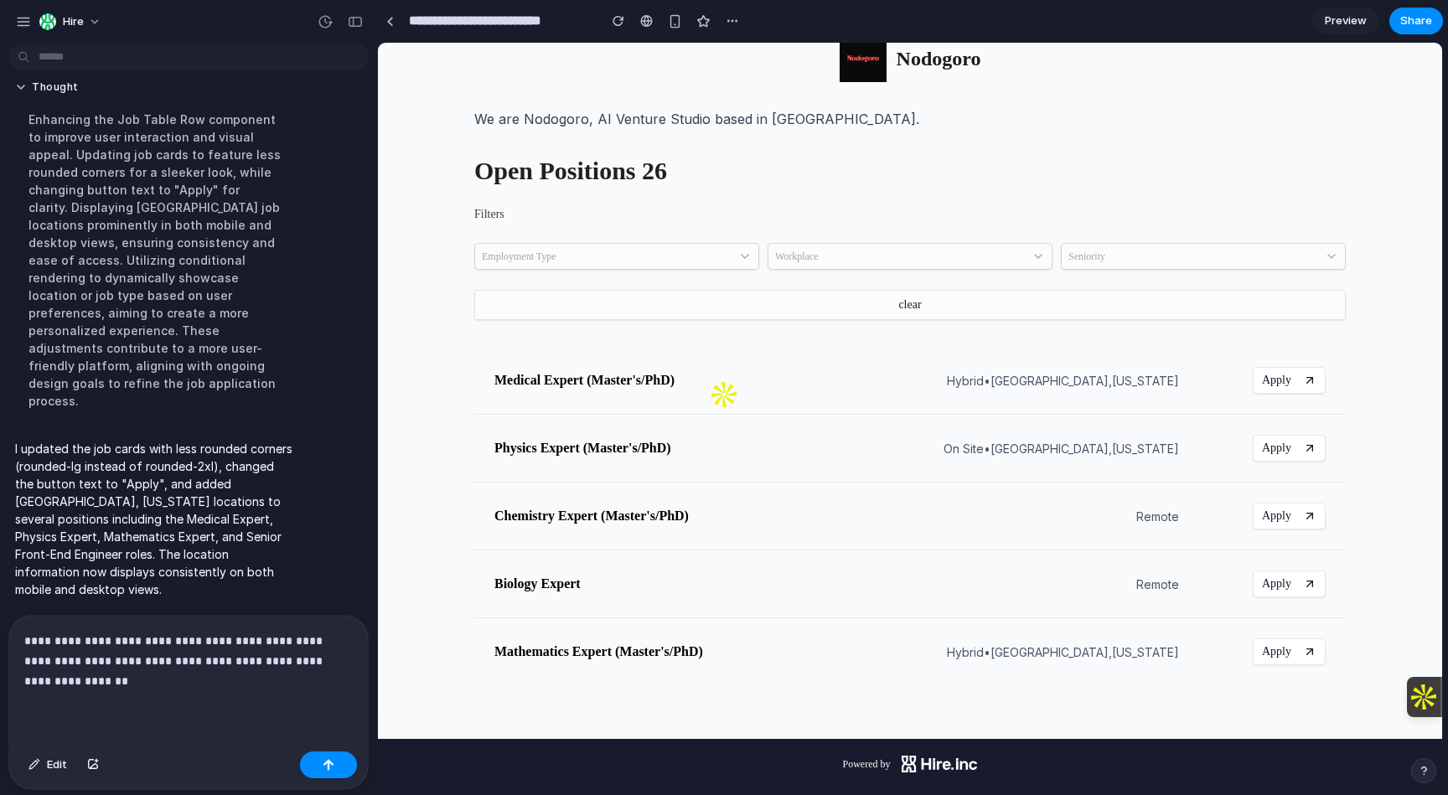
scroll to position [1295, 0]
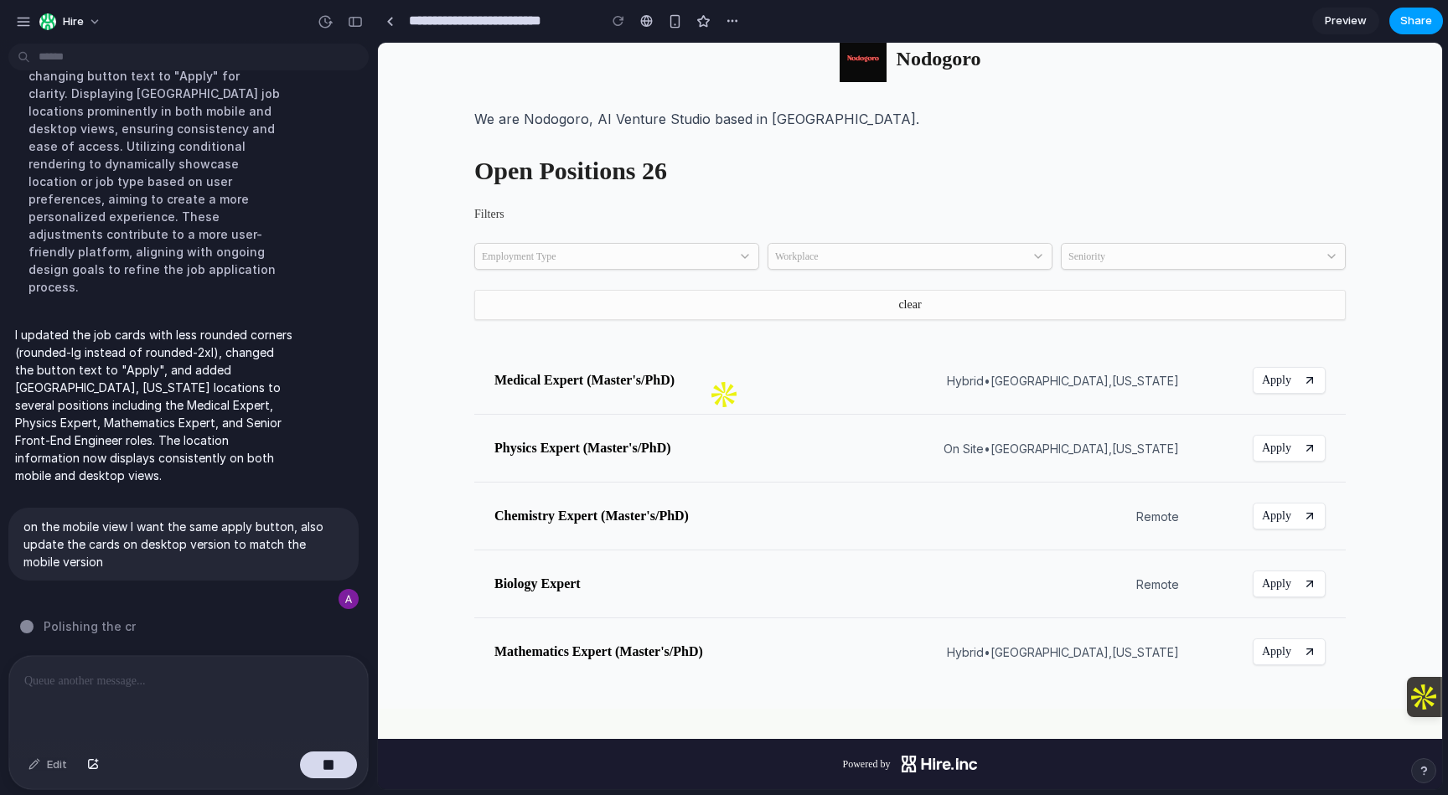
click at [1442, 24] on div "Preview Share" at bounding box center [1378, 21] width 131 height 27
click at [1422, 20] on span "Share" at bounding box center [1417, 21] width 32 height 17
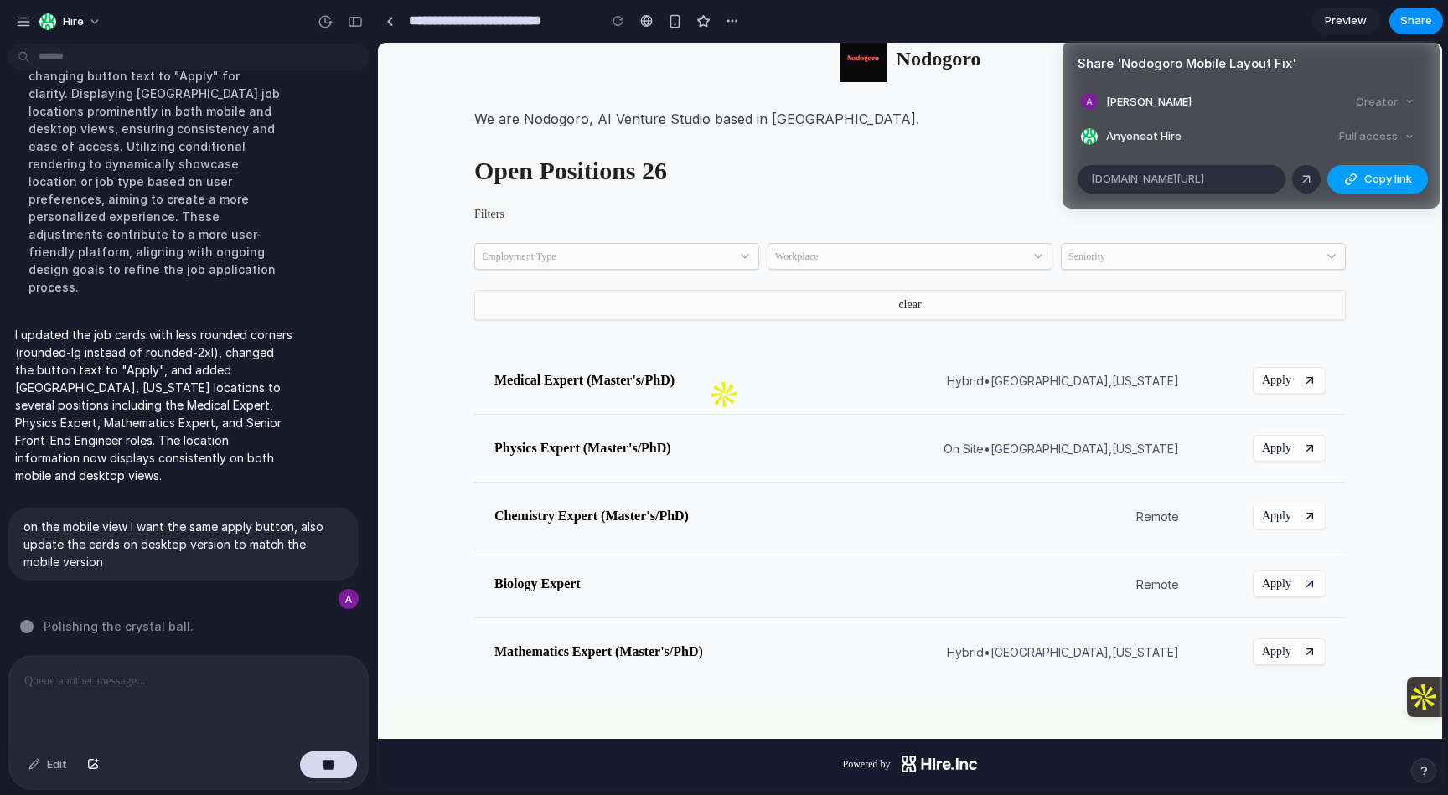
click at [1376, 179] on span "Copy link" at bounding box center [1389, 179] width 48 height 17
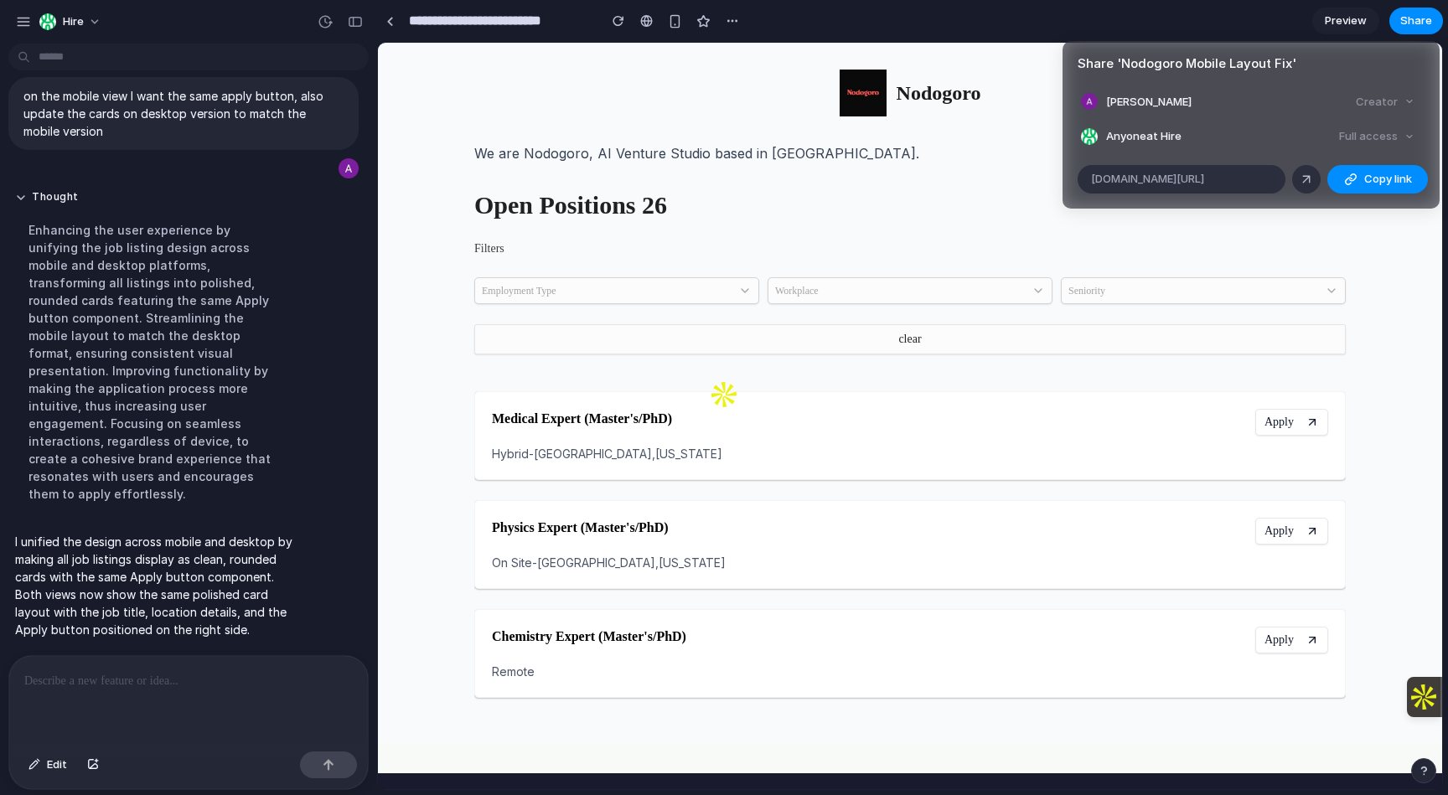
scroll to position [1400, 0]
click at [681, 33] on div "Share ' Nodogoro Mobile Layout Fix ' Ahmad Salah Creator Anyone at Hire Full ac…" at bounding box center [724, 397] width 1448 height 795
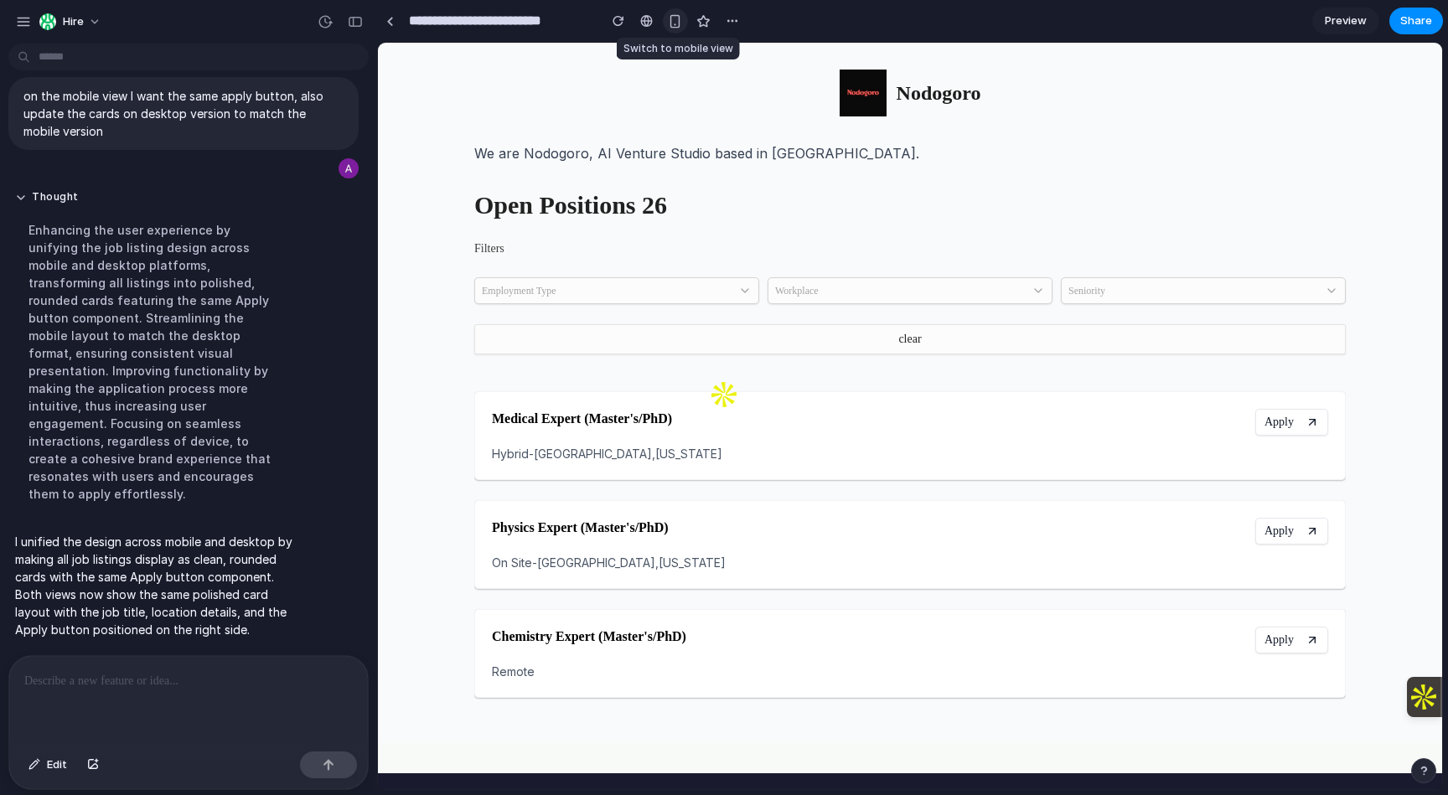
click at [679, 29] on button "button" at bounding box center [675, 20] width 25 height 25
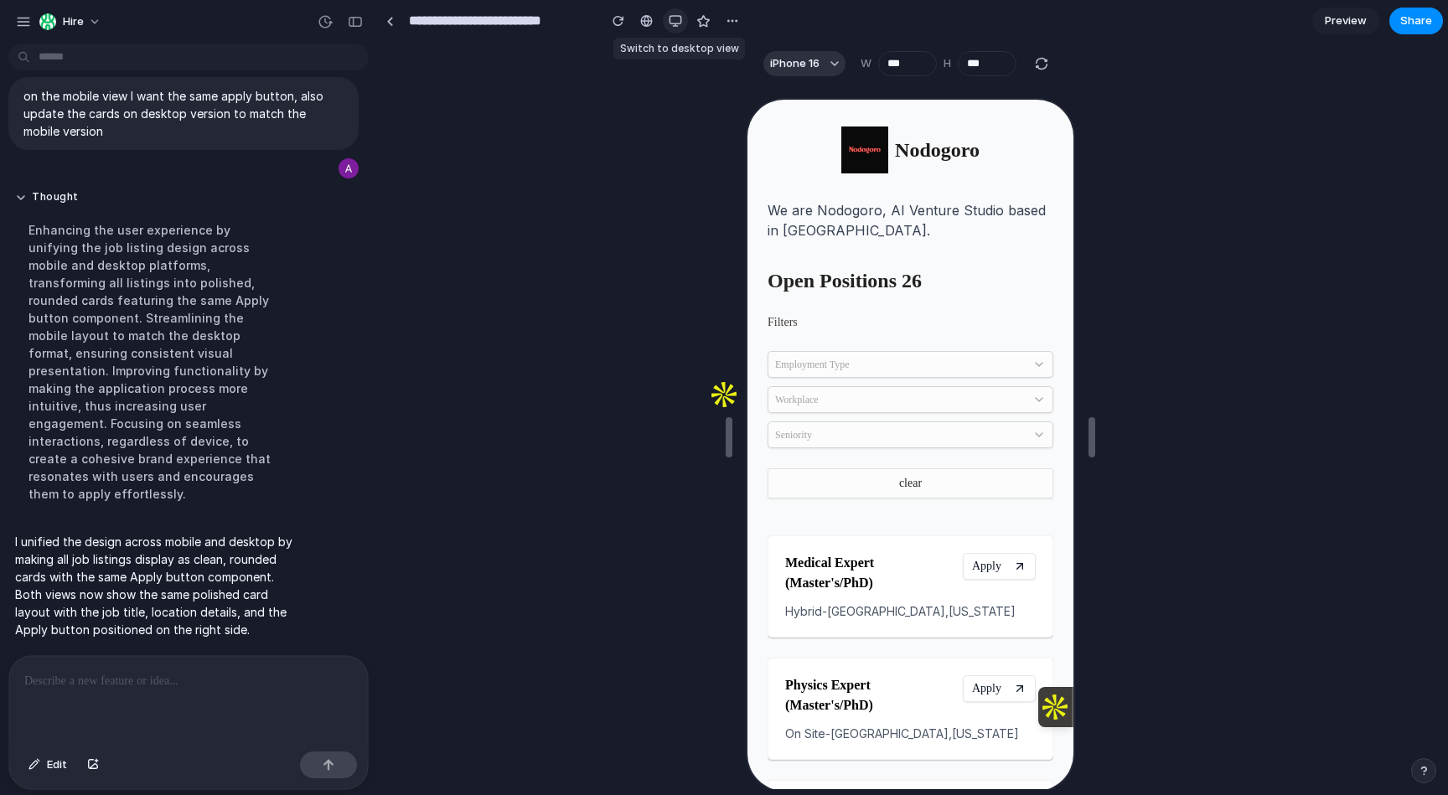
click at [678, 29] on button "button" at bounding box center [675, 20] width 25 height 25
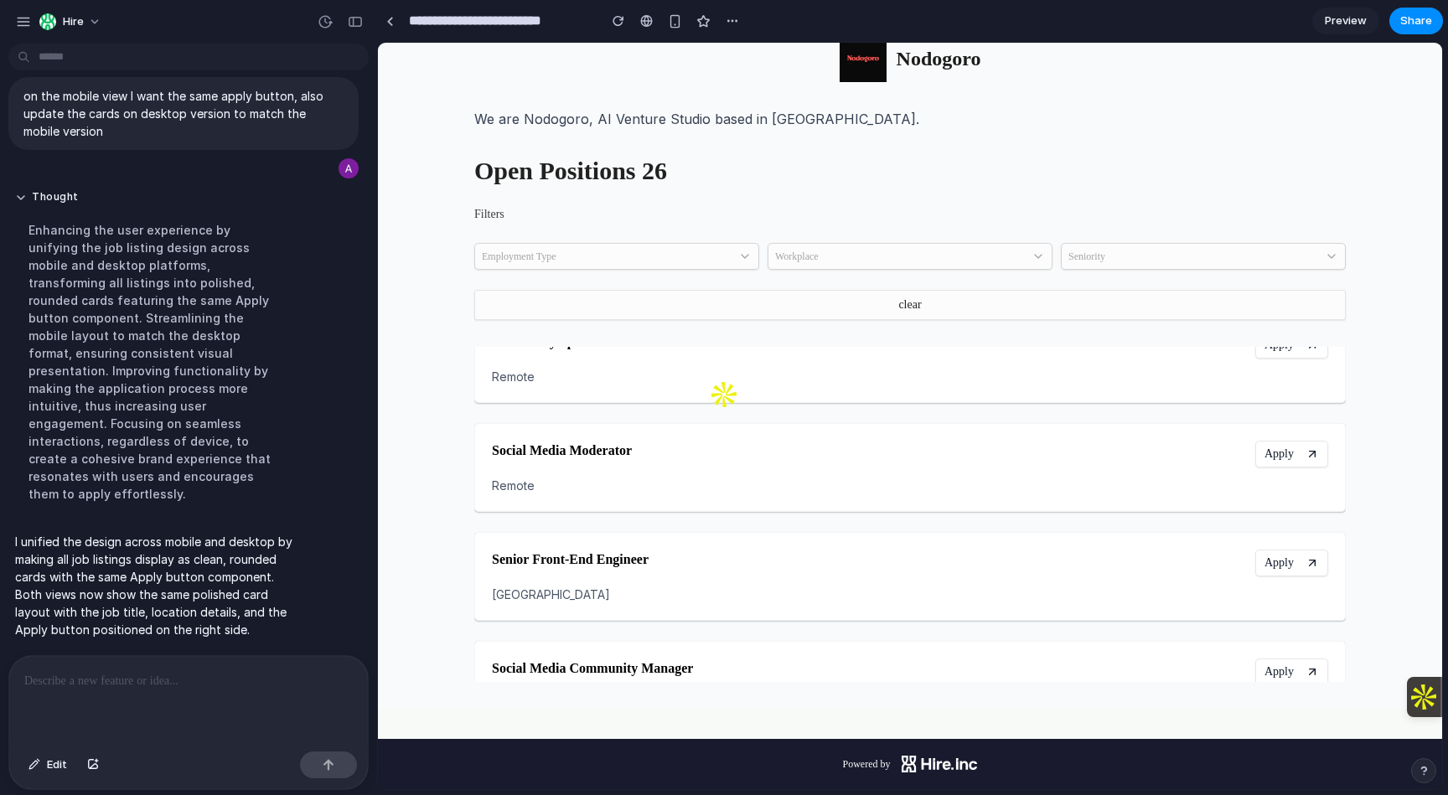
scroll to position [328, 0]
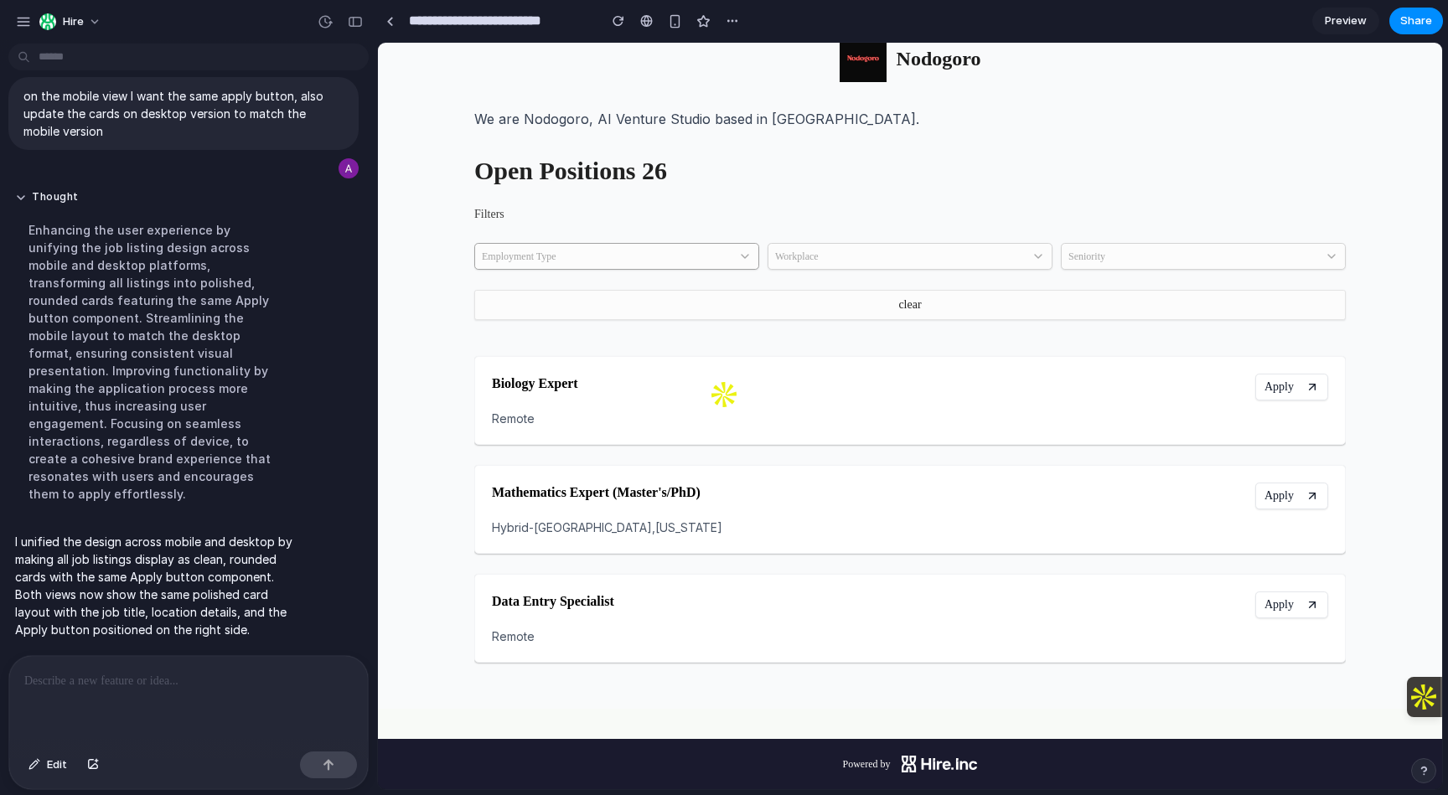
click at [609, 252] on button "Employment Type" at bounding box center [616, 256] width 285 height 27
click at [179, 696] on div at bounding box center [188, 700] width 359 height 89
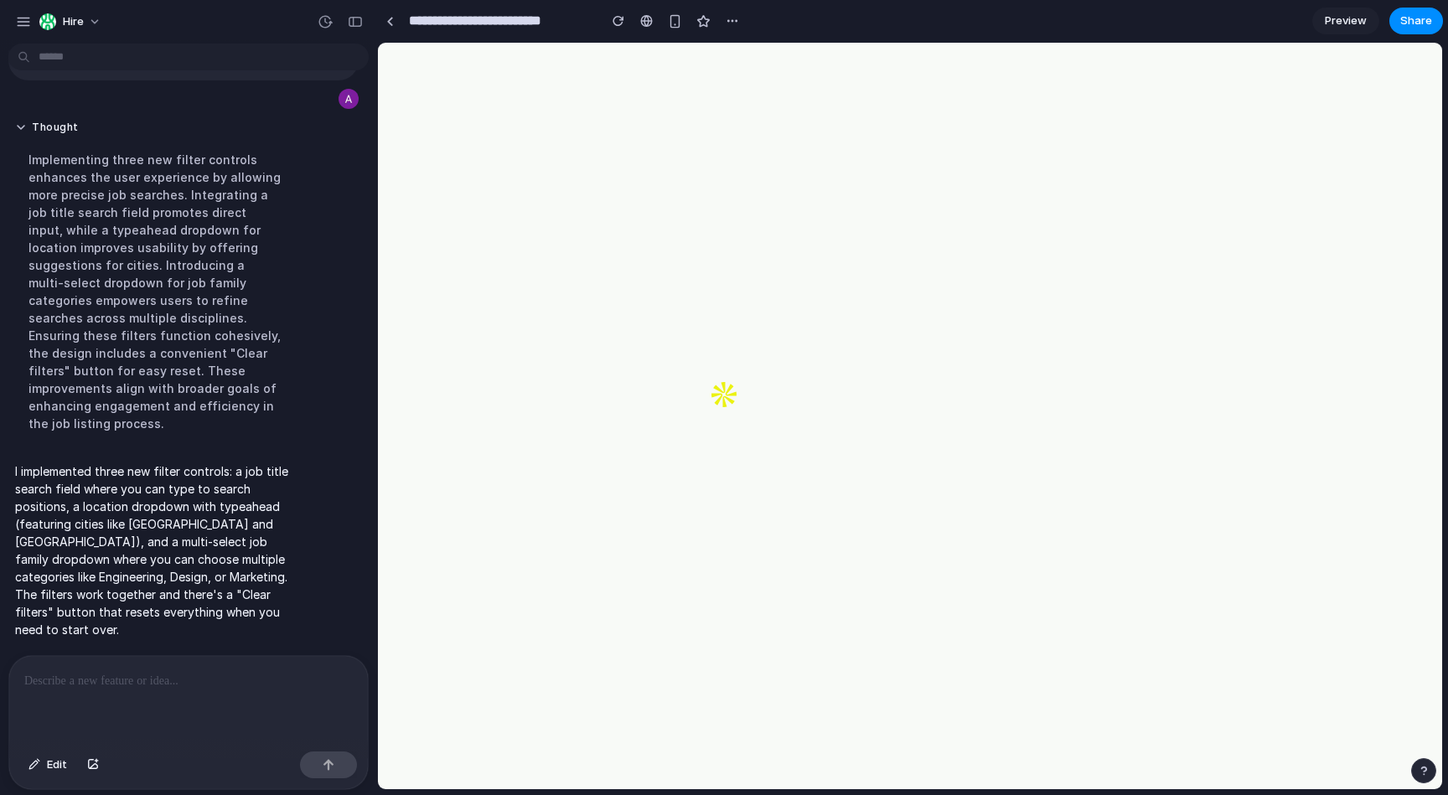
scroll to position [1783, 0]
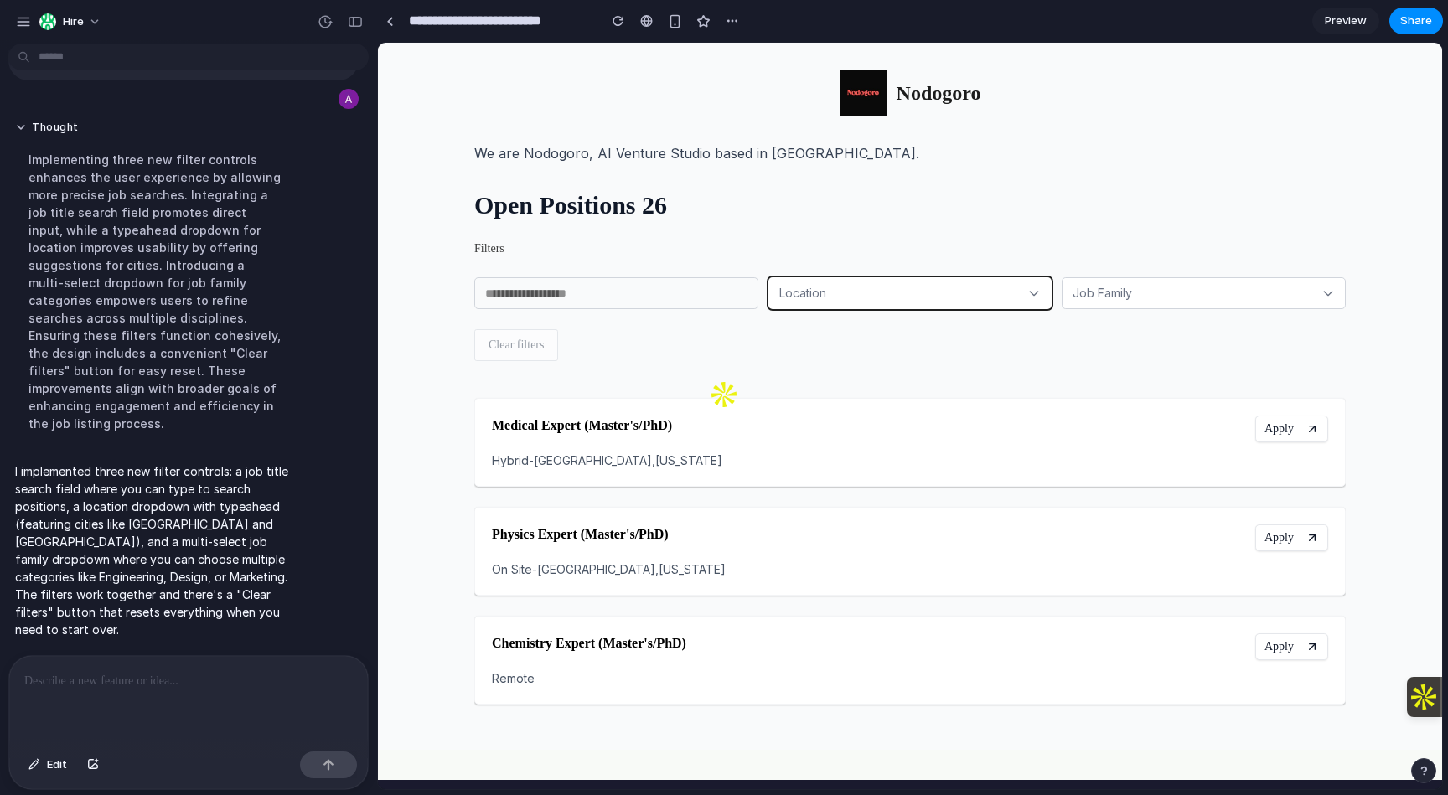
click at [872, 298] on button "Location" at bounding box center [911, 293] width 284 height 32
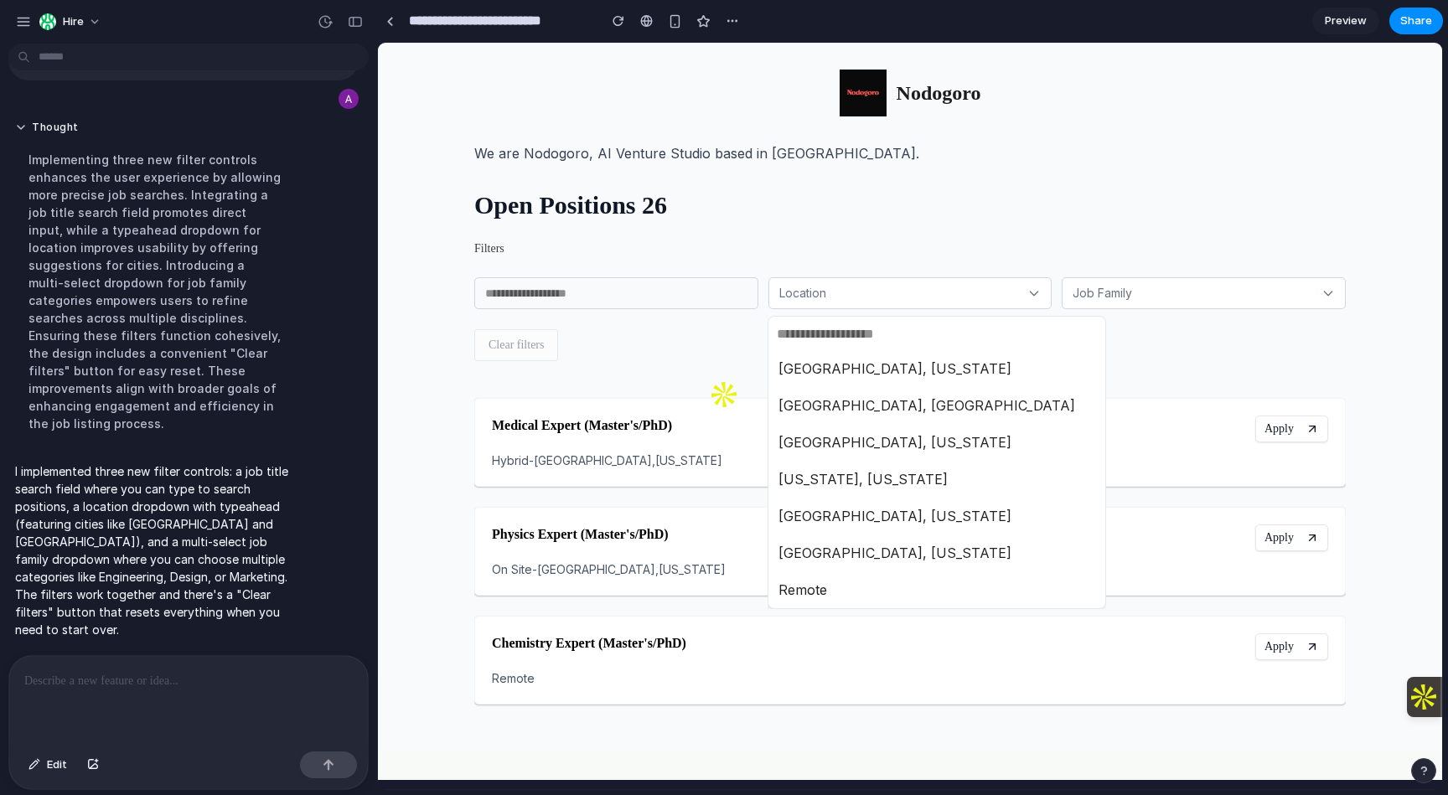
click at [702, 302] on div "San Francisco, California Cairo, Egypt Los Angeles, California New York, New Yo…" at bounding box center [910, 416] width 1065 height 747
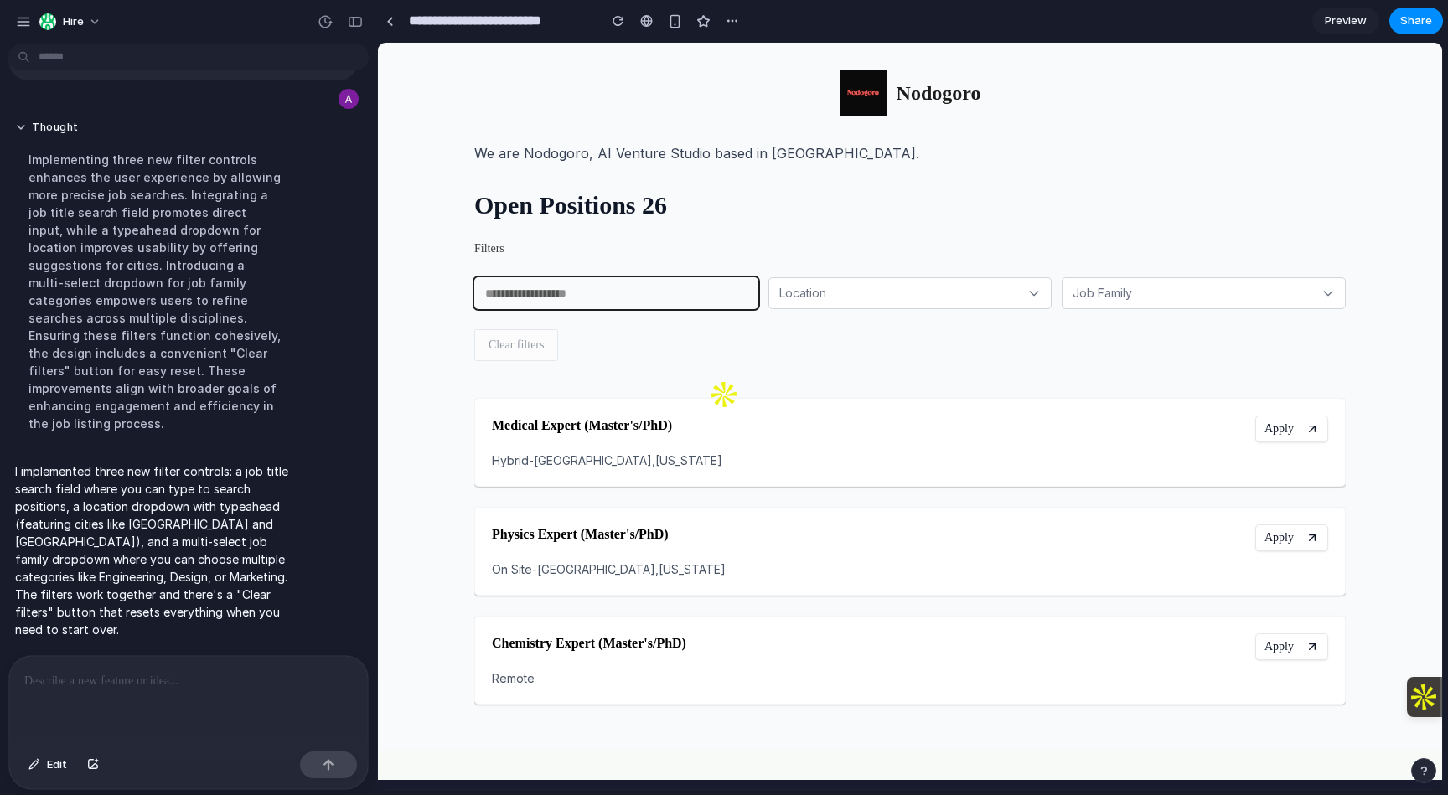
click at [702, 302] on input "text" at bounding box center [616, 293] width 284 height 32
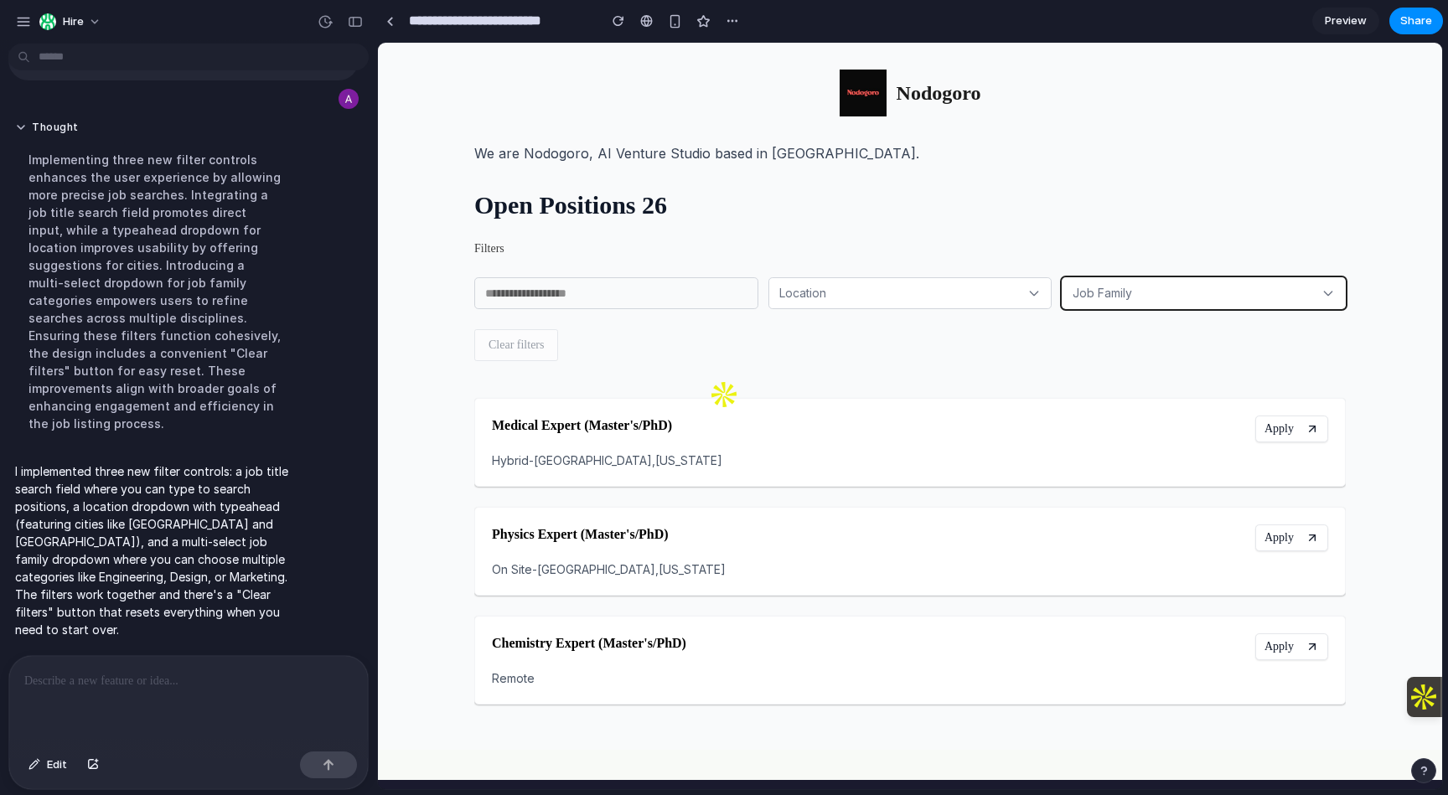
click at [1137, 301] on button "Job Family" at bounding box center [1204, 293] width 284 height 32
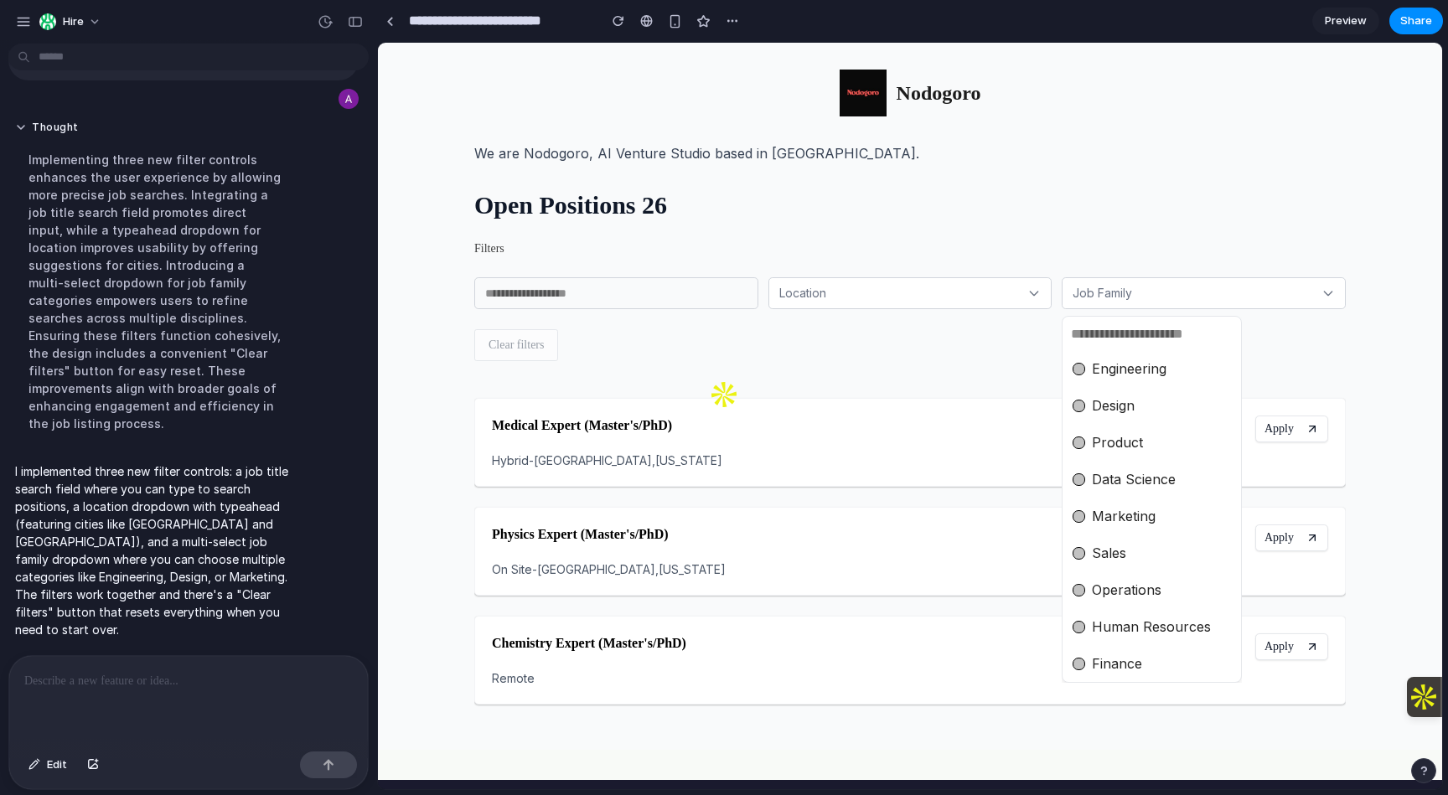
click at [1109, 397] on span "Design" at bounding box center [1113, 406] width 43 height 20
click at [993, 347] on div "Engineering Design Product Data Science Marketing Sales Operations Human Resour…" at bounding box center [910, 416] width 1065 height 747
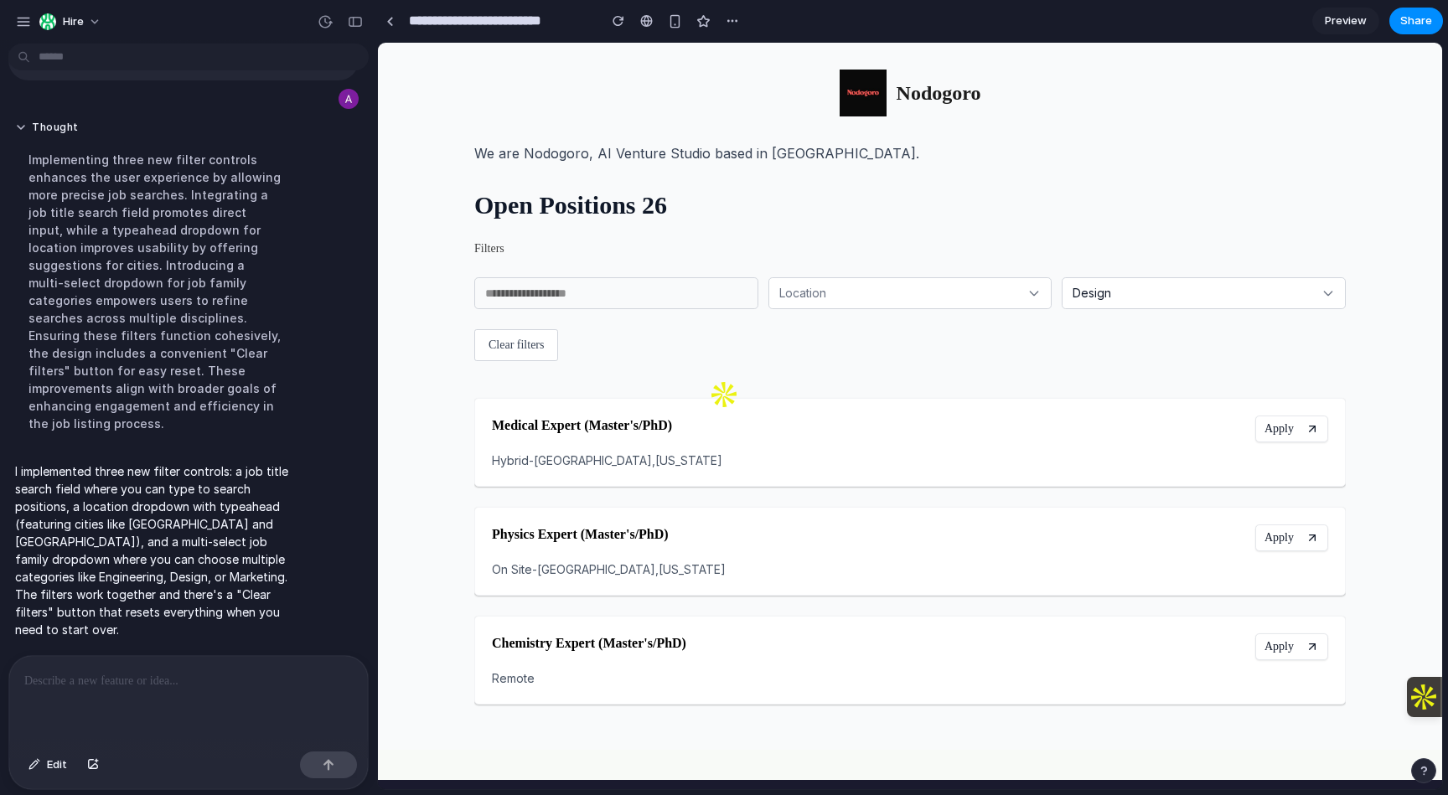
click at [252, 687] on p at bounding box center [188, 681] width 329 height 20
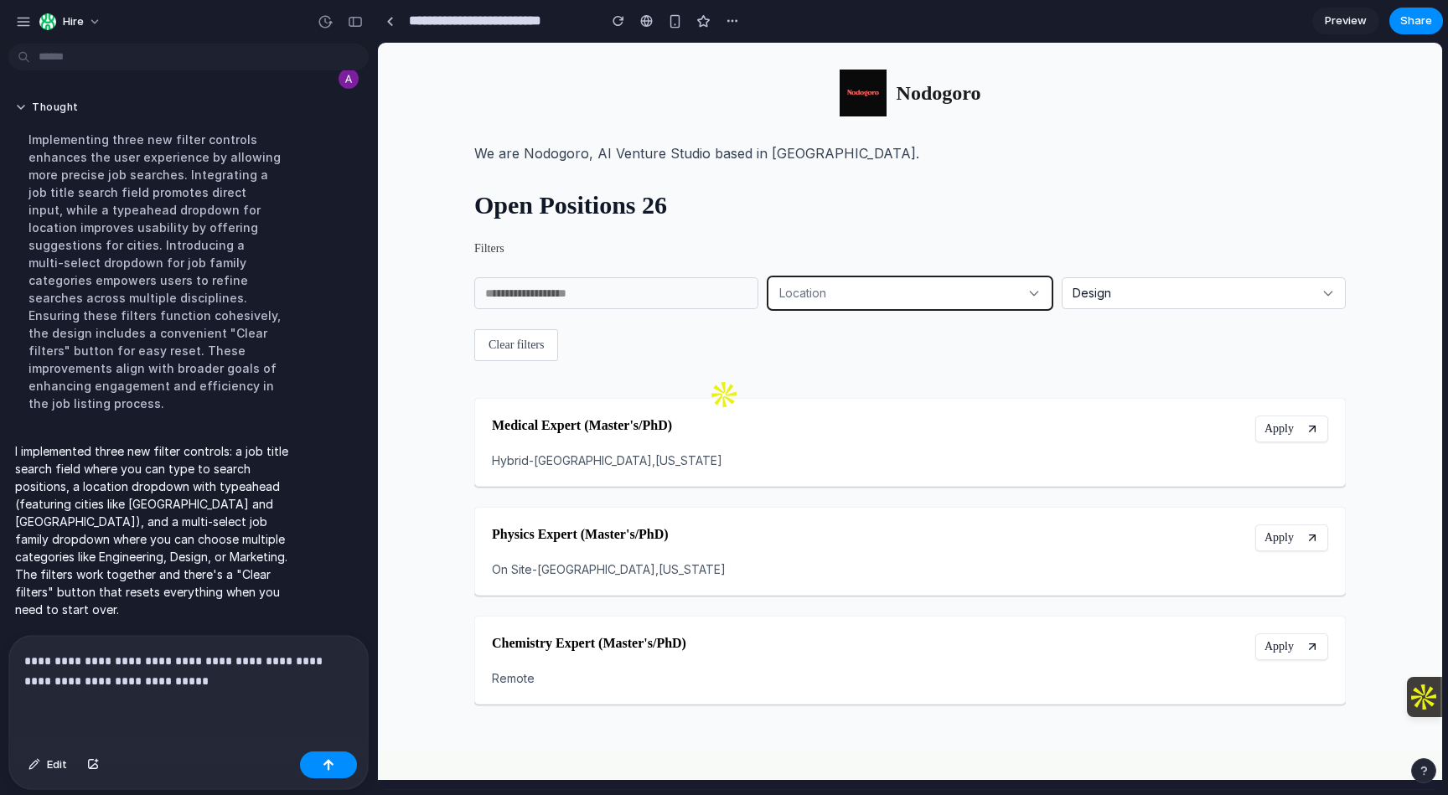
click at [869, 305] on button "Location" at bounding box center [911, 293] width 284 height 32
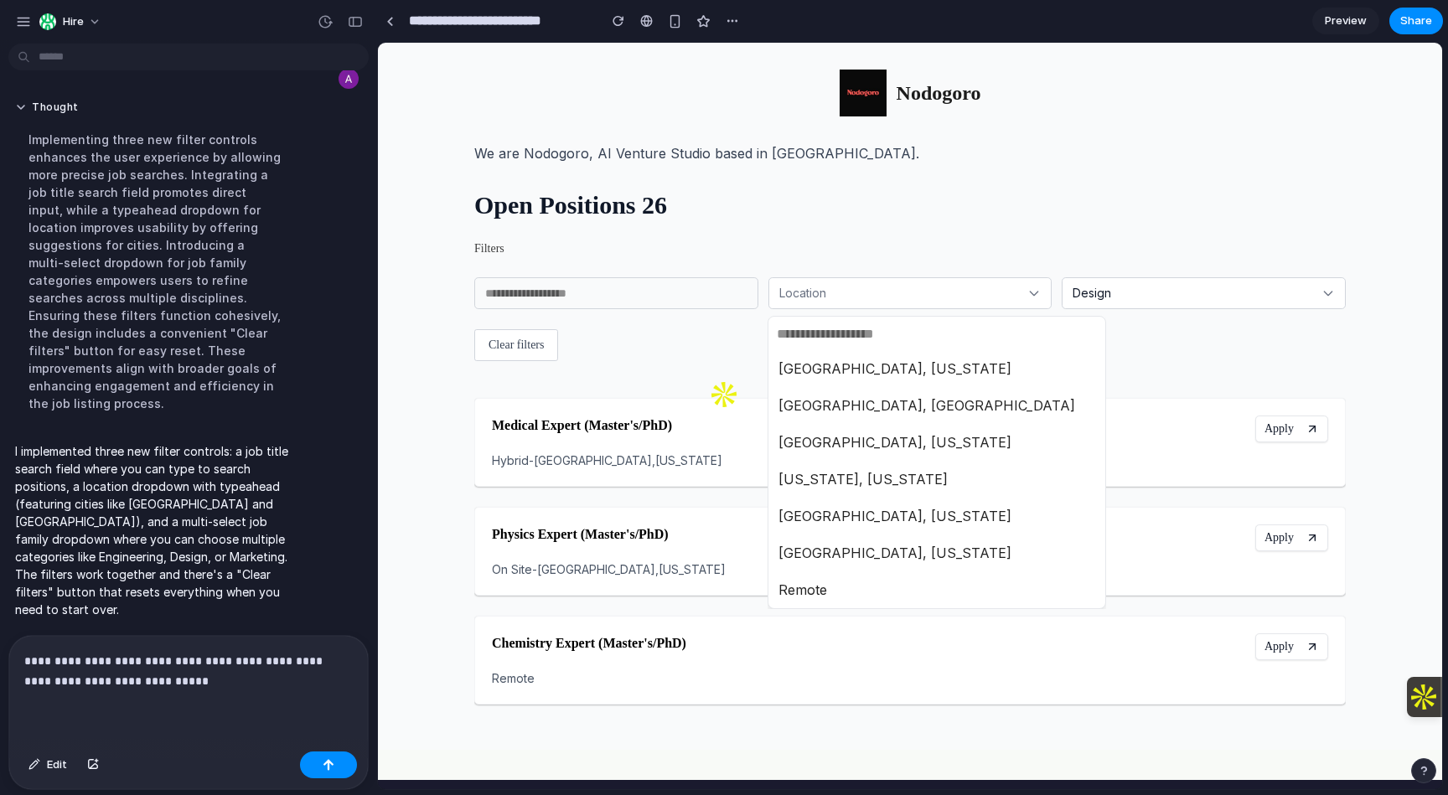
scroll to position [42, 0]
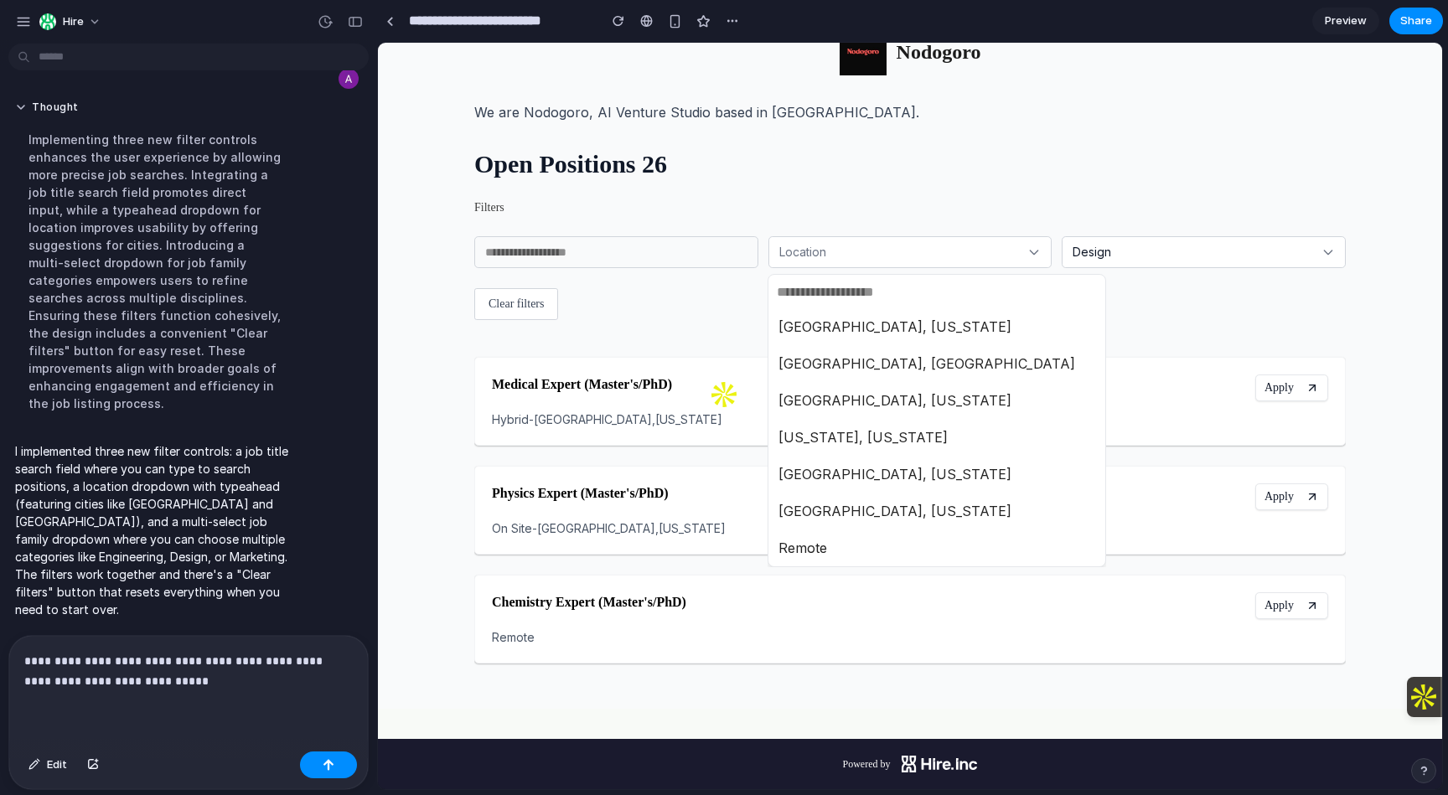
click at [812, 542] on span "Remote" at bounding box center [803, 548] width 49 height 20
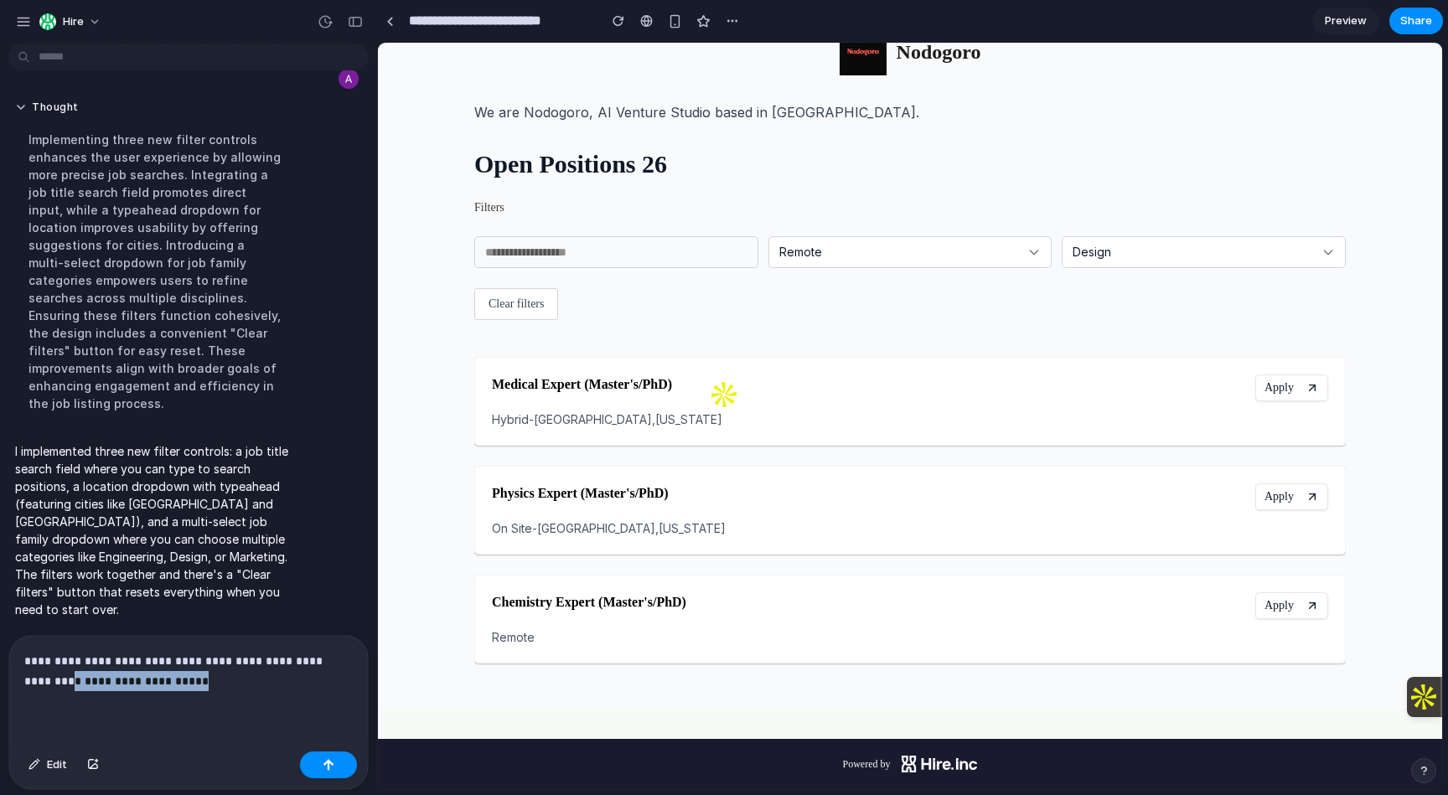
drag, startPoint x: 215, startPoint y: 676, endPoint x: 30, endPoint y: 682, distance: 184.5
click at [30, 682] on p "**********" at bounding box center [188, 671] width 329 height 40
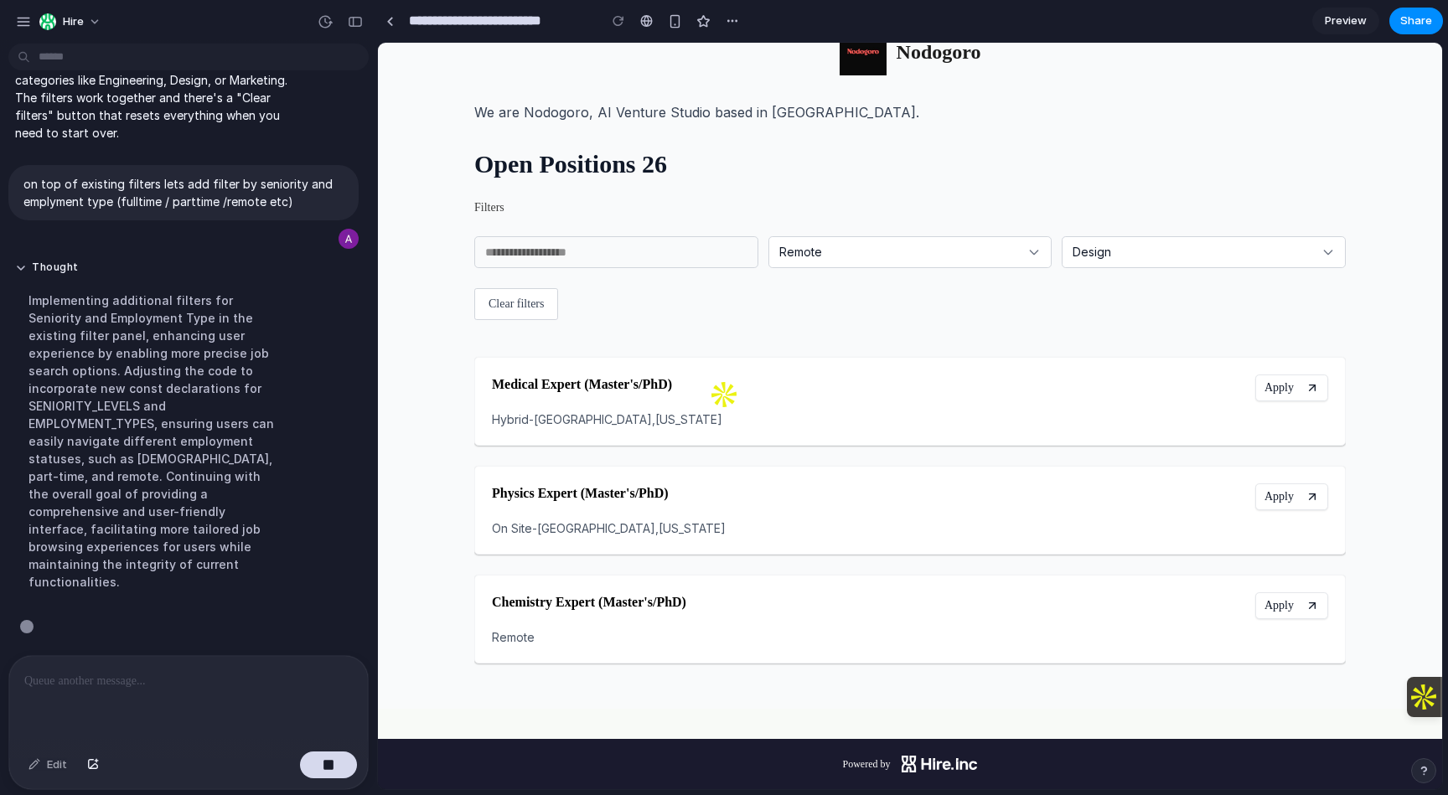
scroll to position [1954, 0]
click at [732, 378] on h5 "Medical Expert (Master's/PhD)" at bounding box center [867, 385] width 750 height 20
click at [1290, 395] on button "Apply" at bounding box center [1292, 388] width 73 height 27
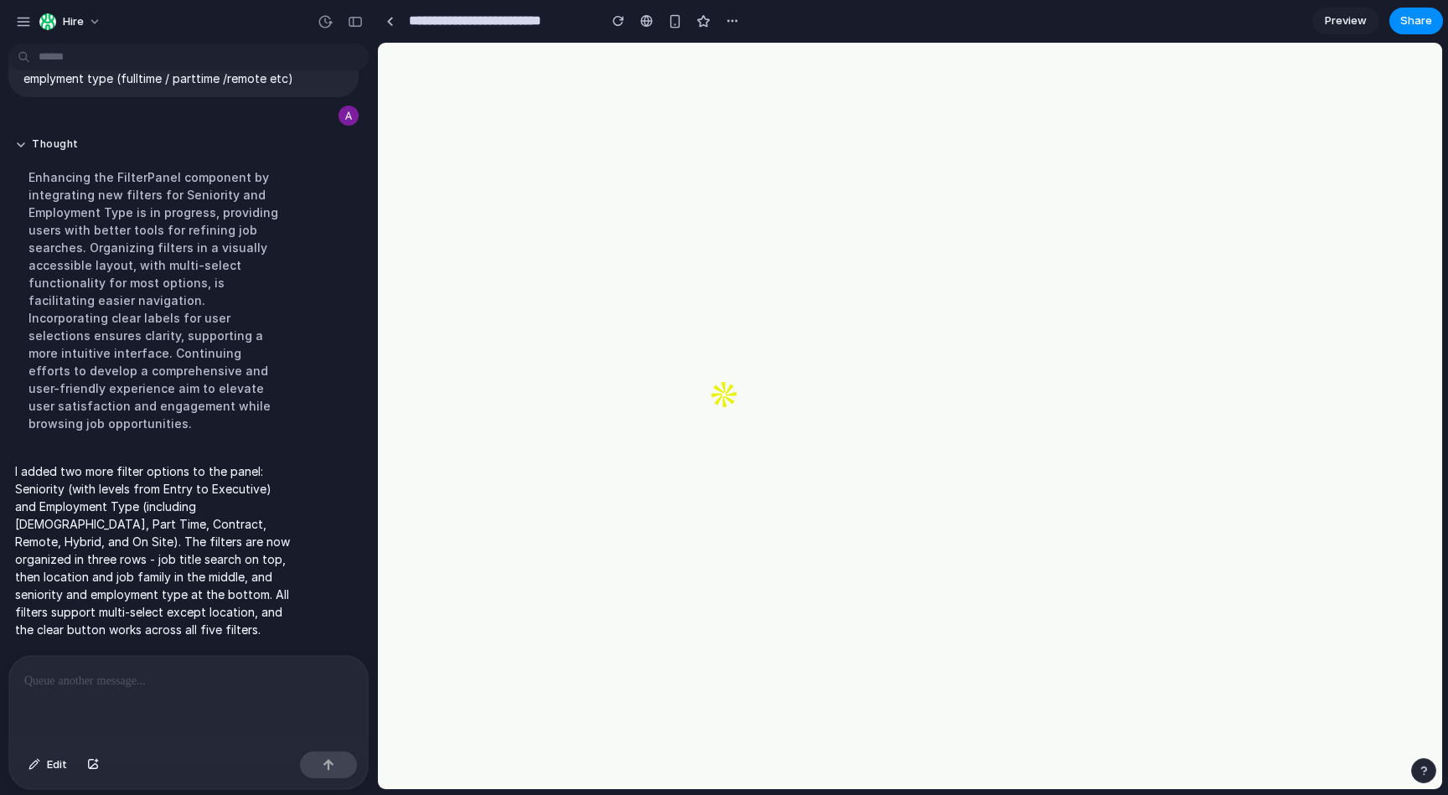
scroll to position [0, 0]
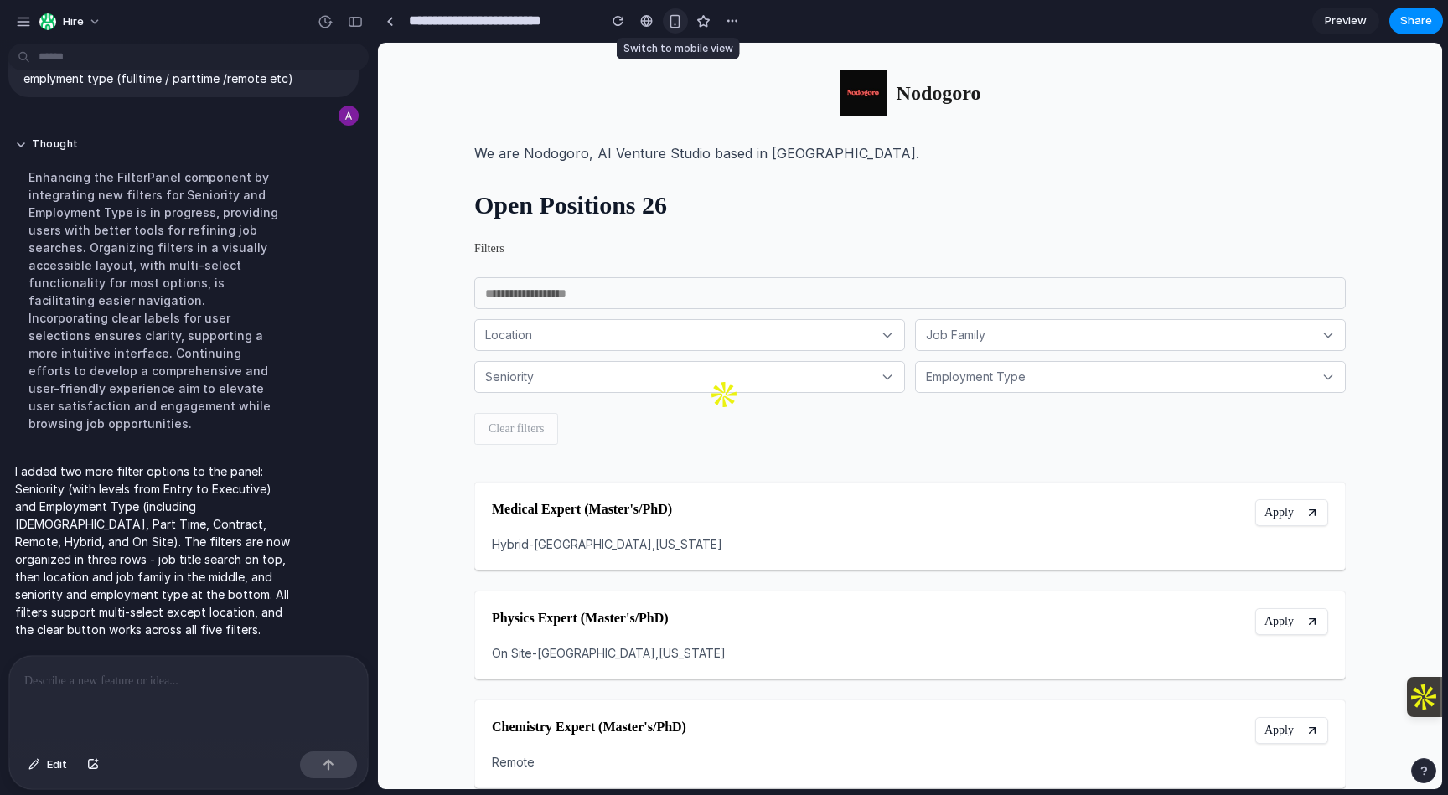
click at [676, 16] on div "button" at bounding box center [675, 21] width 14 height 14
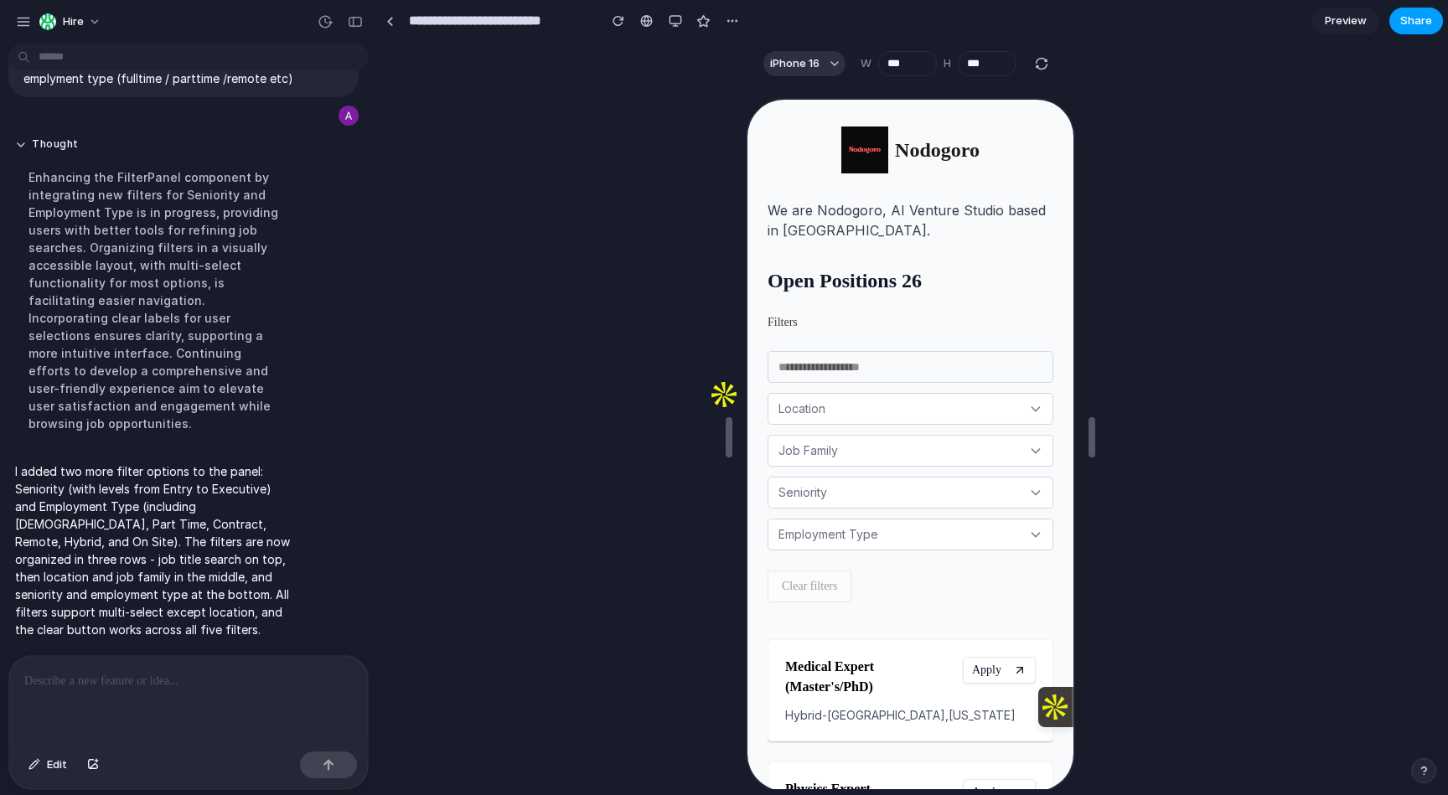
click at [1420, 13] on span "Share" at bounding box center [1417, 21] width 32 height 17
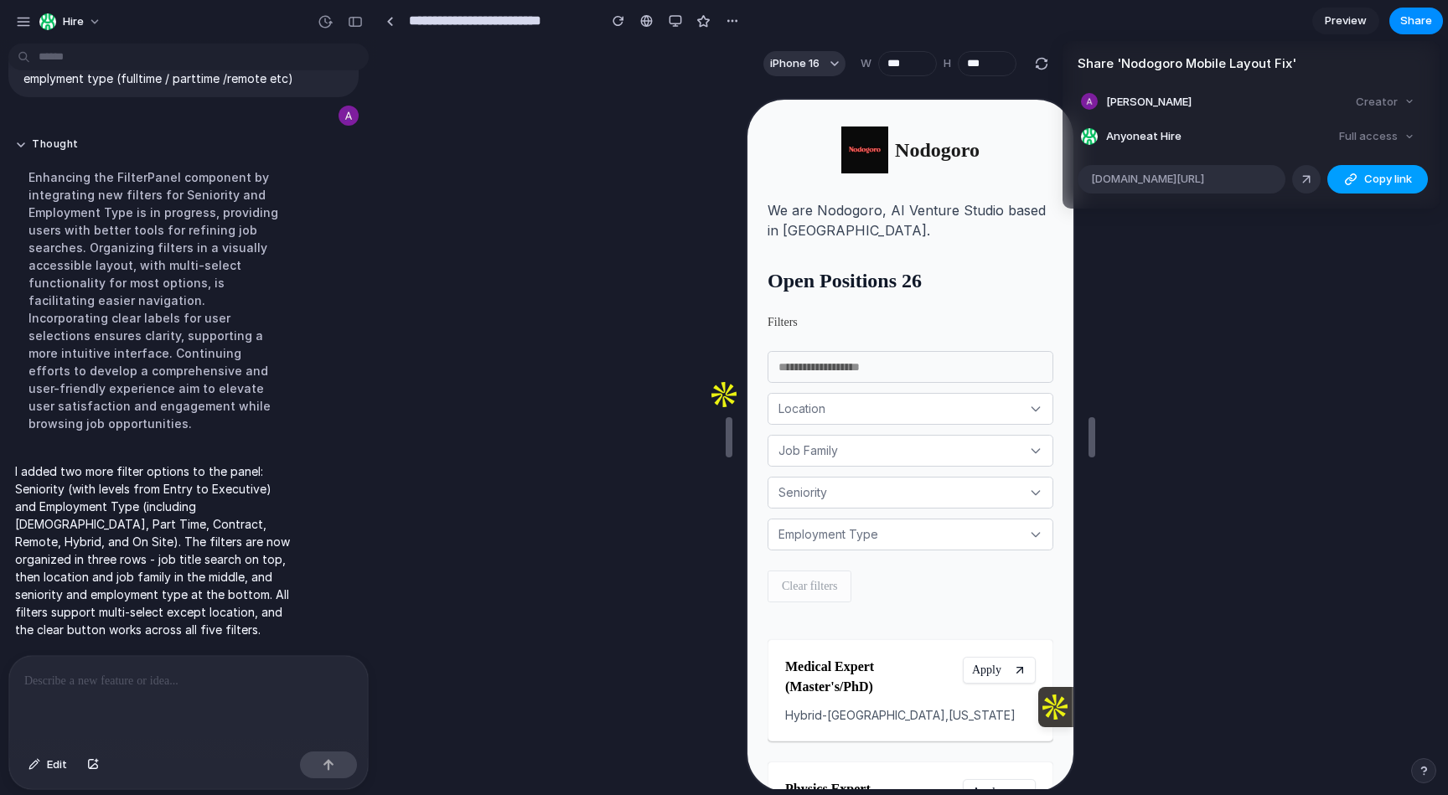
click at [1407, 175] on span "Copy link" at bounding box center [1389, 179] width 48 height 17
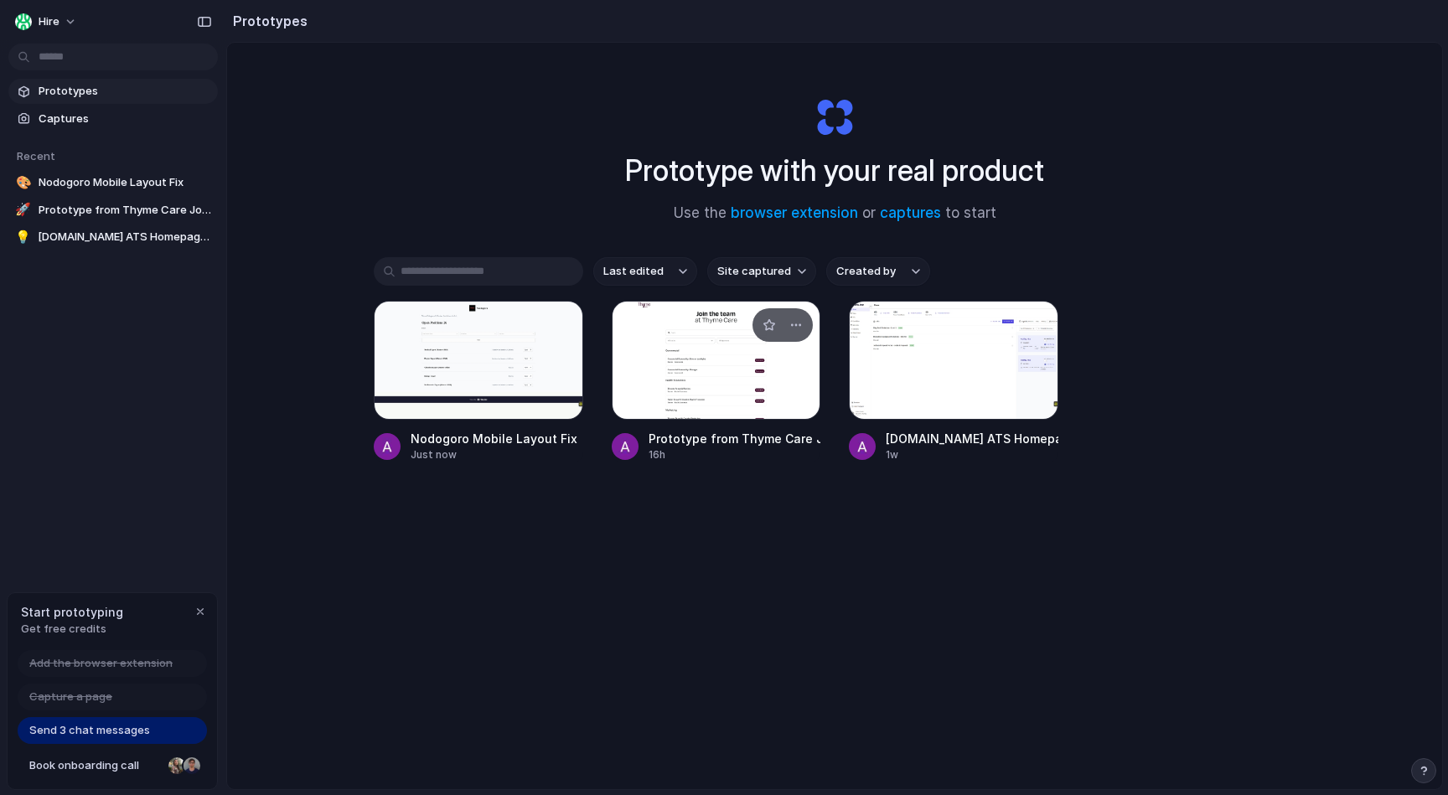
click at [717, 380] on div at bounding box center [717, 360] width 210 height 119
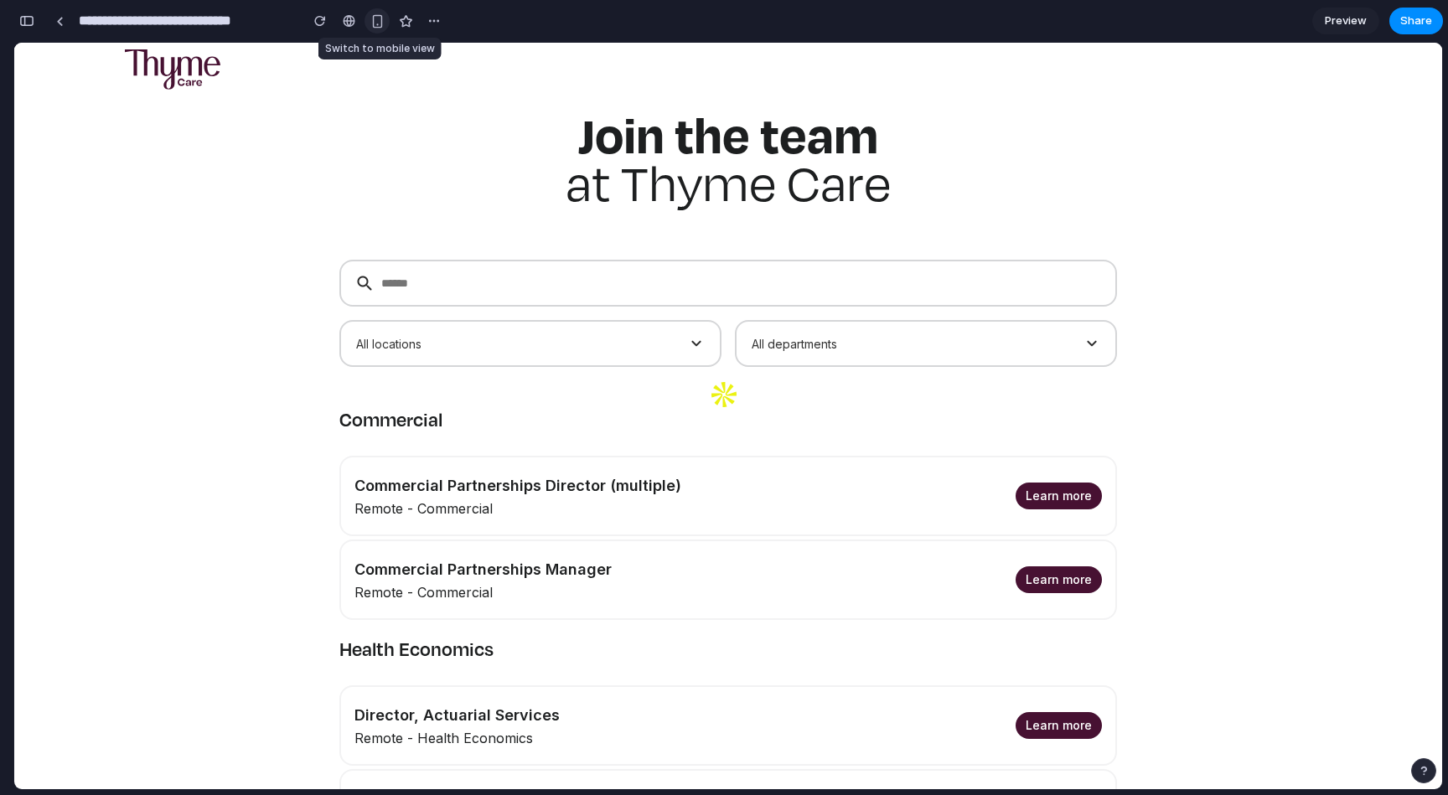
click at [371, 24] on div "button" at bounding box center [377, 21] width 14 height 14
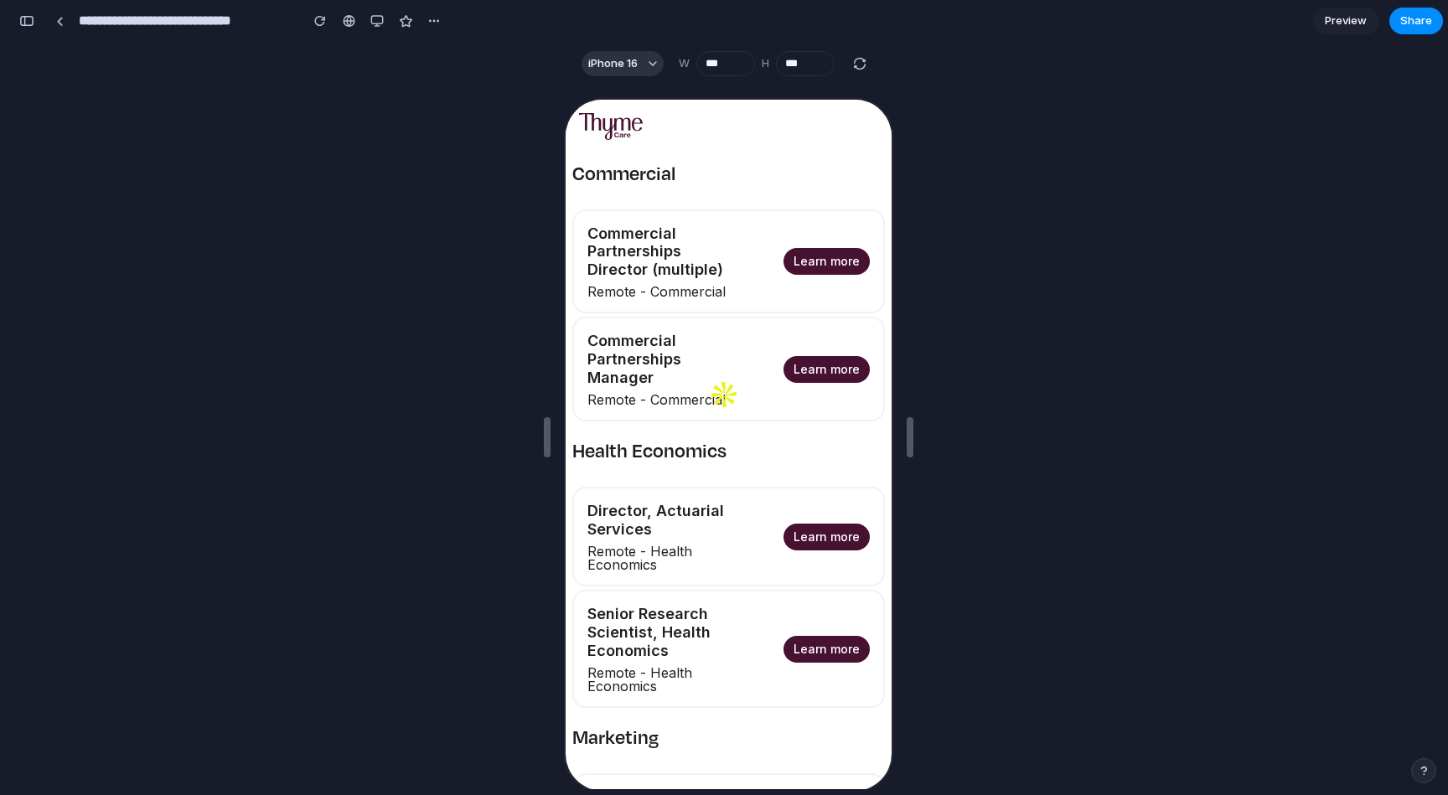
scroll to position [186, 0]
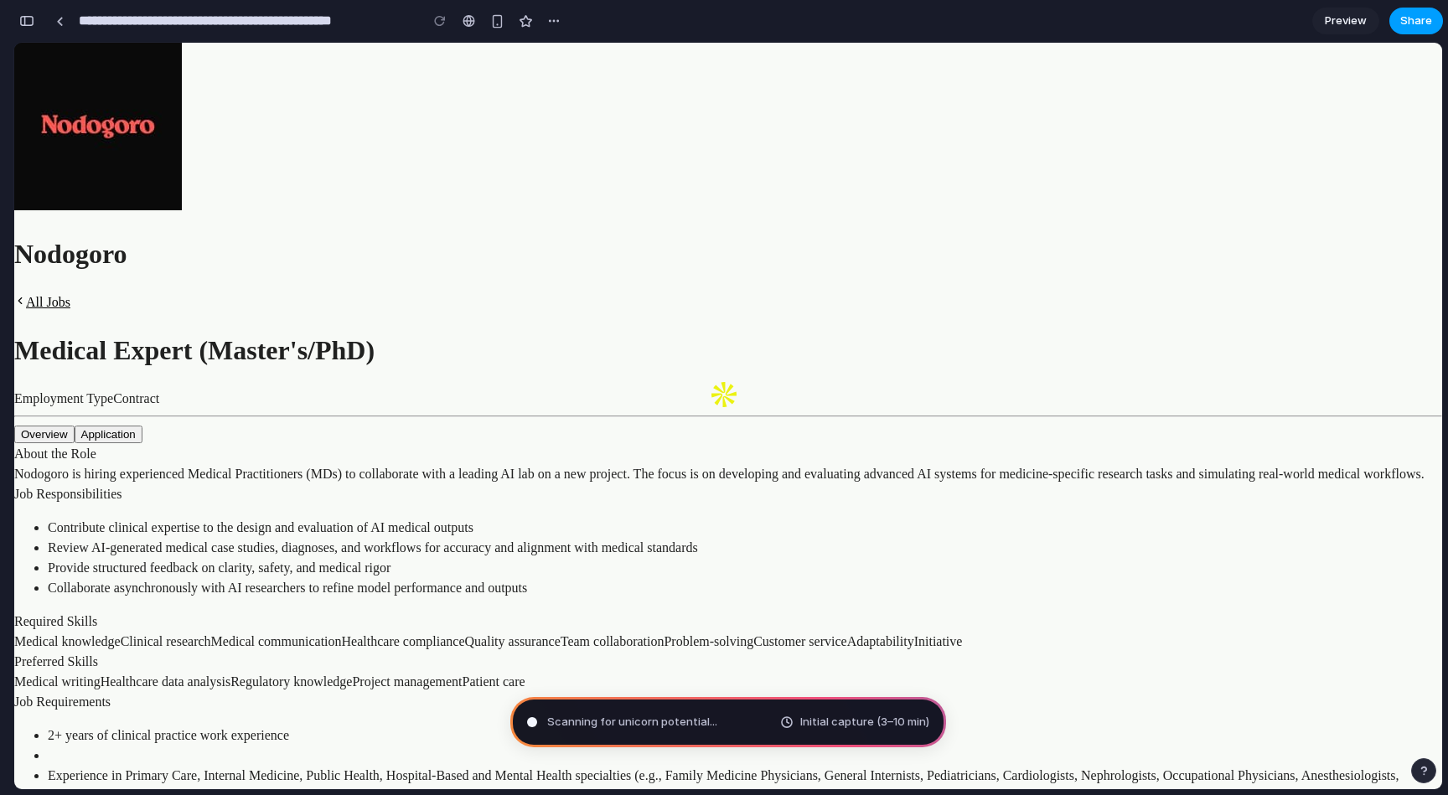
click at [1412, 26] on span "Share" at bounding box center [1417, 21] width 32 height 17
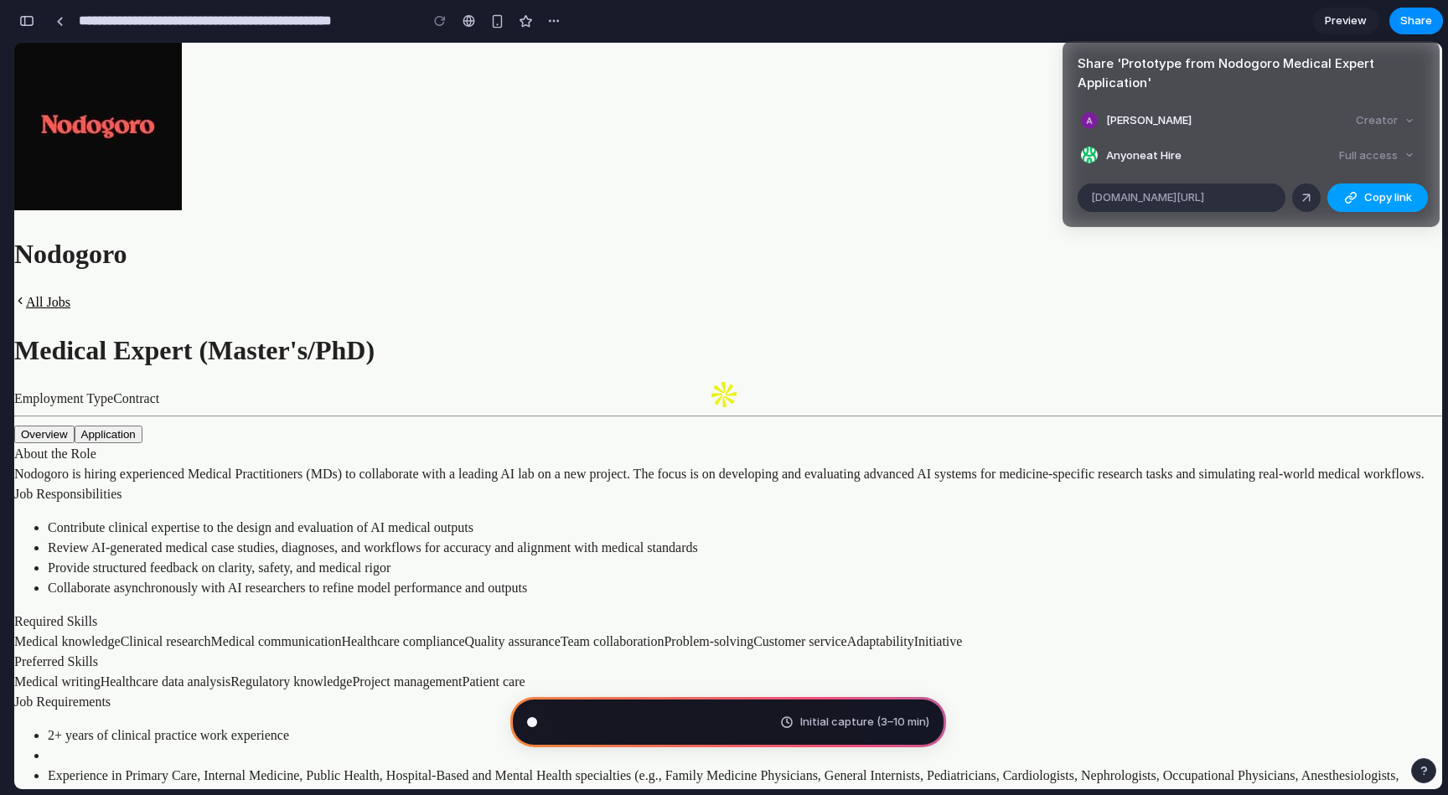
click at [1360, 184] on button "Copy link" at bounding box center [1378, 198] width 101 height 28
type input "**********"
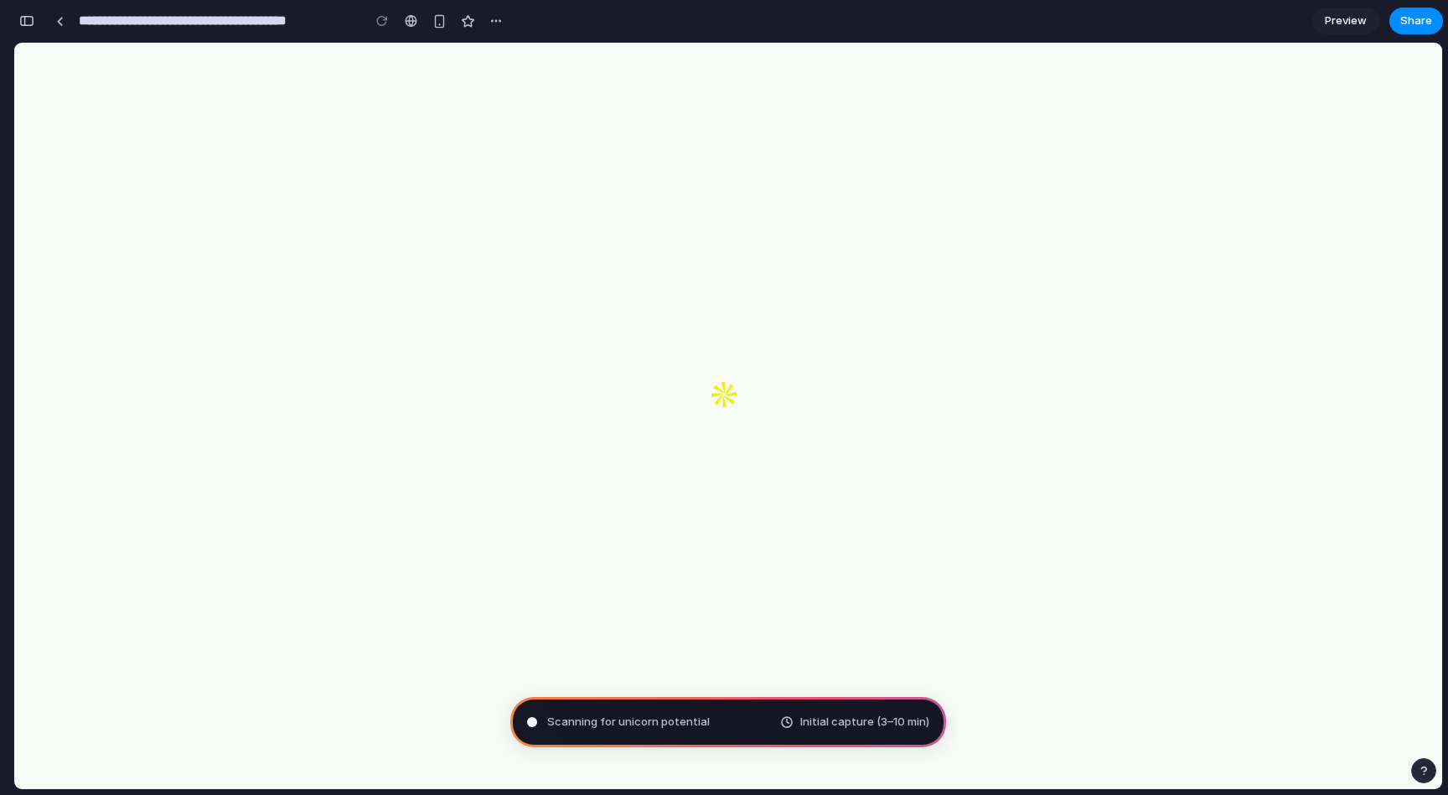
click at [432, 24] on div "Share ' Nodogoro Medical Expert Mobile Layout Fix ' [PERSON_NAME] Creator Anyon…" at bounding box center [724, 397] width 1448 height 795
click at [437, 27] on div "button" at bounding box center [440, 21] width 14 height 14
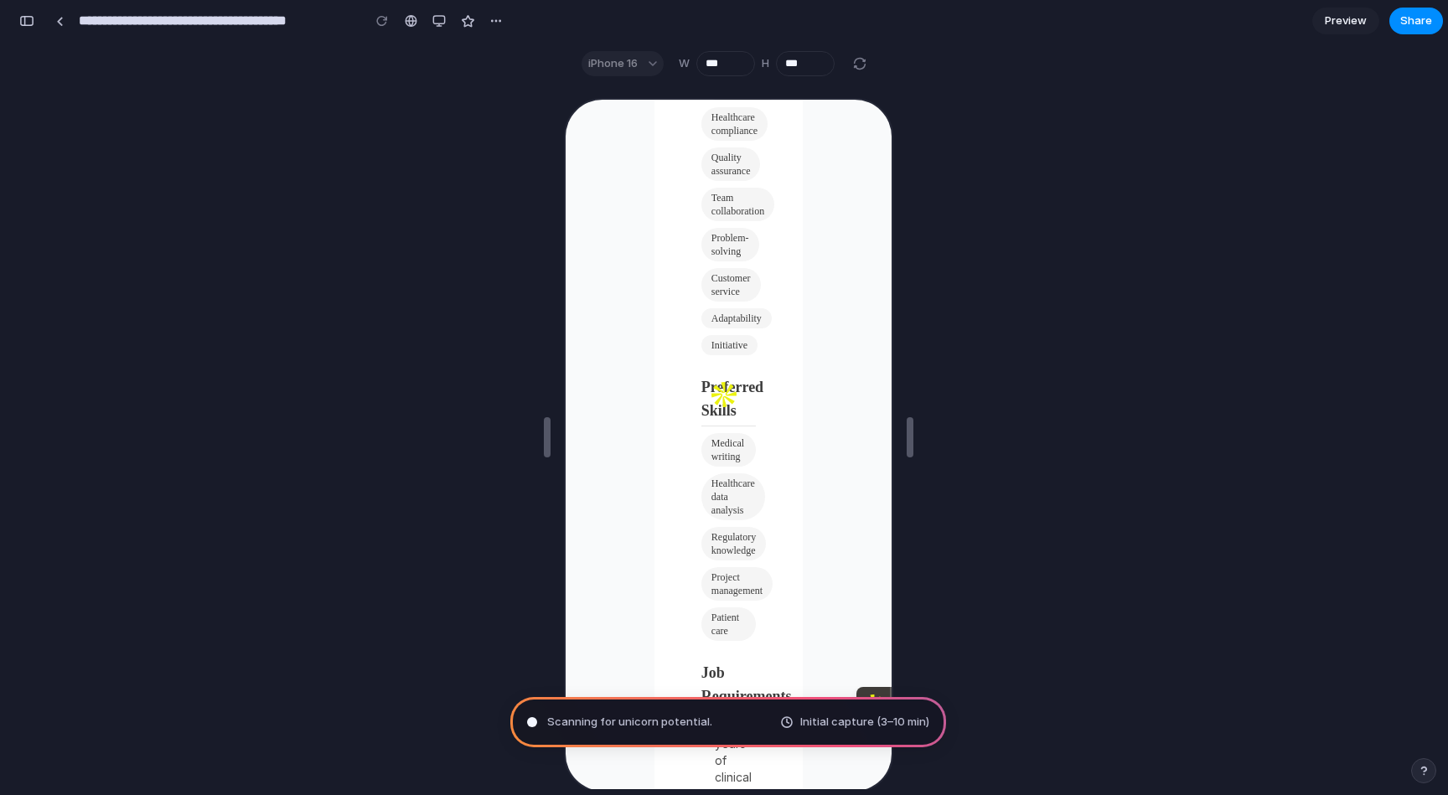
scroll to position [2264, 0]
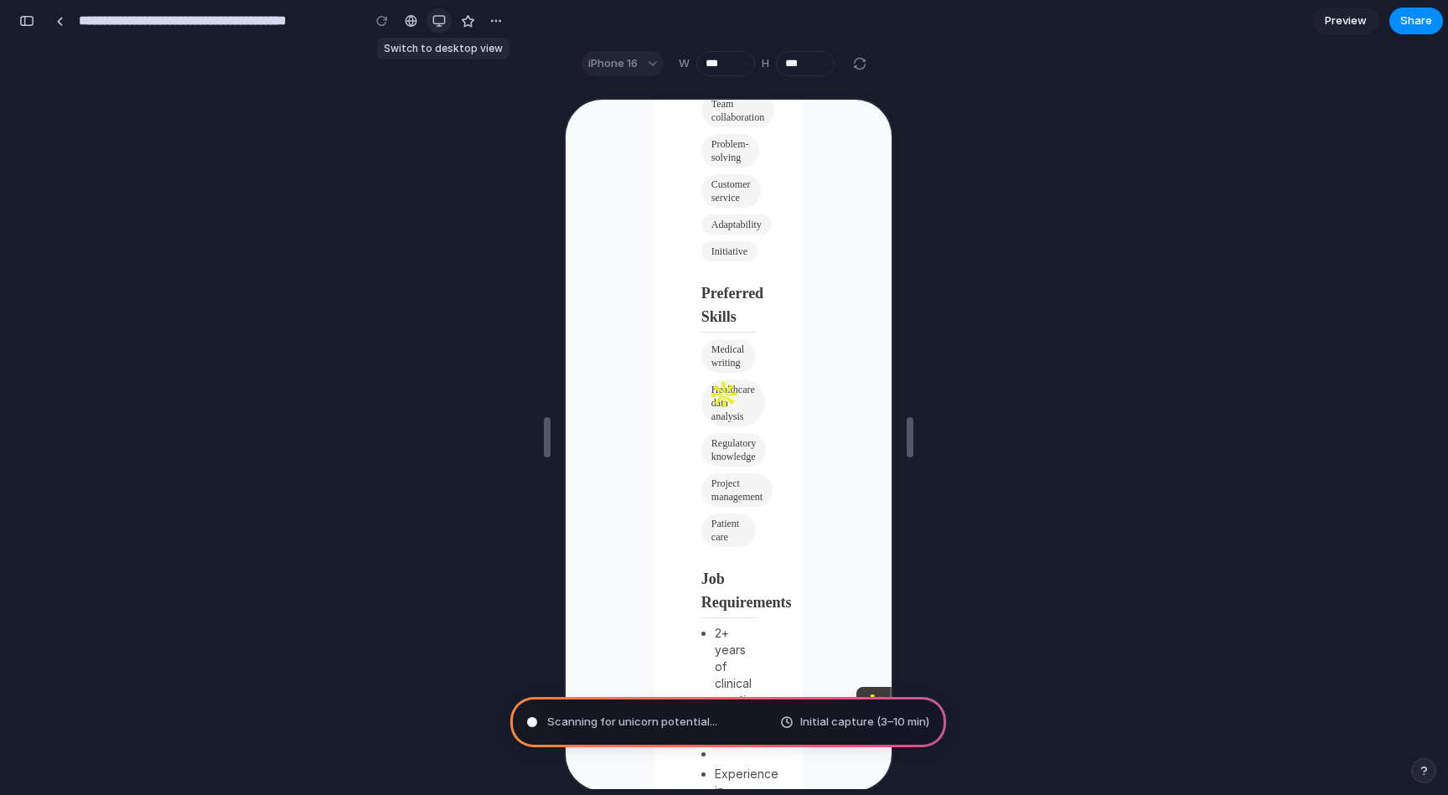
click at [434, 18] on div "button" at bounding box center [439, 20] width 13 height 13
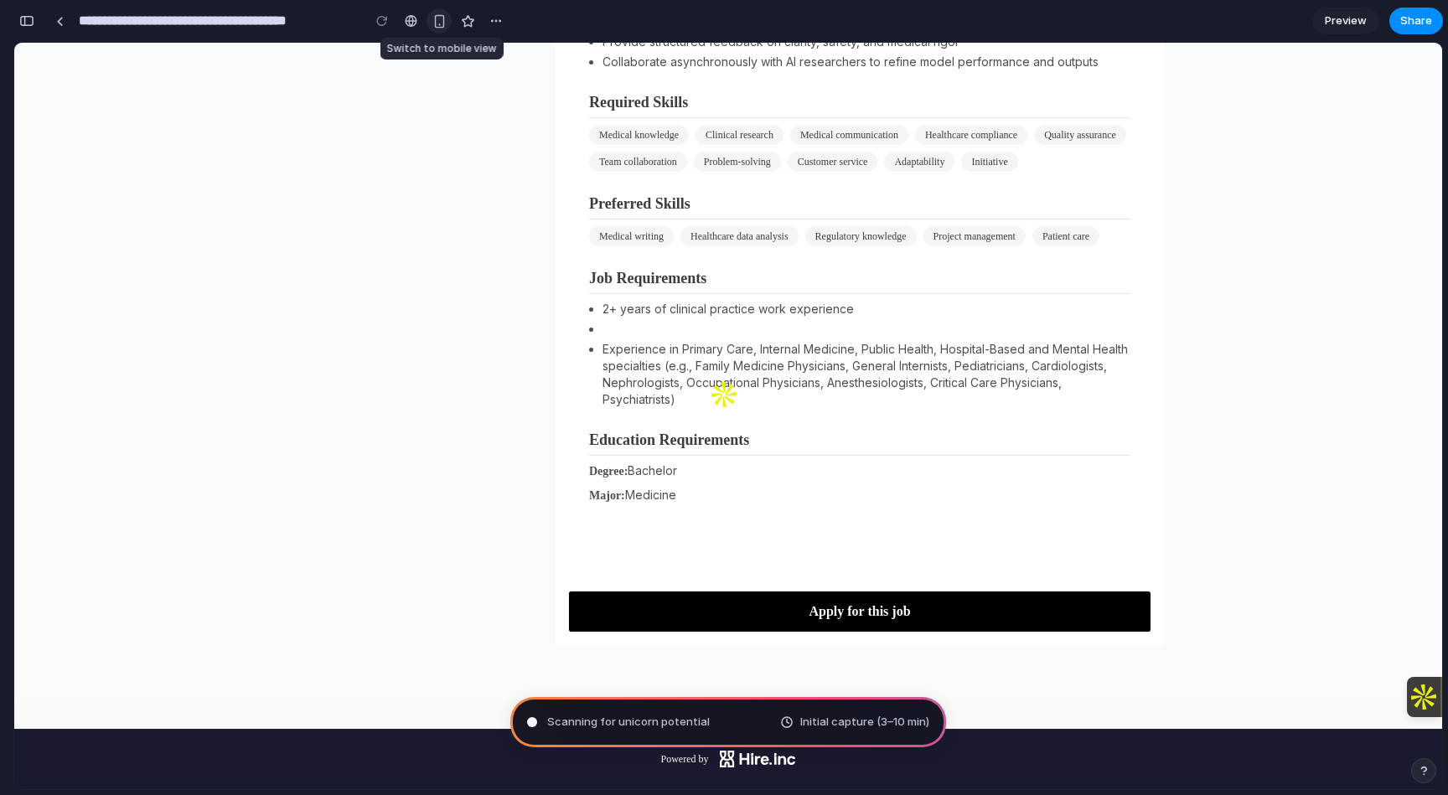
scroll to position [513, 0]
click at [28, 22] on div "button" at bounding box center [26, 21] width 15 height 12
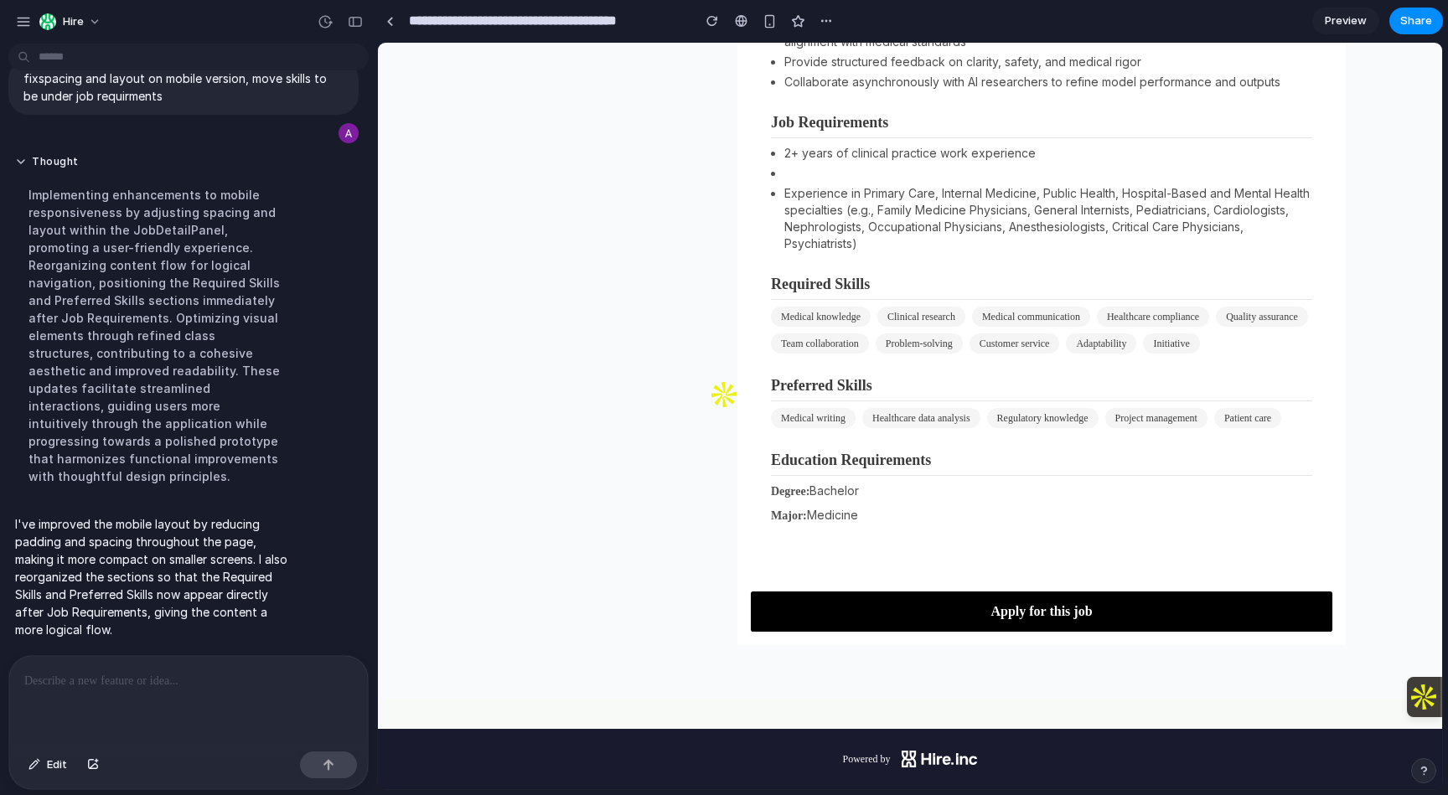
scroll to position [0, 0]
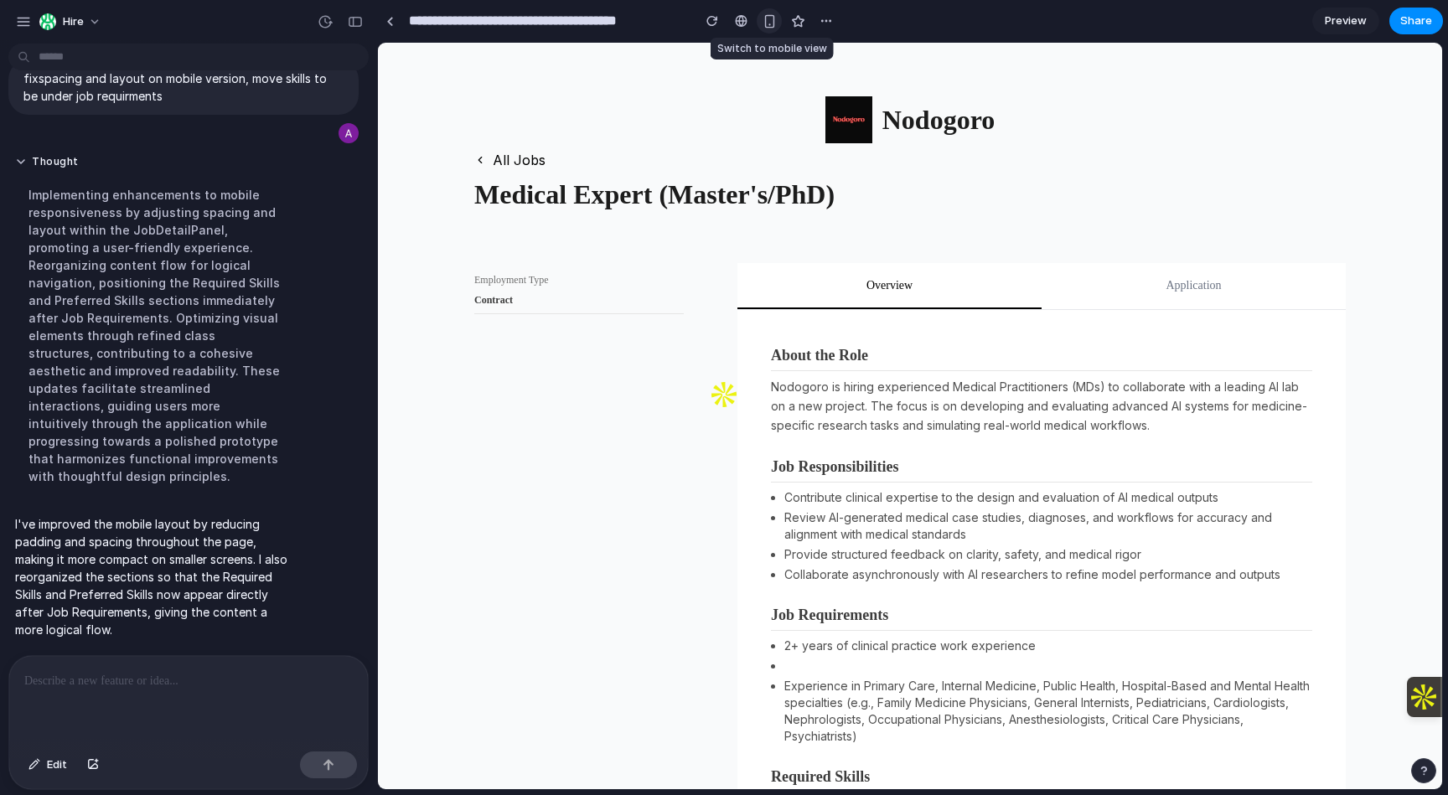
drag, startPoint x: 775, startPoint y: 28, endPoint x: 36, endPoint y: 34, distance: 739.3
click at [775, 28] on button "button" at bounding box center [769, 20] width 25 height 25
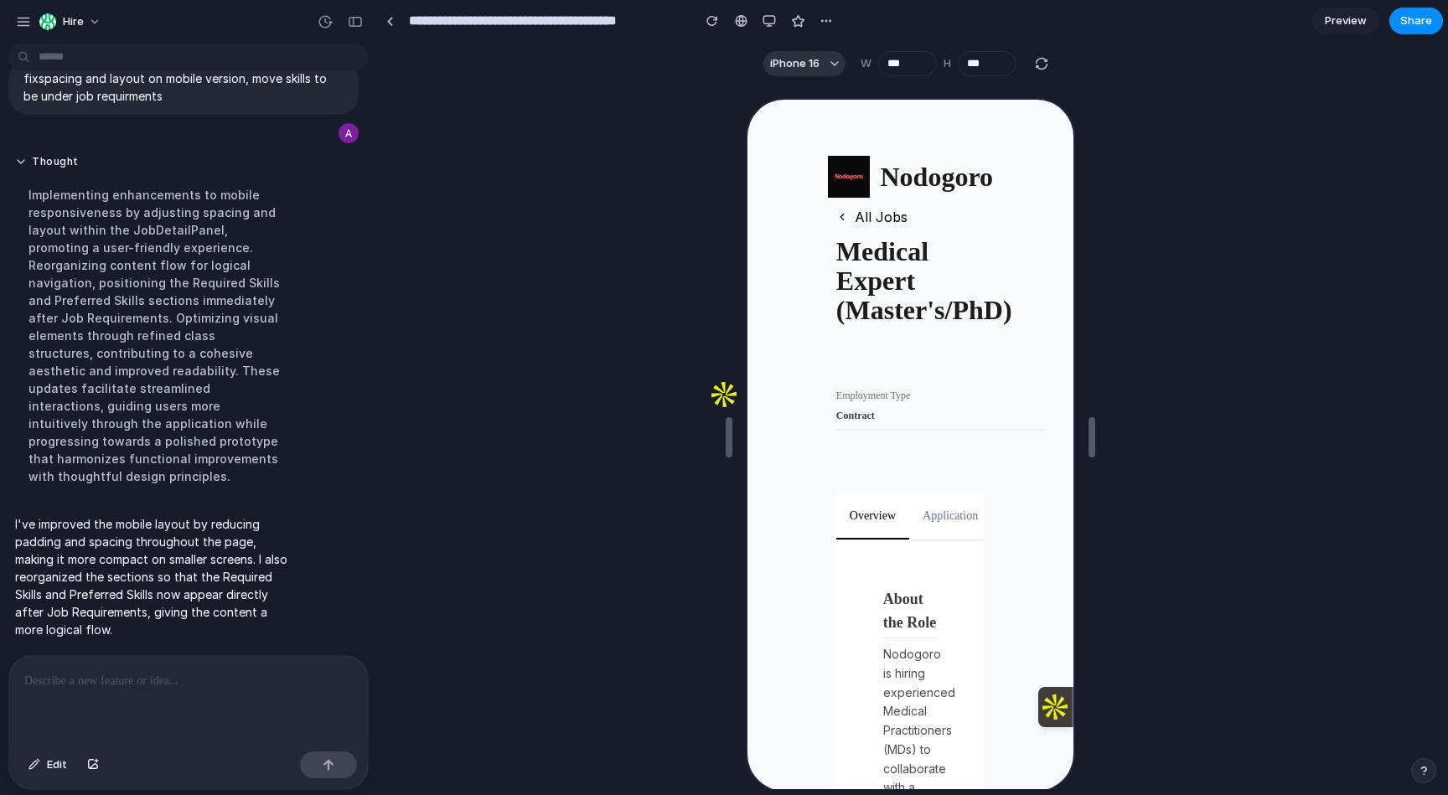
click at [315, 681] on p at bounding box center [188, 681] width 329 height 20
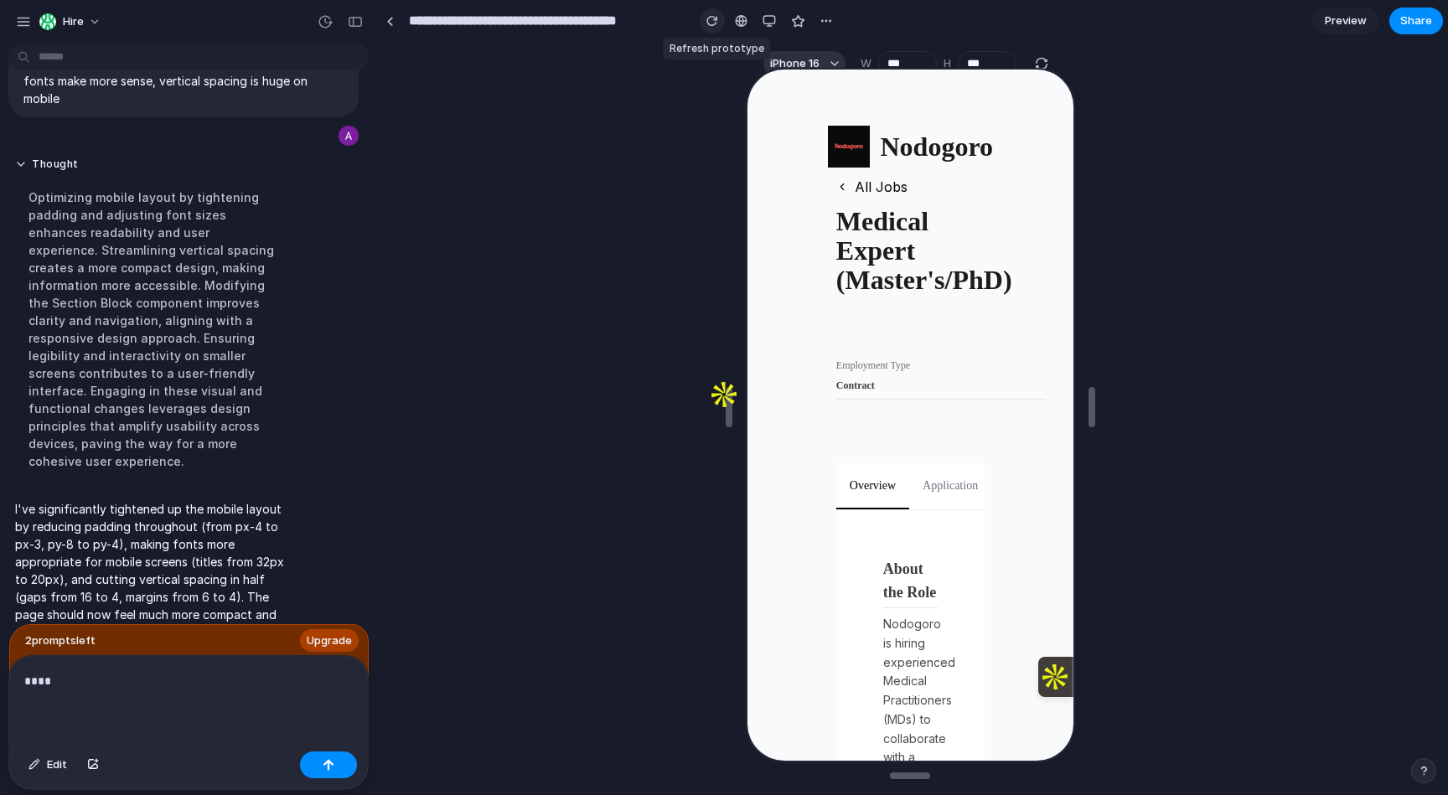
click at [714, 23] on div "button" at bounding box center [713, 21] width 12 height 12
click at [122, 677] on p "****" at bounding box center [188, 681] width 329 height 20
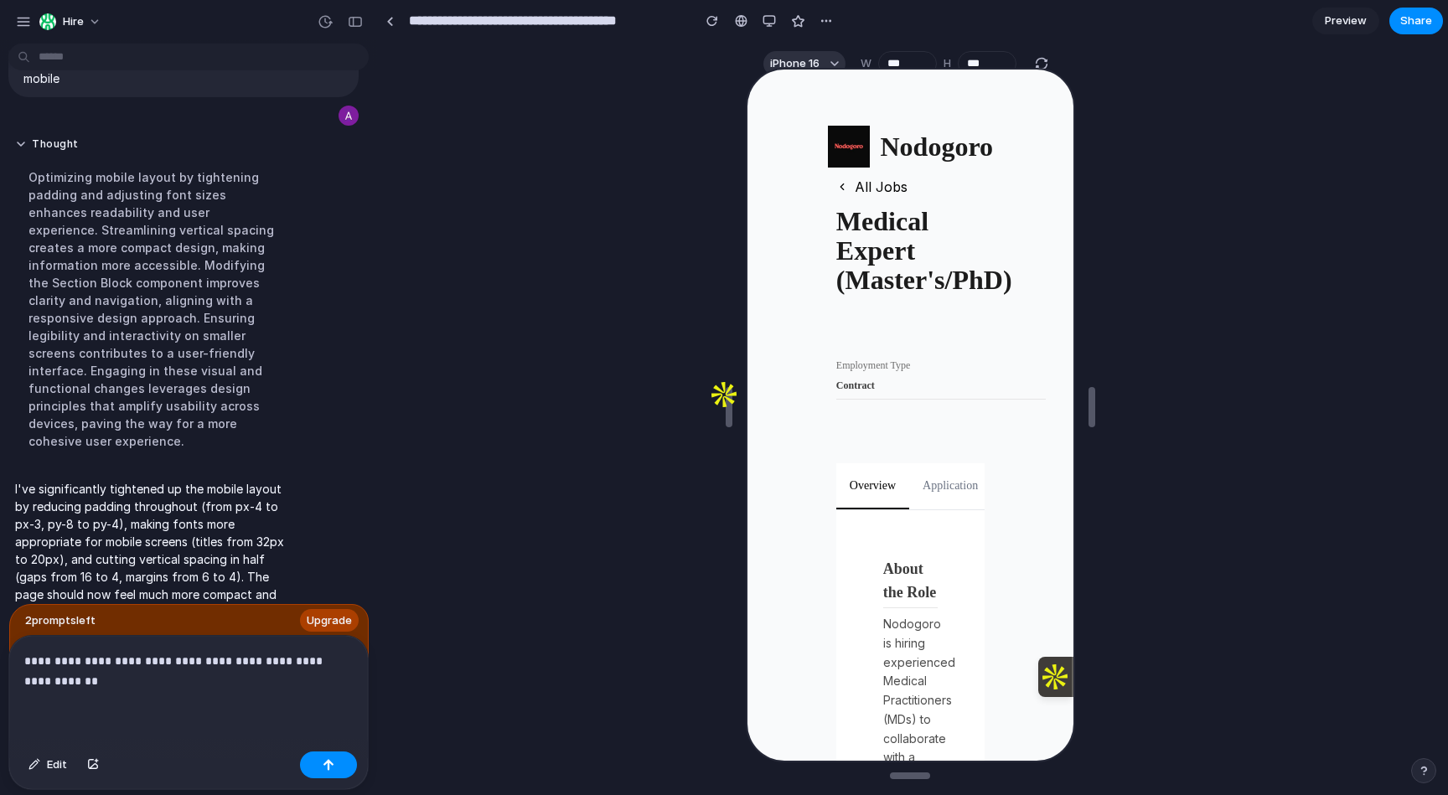
scroll to position [388, 0]
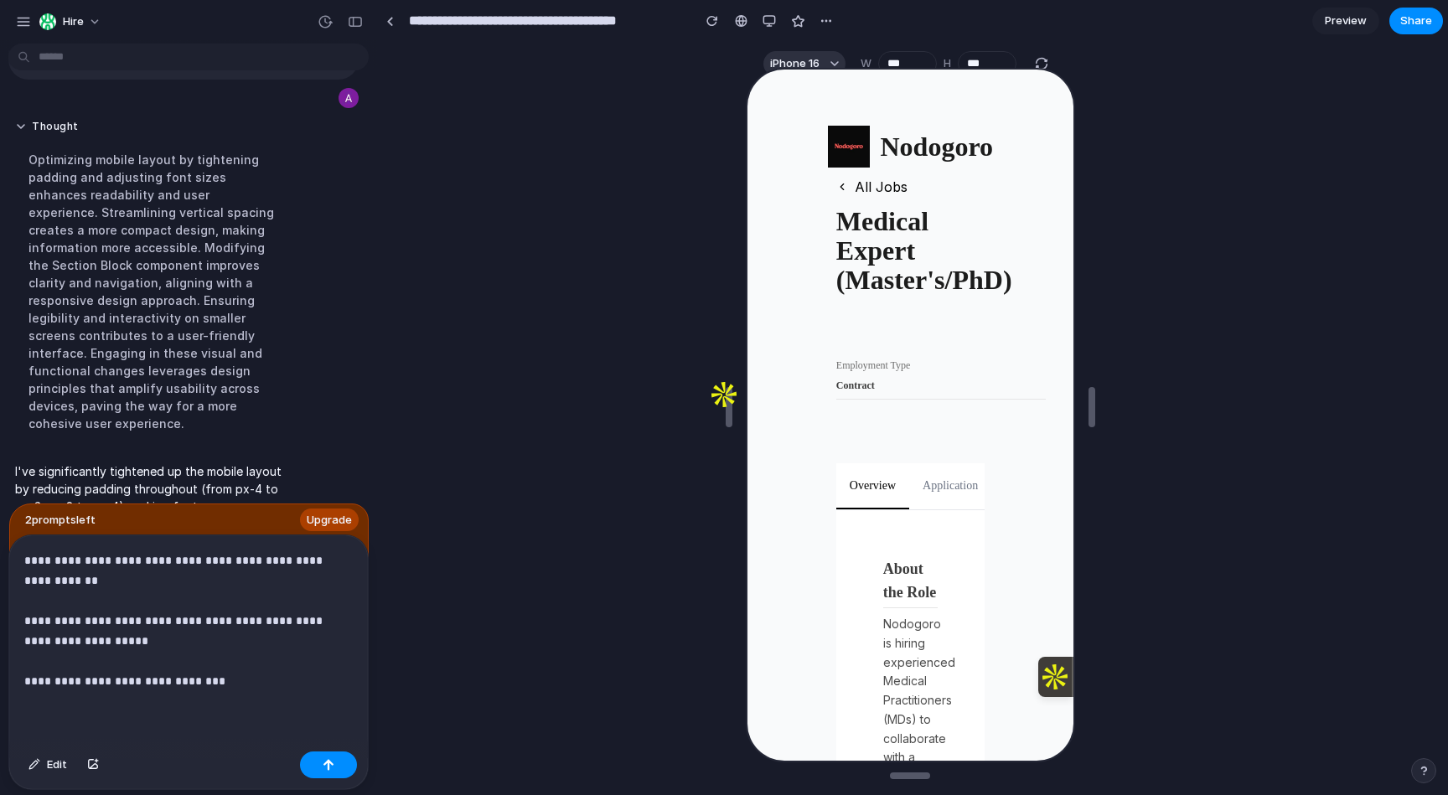
click at [927, 492] on button "Application" at bounding box center [948, 485] width 82 height 45
click at [941, 487] on button "Application" at bounding box center [948, 485] width 82 height 45
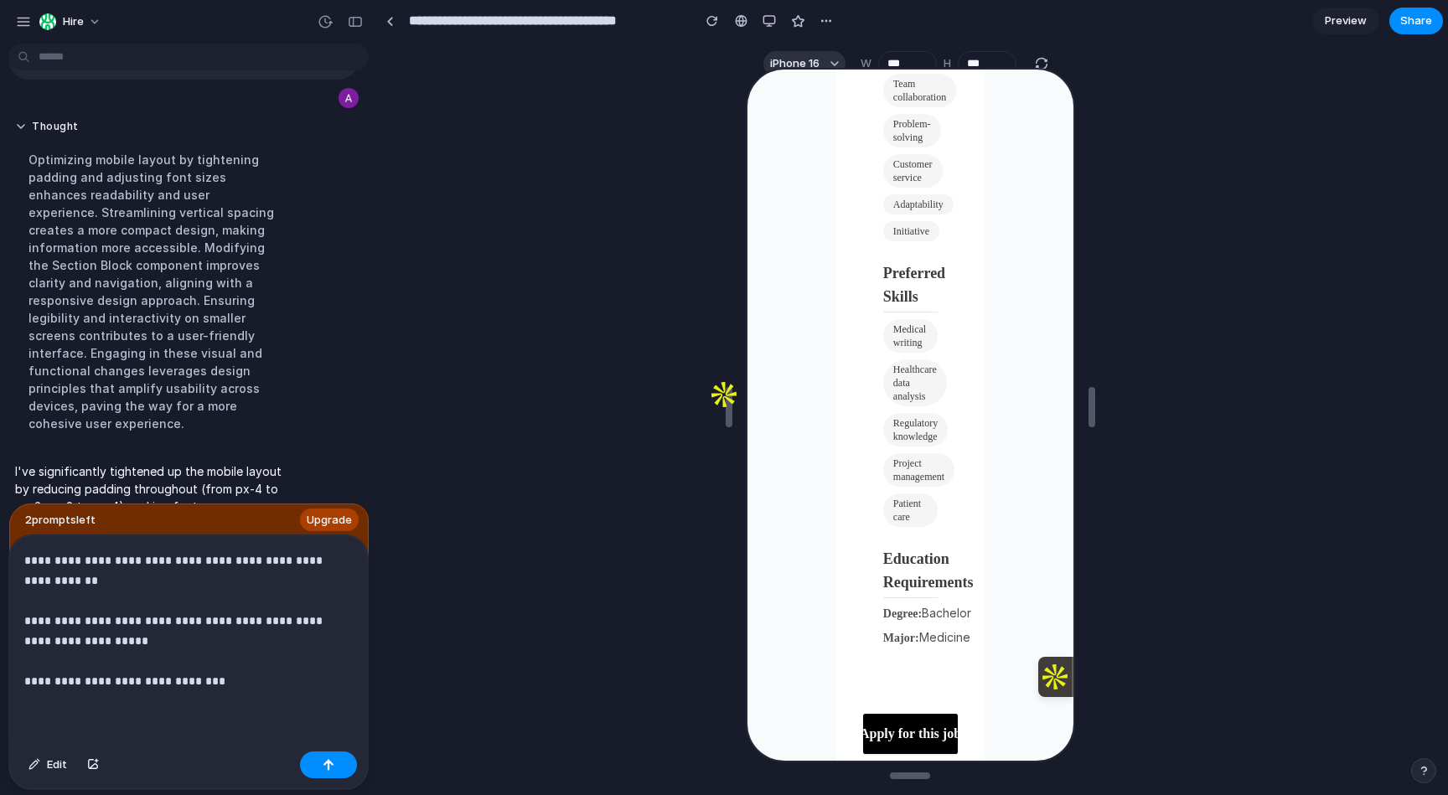
scroll to position [3174, 0]
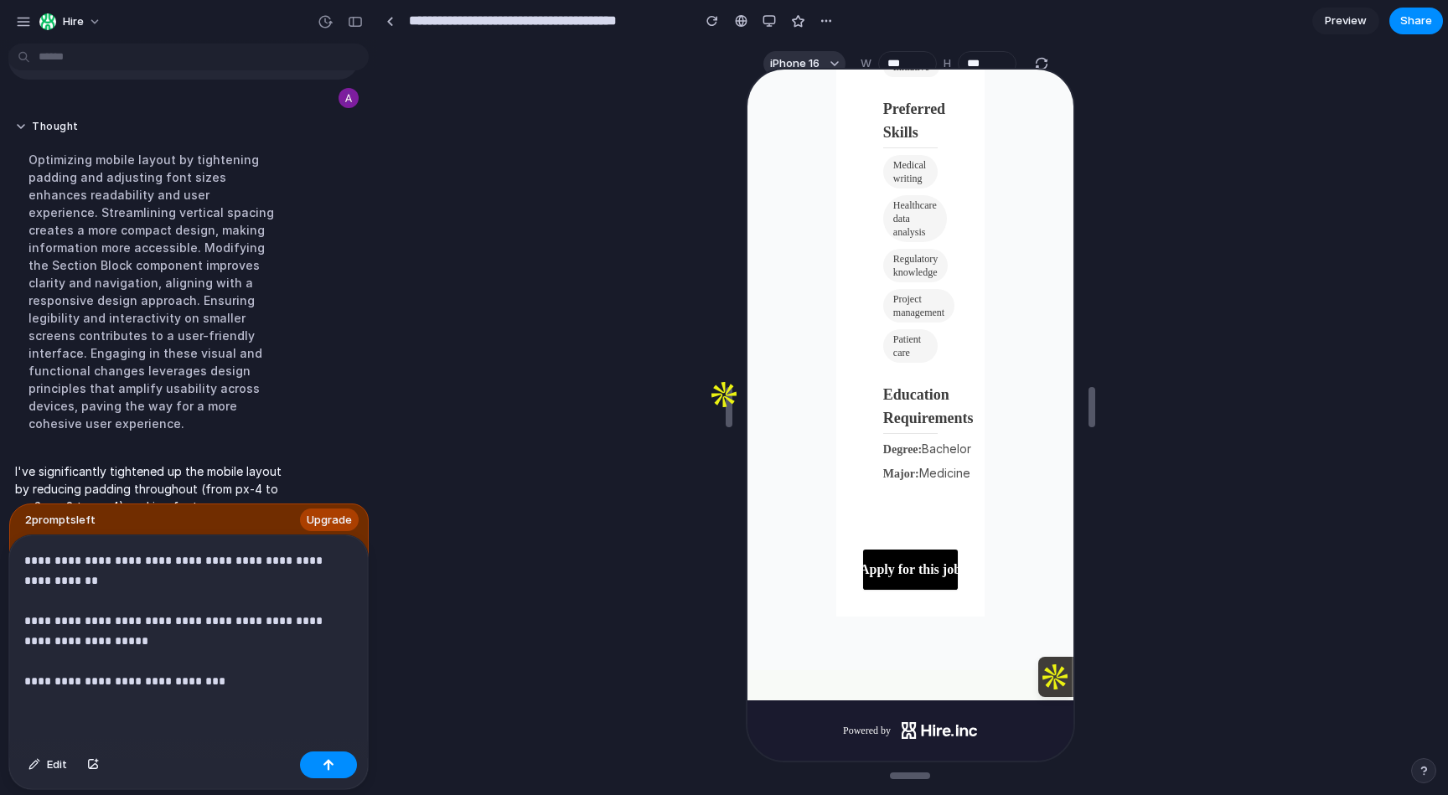
click at [268, 694] on div "**********" at bounding box center [188, 641] width 359 height 210
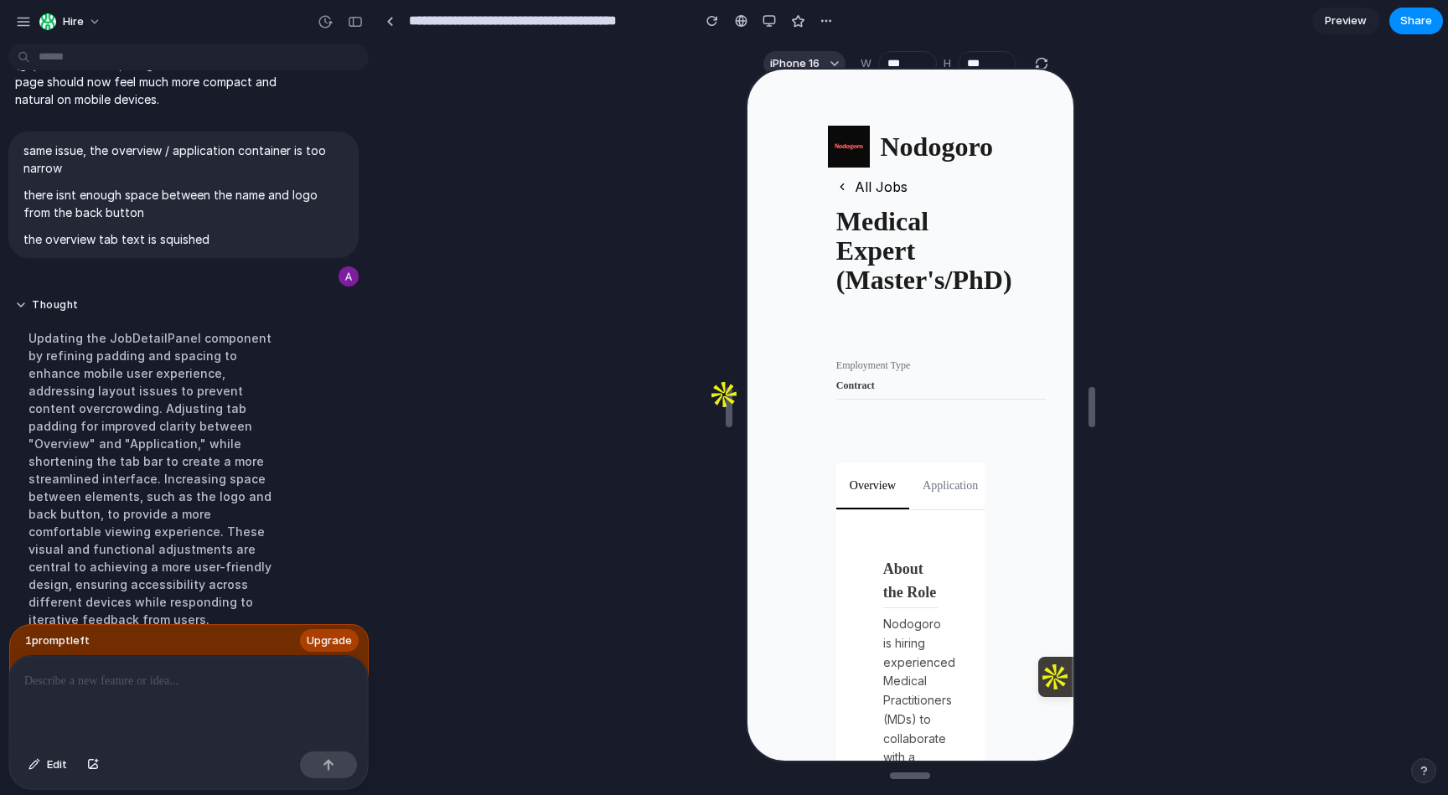
scroll to position [716, 0]
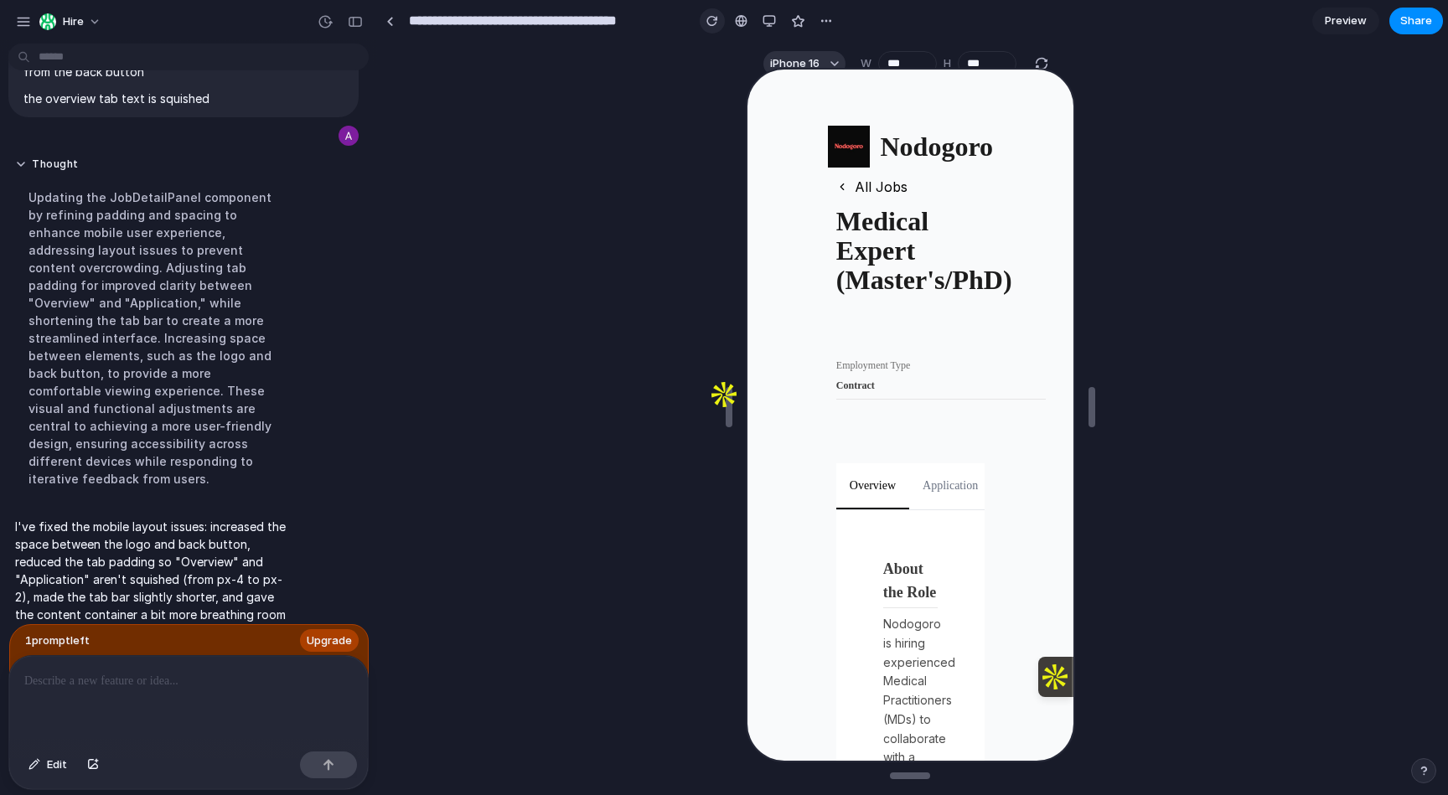
click at [702, 22] on button "button" at bounding box center [712, 20] width 25 height 25
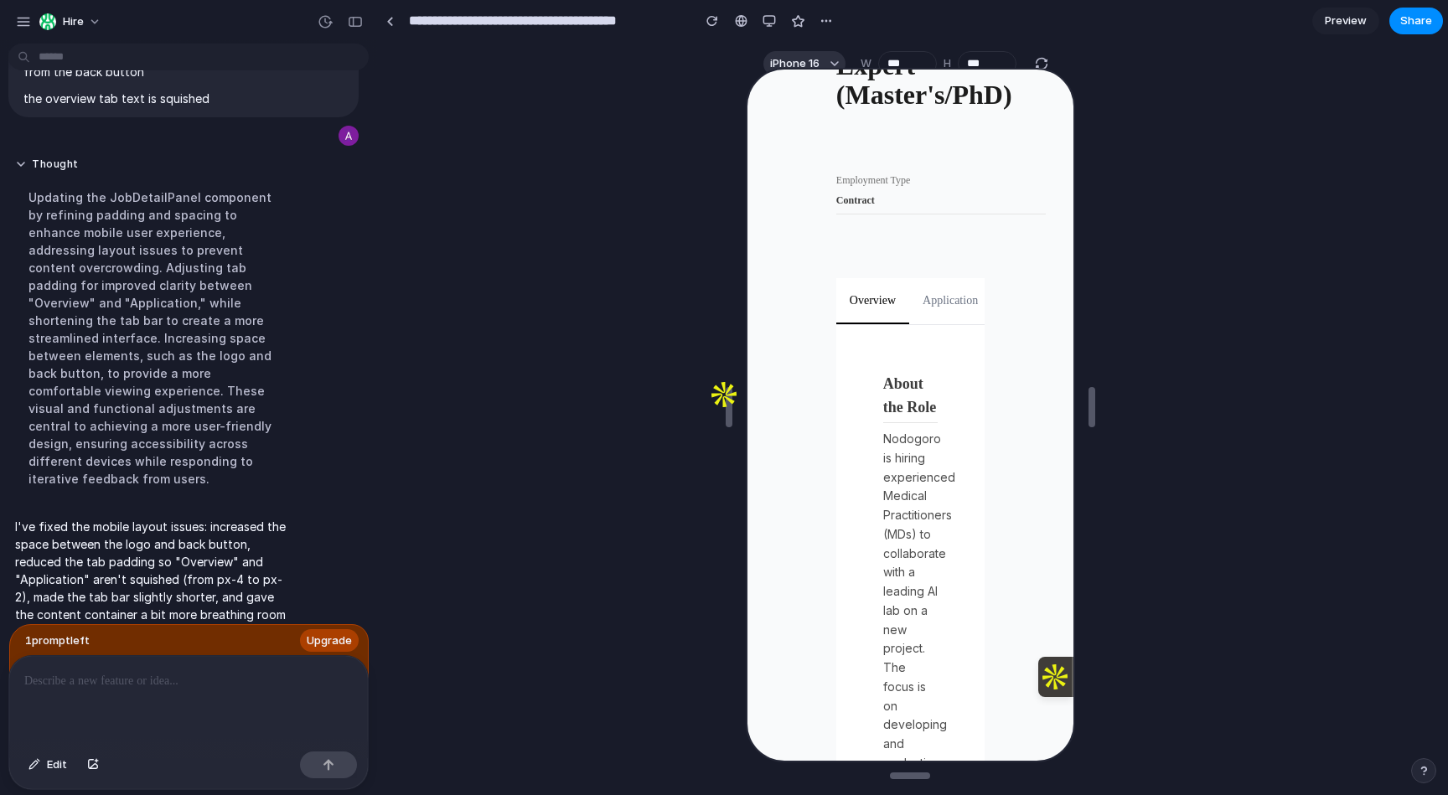
scroll to position [0, 0]
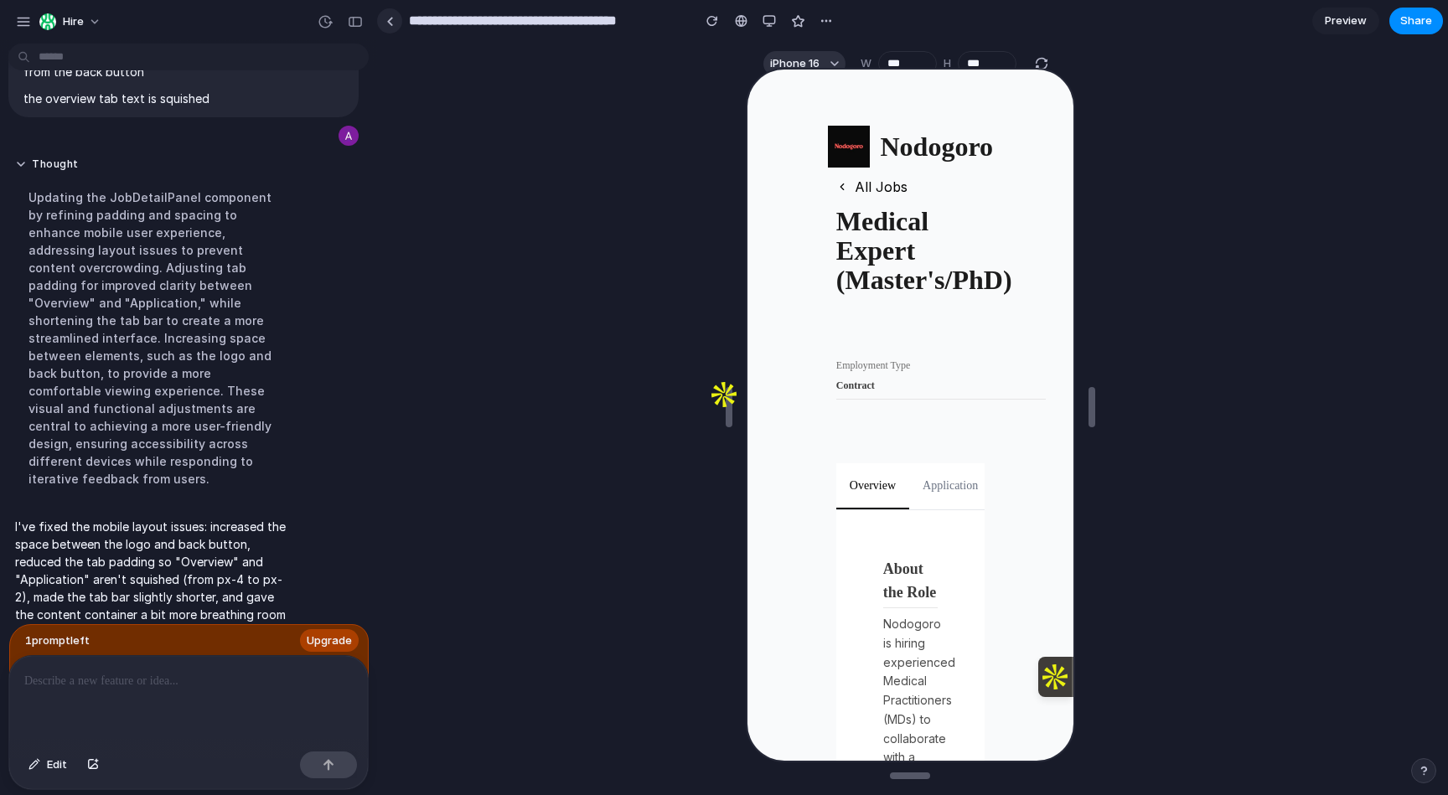
click at [396, 23] on link at bounding box center [389, 20] width 25 height 25
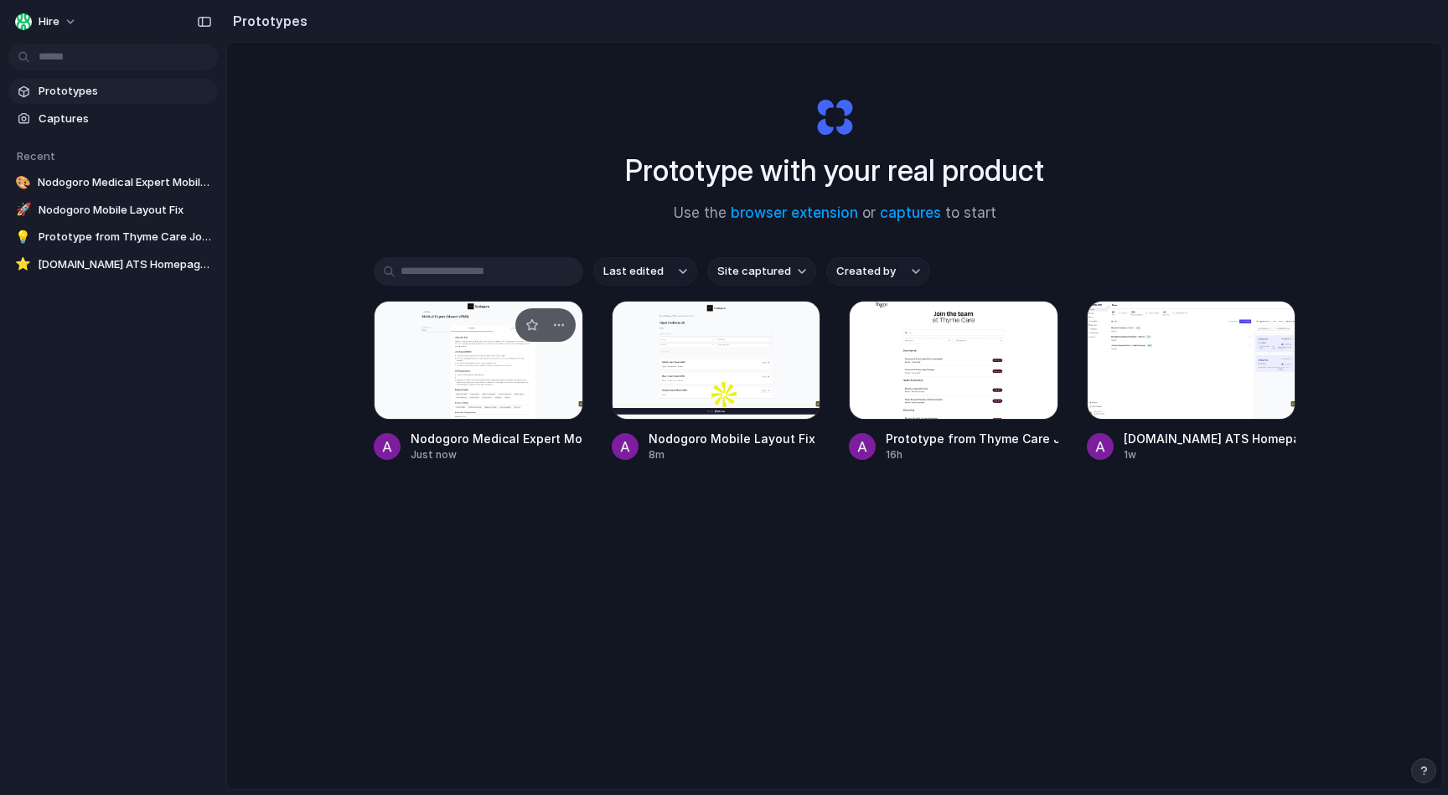
click at [471, 373] on div at bounding box center [479, 360] width 210 height 119
